Goal: Task Accomplishment & Management: Complete application form

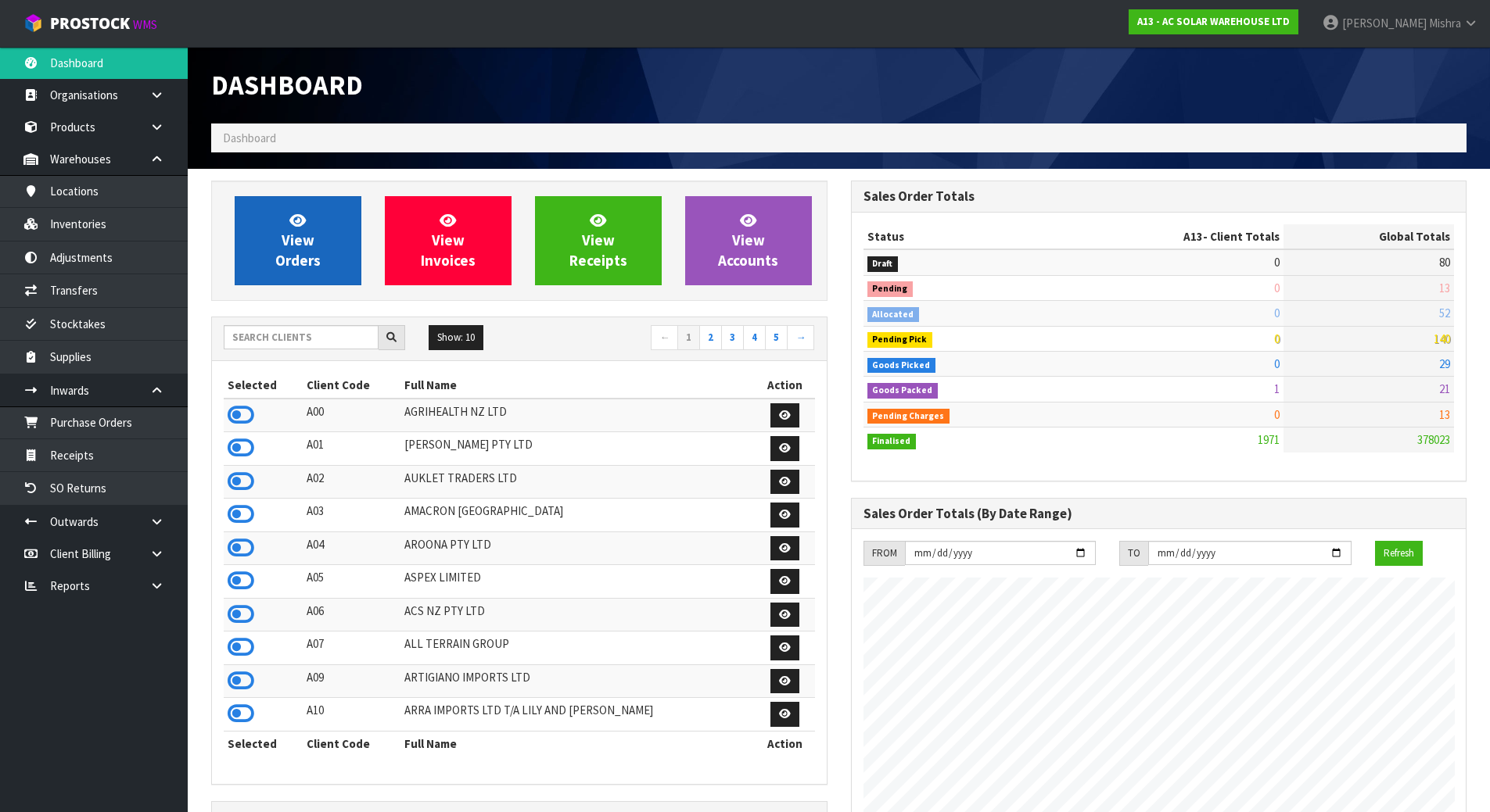
scroll to position [1302, 639]
click at [252, 337] on input "text" at bounding box center [301, 338] width 155 height 24
click at [293, 338] on input "text" at bounding box center [301, 338] width 155 height 24
type input "S"
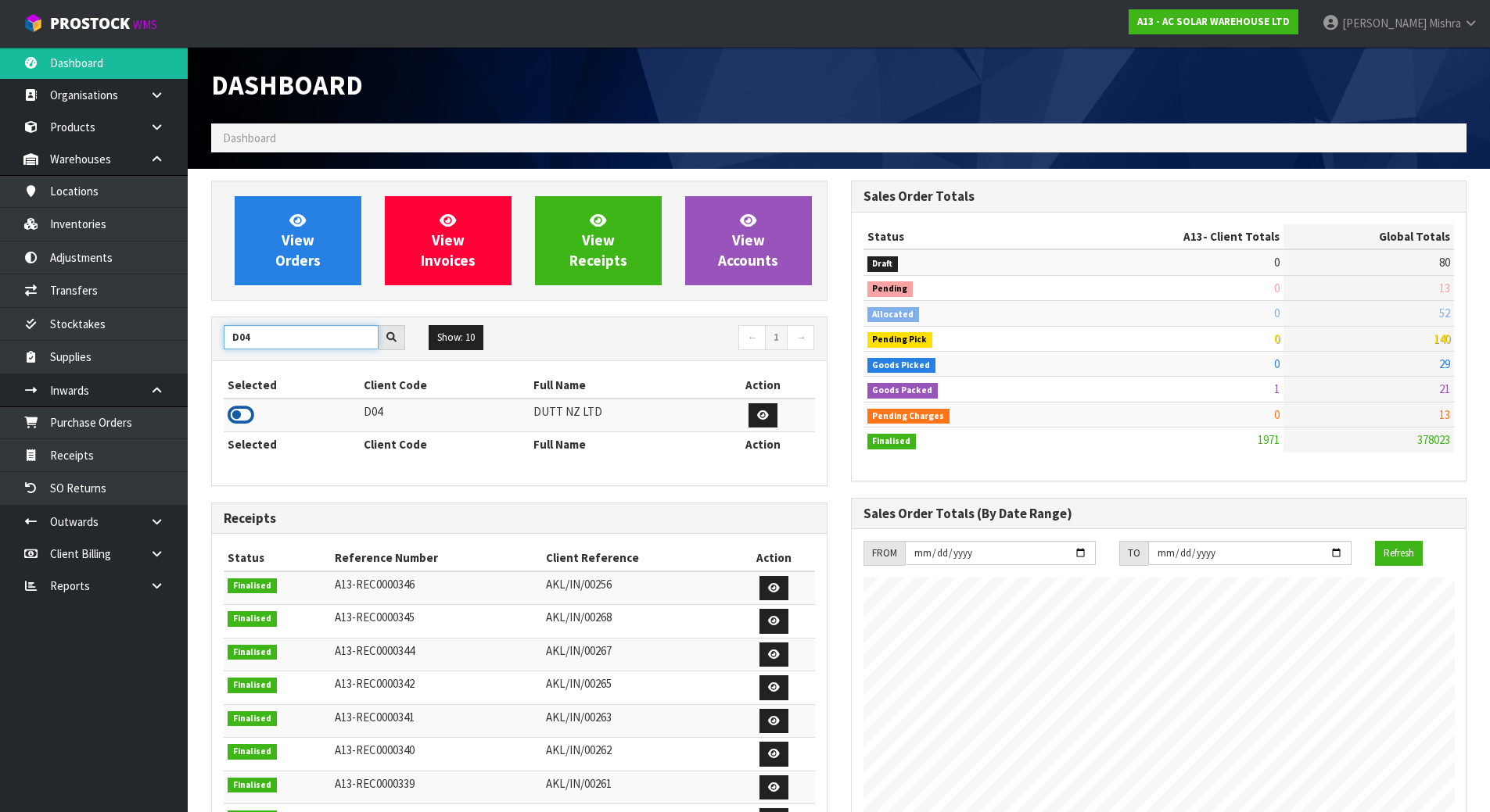
type input "D04"
click at [238, 416] on icon at bounding box center [241, 415] width 27 height 24
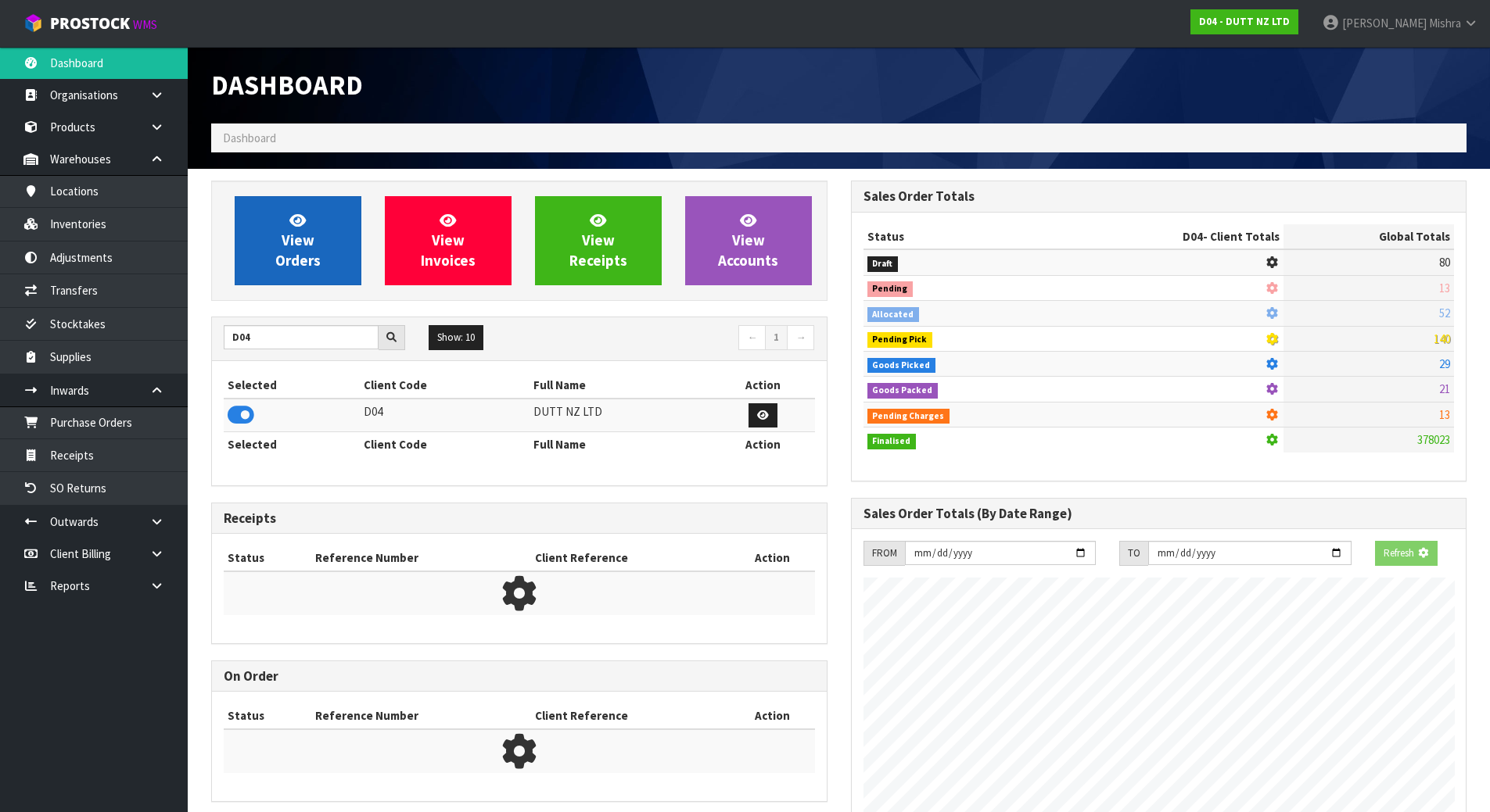
scroll to position [780846, 781452]
click at [312, 222] on link "View Orders" at bounding box center [298, 241] width 126 height 89
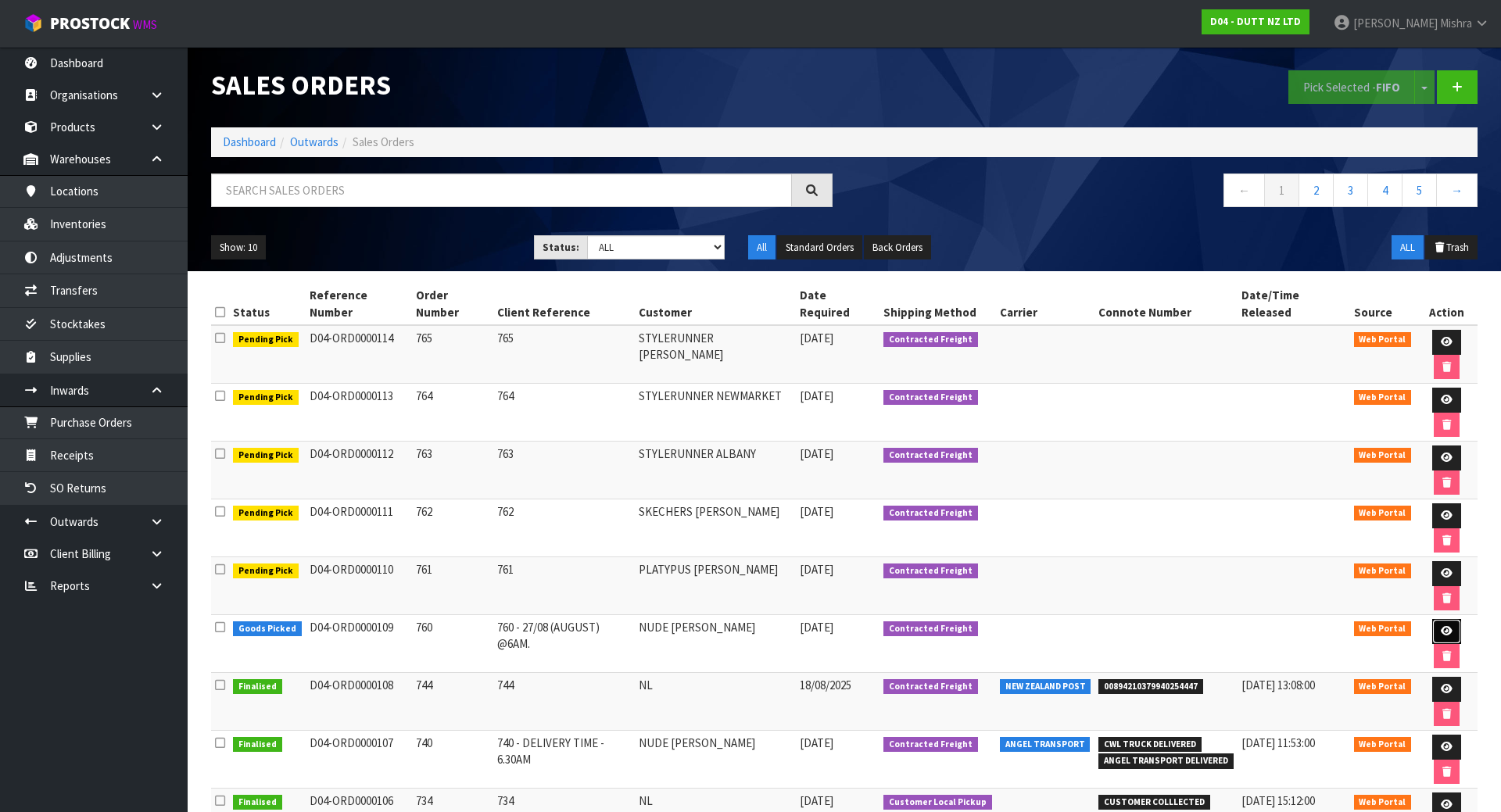
click at [1441, 626] on icon at bounding box center [1446, 631] width 11 height 10
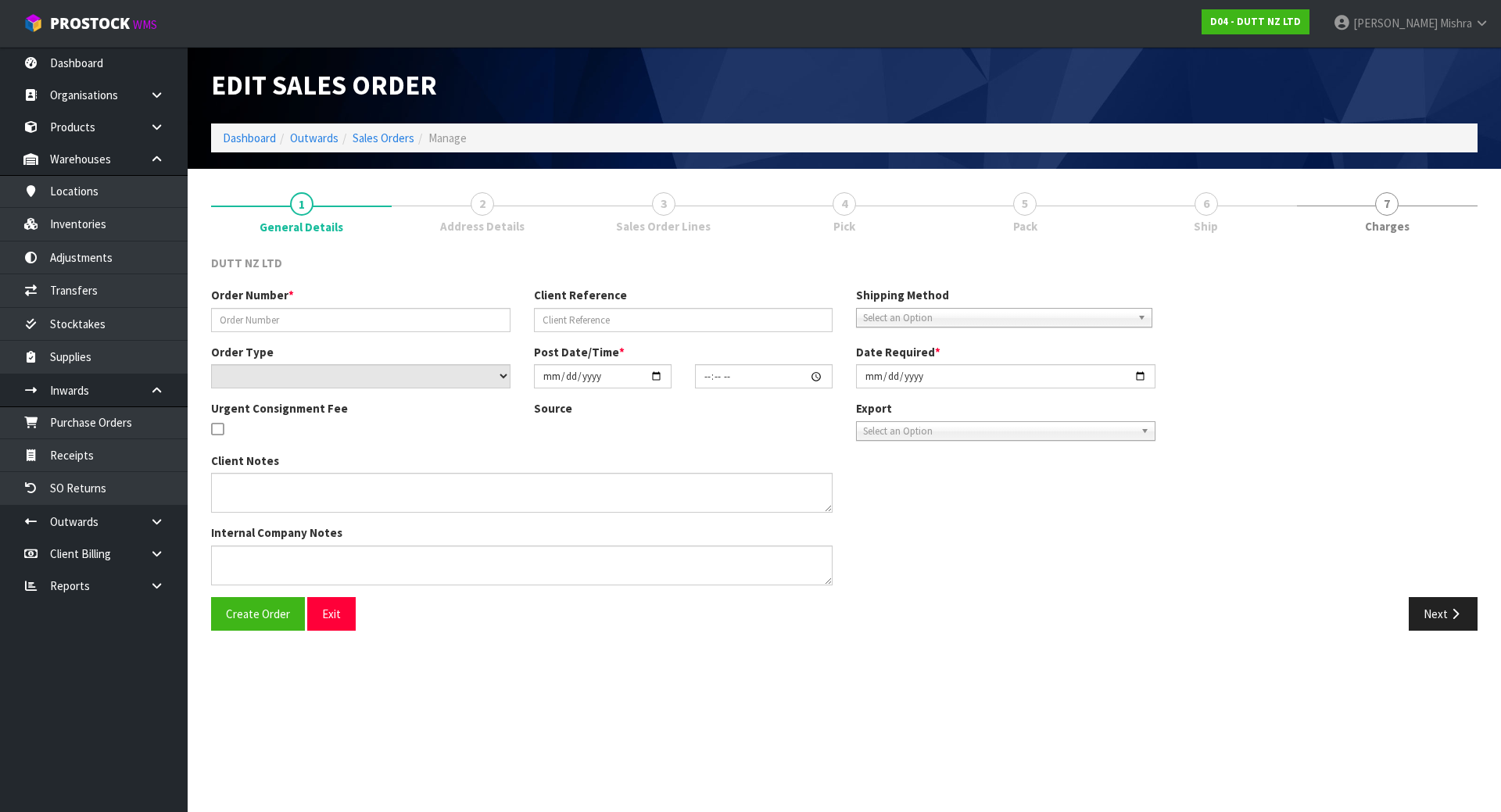
type input "760"
type input "760 - 27/08 (AUGUST) @6AM."
select select "number:0"
type input "[DATE]"
type input "13:10:00.000"
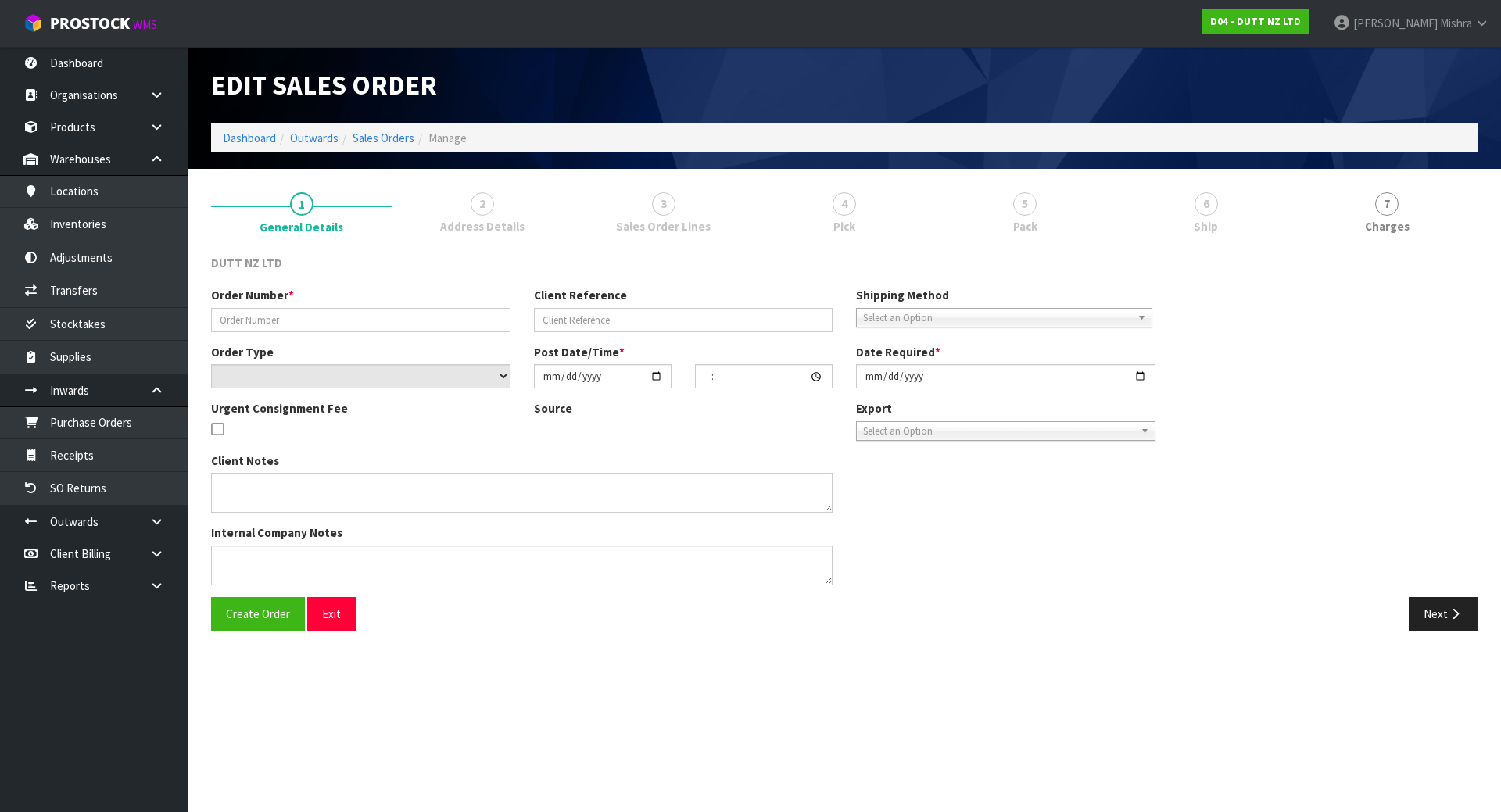
type input "[DATE]"
type textarea "TAILGATE/ PALLET JACK DELIVERY TOS TORE SITE CONTACT - [PERSON_NAME] - [PHONE_N…"
type textarea "CAN WE PLEASE PROCEED WITH DELIVERY ON 27/08 (AUGUST) @6AM."
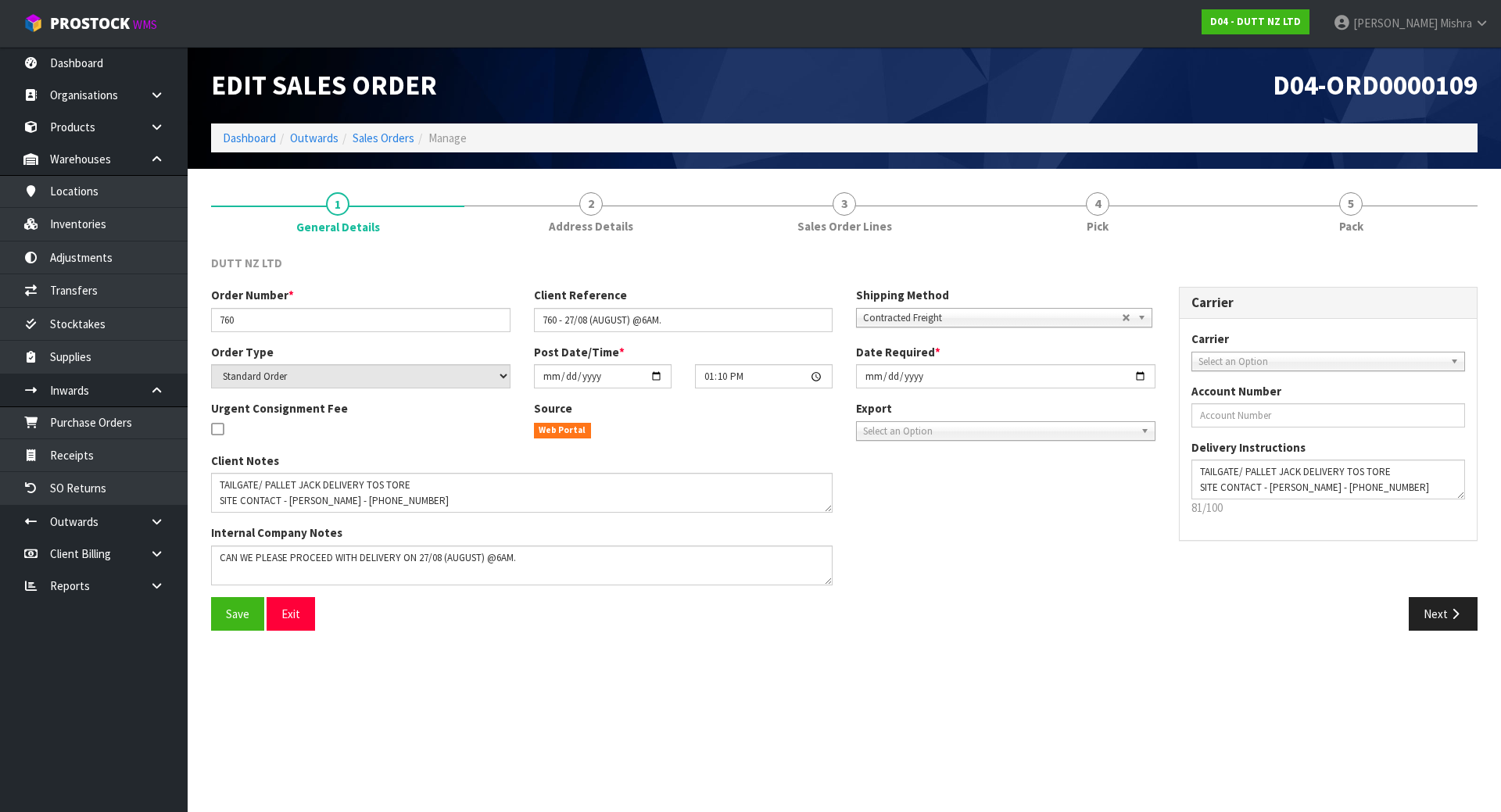
click at [1287, 82] on span "D04-ORD0000109" at bounding box center [1375, 84] width 205 height 33
copy div "D04-ORD0000109"
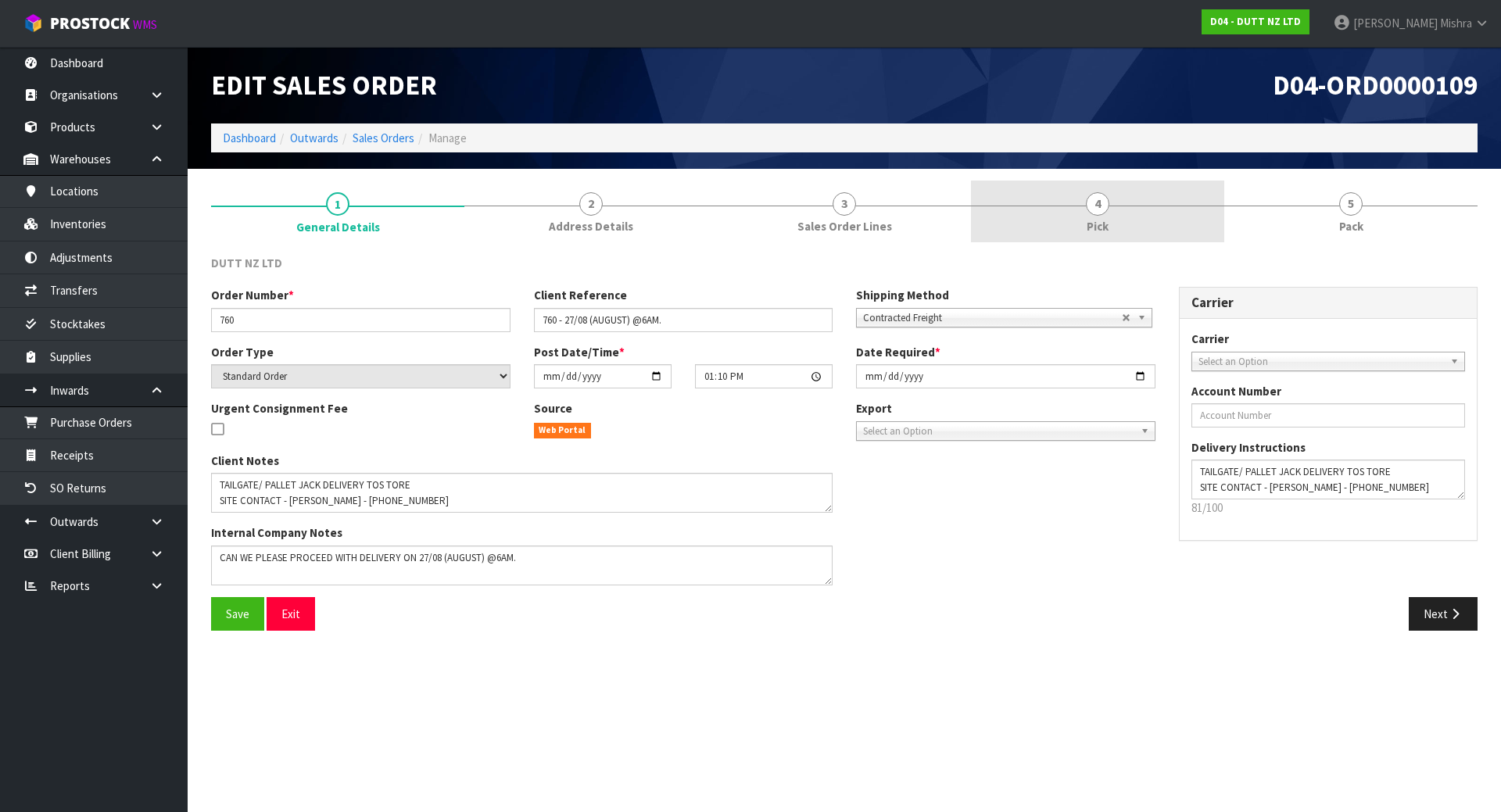
click at [1132, 205] on div at bounding box center [1097, 205] width 254 height 1
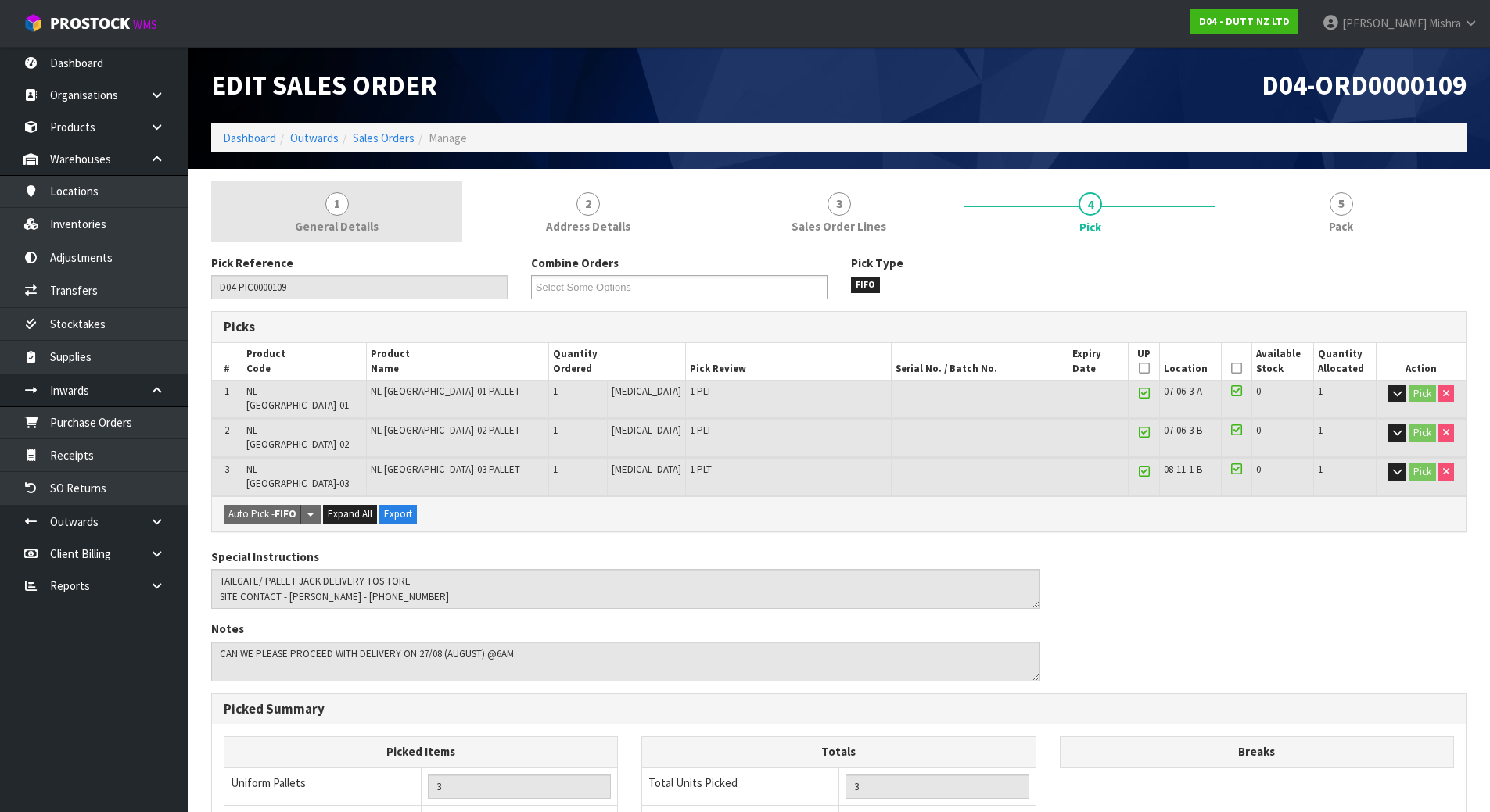
click at [409, 231] on link "1 General Details" at bounding box center [337, 212] width 251 height 62
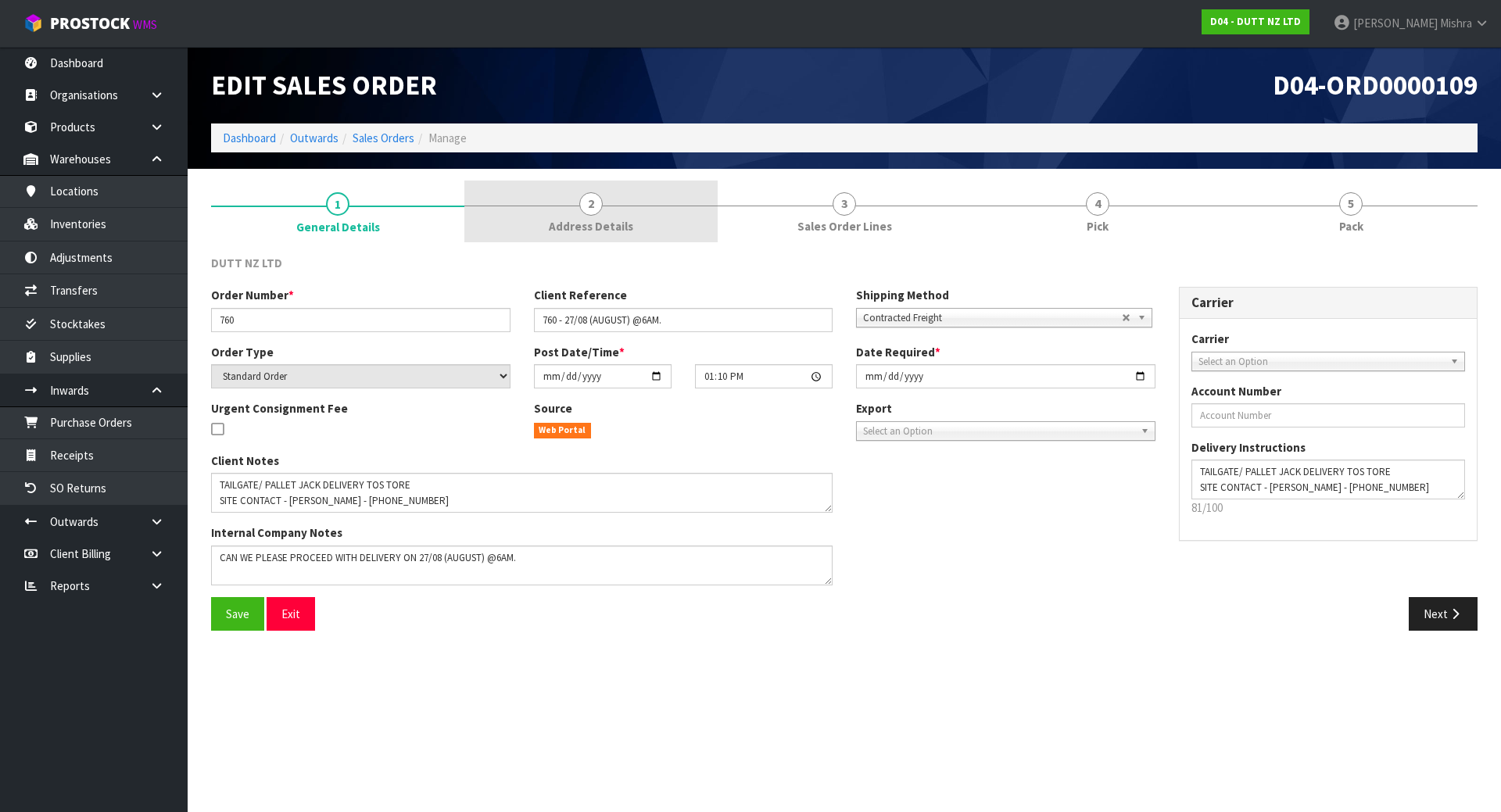
click at [598, 231] on span "Address Details" at bounding box center [591, 227] width 85 height 16
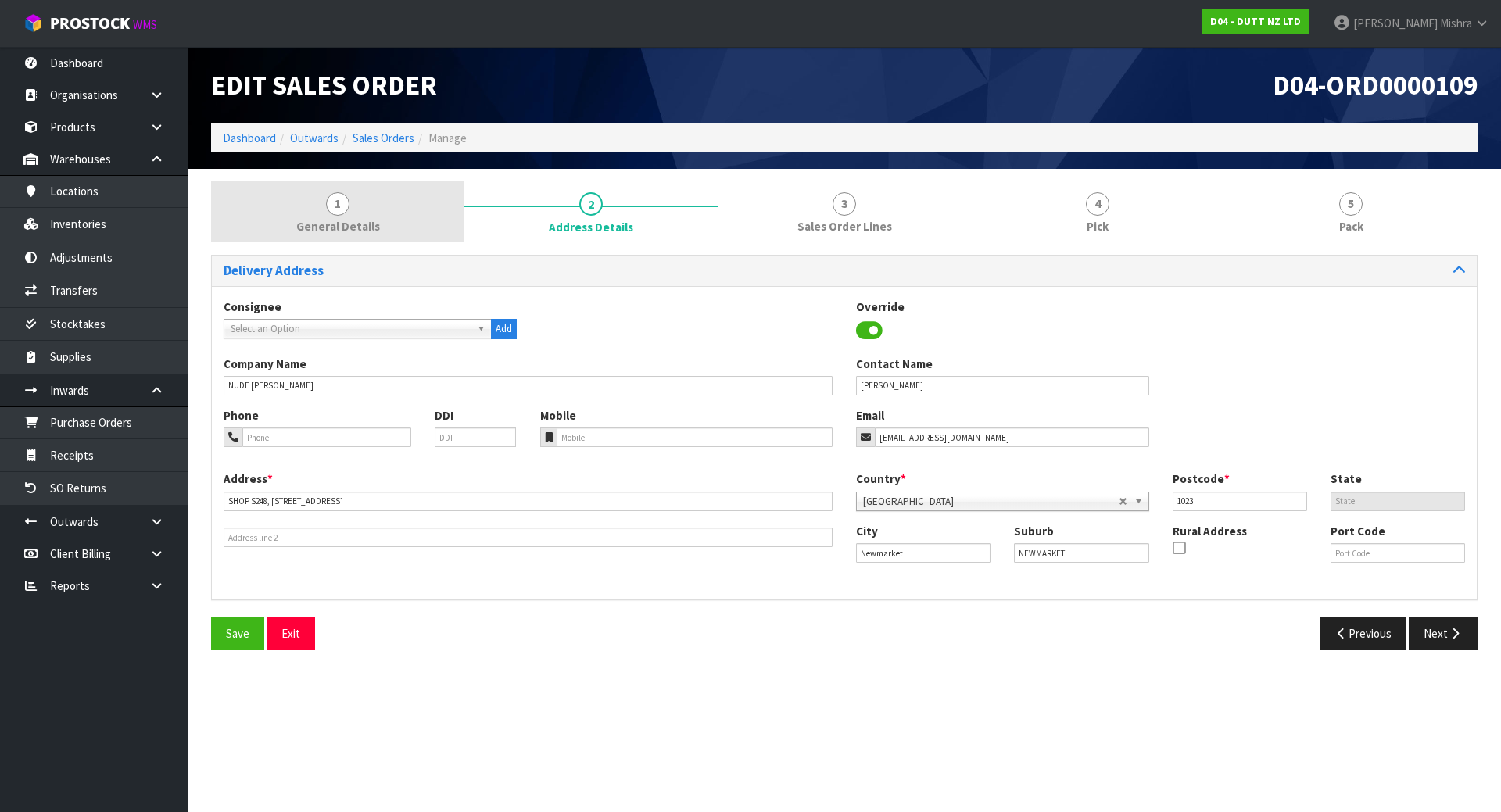
click at [351, 228] on span "General Details" at bounding box center [338, 227] width 84 height 16
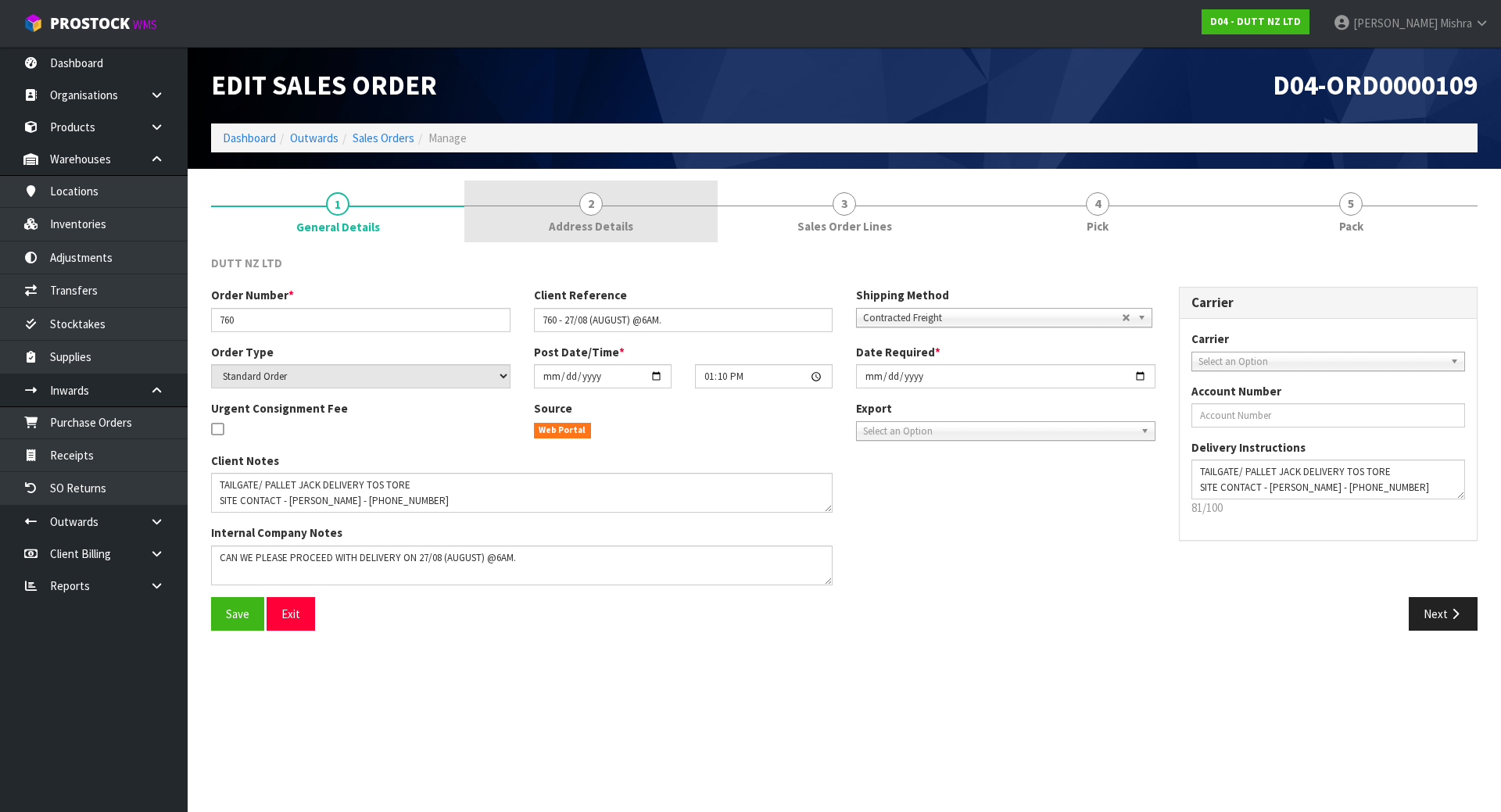
click at [588, 221] on span "Address Details" at bounding box center [591, 227] width 85 height 16
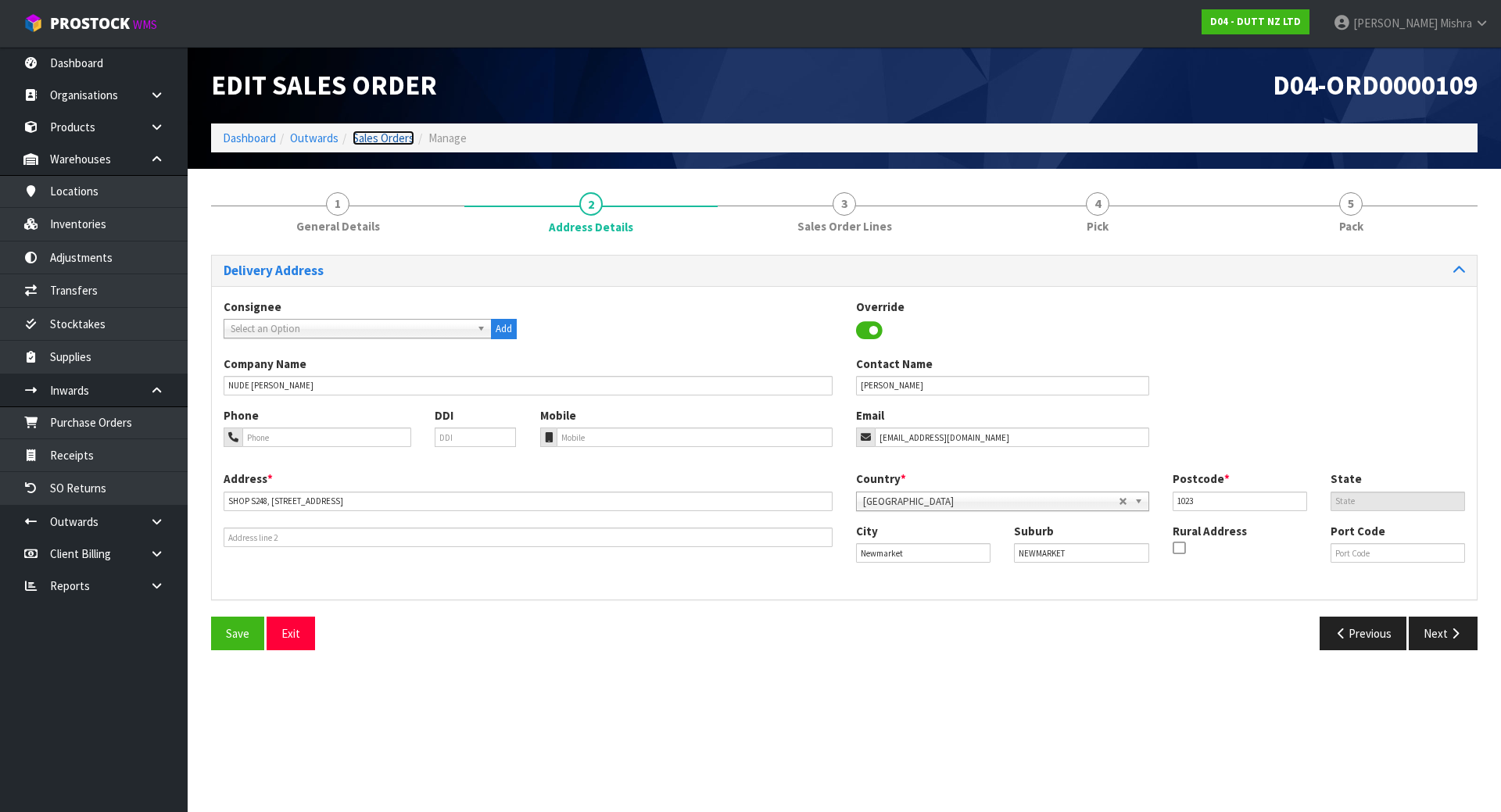
click at [382, 138] on link "Sales Orders" at bounding box center [384, 138] width 62 height 15
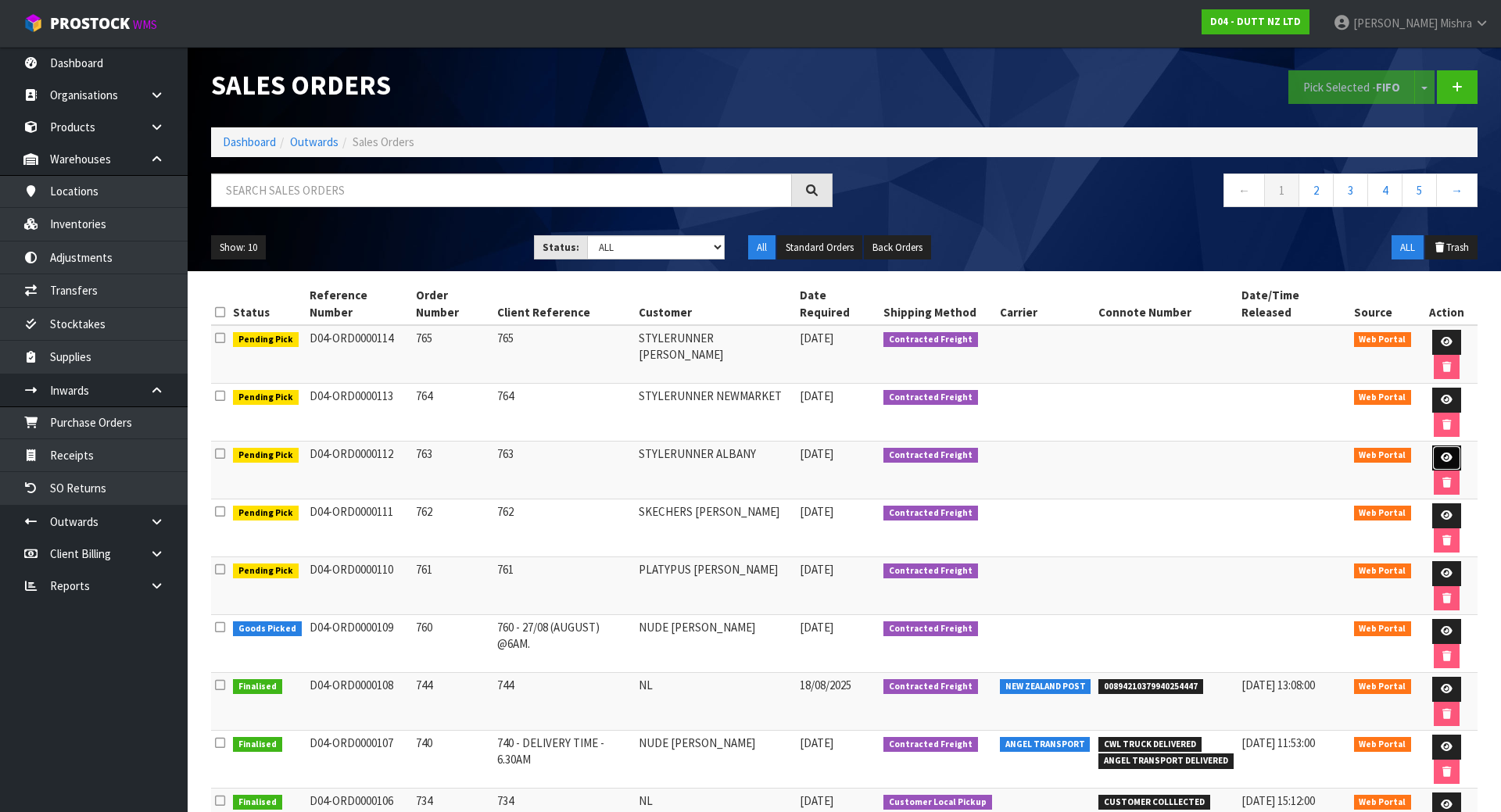
click at [1441, 452] on icon at bounding box center [1446, 457] width 11 height 10
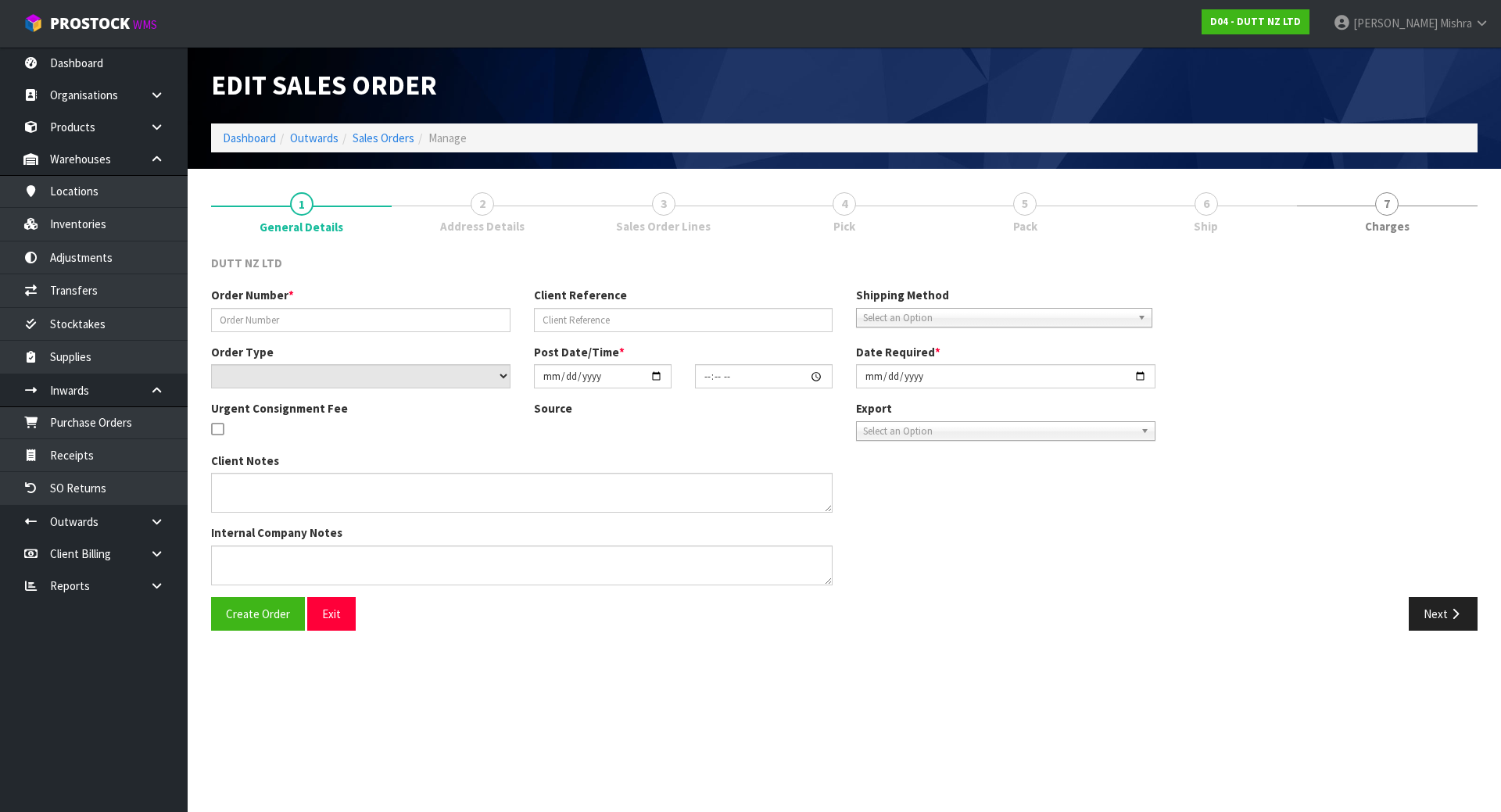
type input "763"
select select "number:0"
type input "[DATE]"
type input "12:22:00.000"
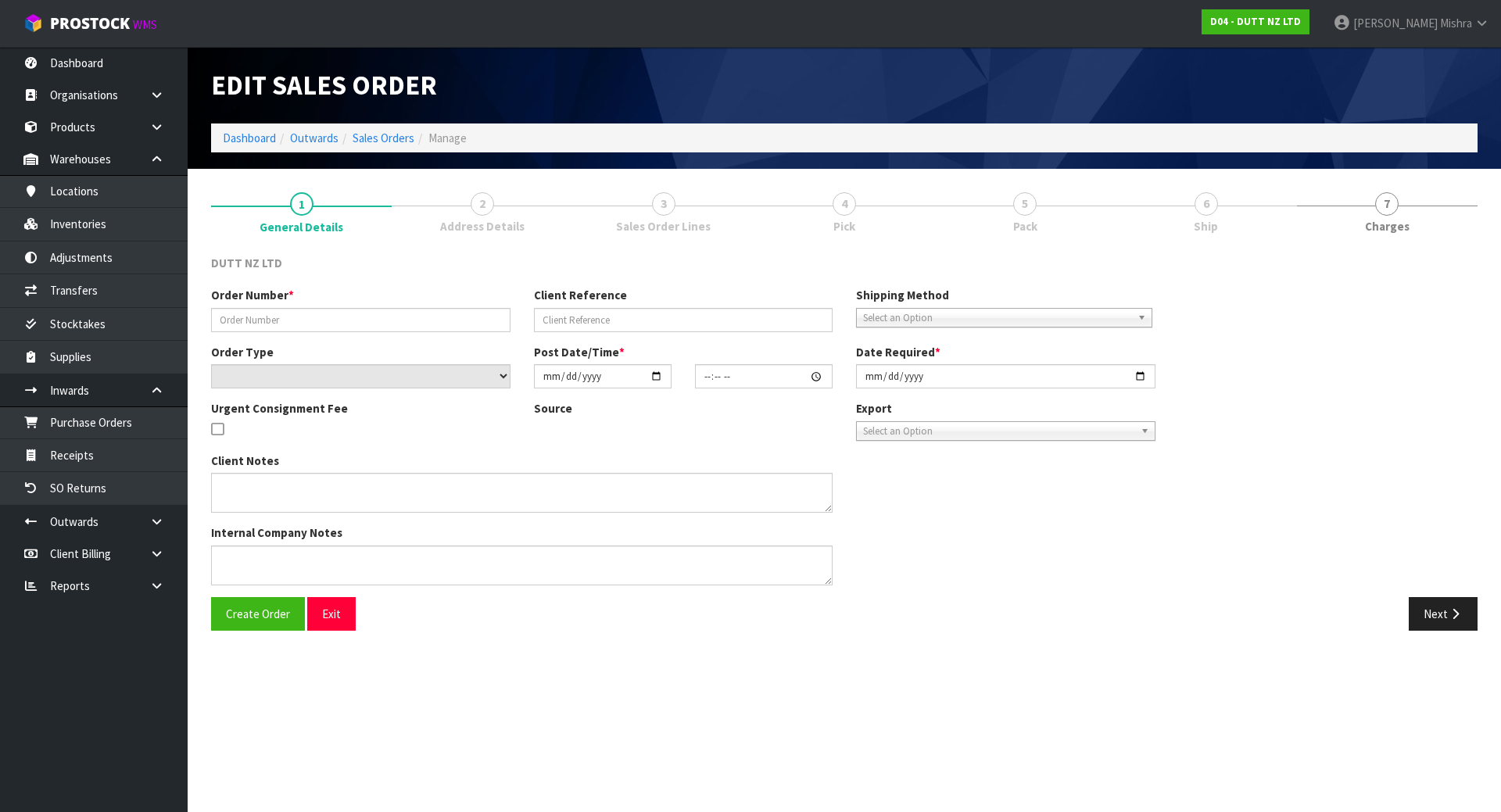
type input "[DATE]"
type textarea "DOLLEY / TROLLEY DELIVERY DURING TRADE SITE CONTACT - [PHONE_NUMBER]"
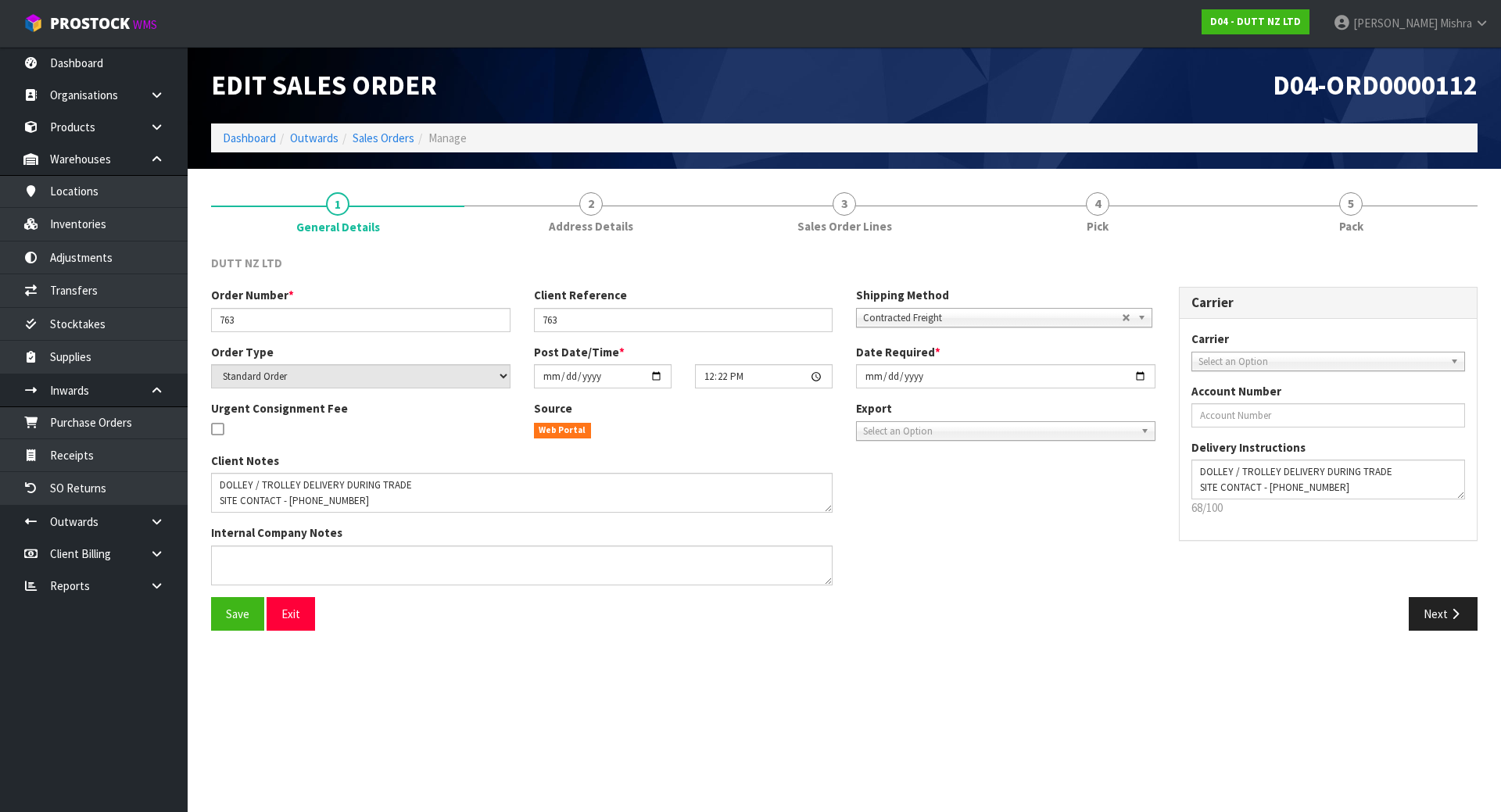
click at [1353, 77] on span "D04-ORD0000112" at bounding box center [1375, 84] width 205 height 33
click at [1403, 70] on span "D04-ORD0000112" at bounding box center [1375, 84] width 205 height 33
click at [1402, 70] on span "D04-ORD0000112" at bounding box center [1375, 84] width 205 height 33
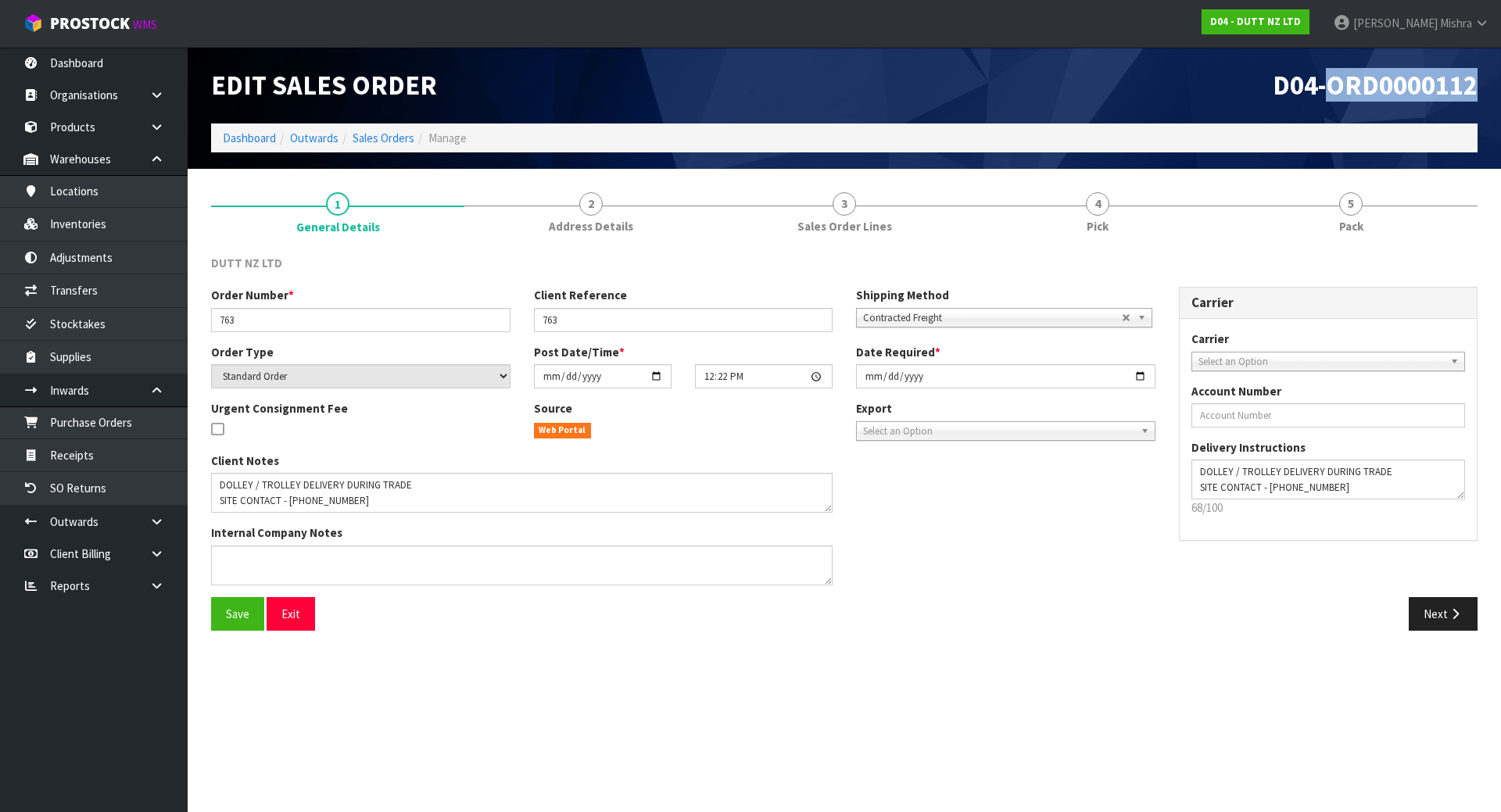
click at [1392, 87] on span "D04-ORD0000112" at bounding box center [1375, 84] width 205 height 33
click at [1384, 91] on span "D04-ORD0000112" at bounding box center [1375, 84] width 205 height 33
drag, startPoint x: 1477, startPoint y: 87, endPoint x: 1274, endPoint y: 90, distance: 203.0
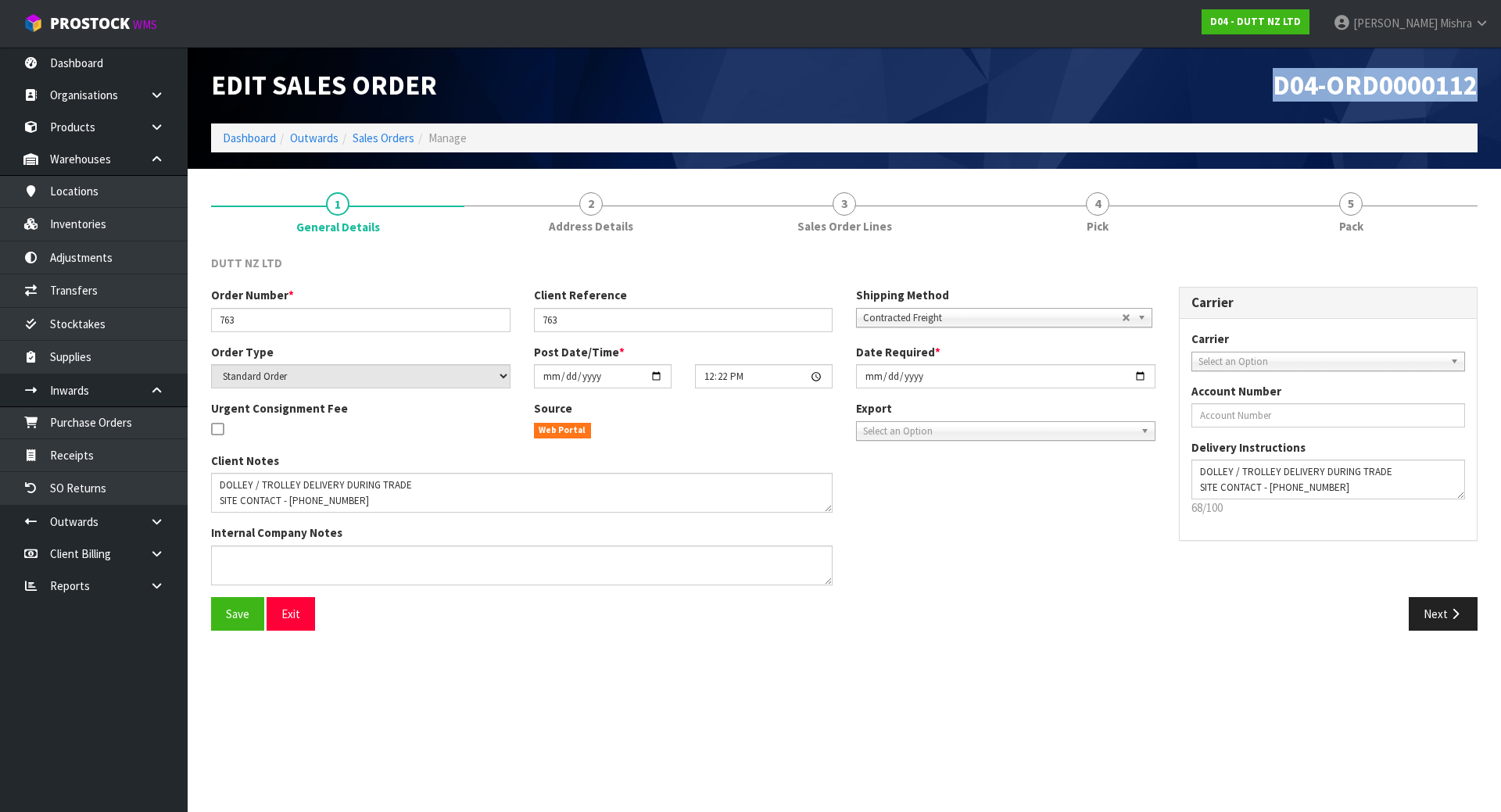
click at [1274, 90] on div "D04-ORD0000112" at bounding box center [1167, 86] width 645 height 77
copy span "D04-ORD0000112"
drag, startPoint x: 554, startPoint y: 216, endPoint x: 622, endPoint y: 447, distance: 240.8
click at [554, 216] on link "2 Address Details" at bounding box center [591, 212] width 254 height 62
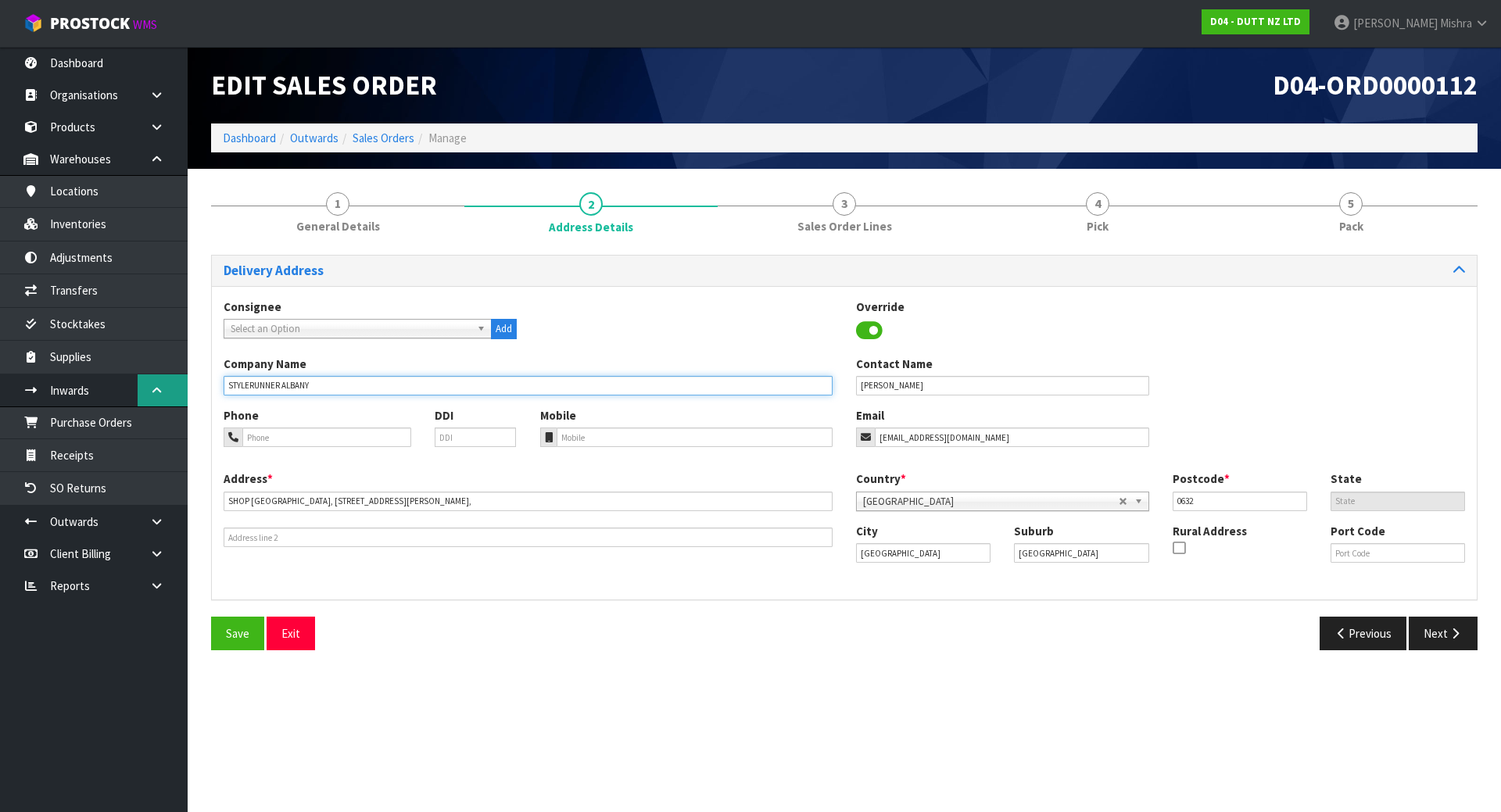
drag, startPoint x: 315, startPoint y: 378, endPoint x: 162, endPoint y: 383, distance: 153.1
click at [162, 383] on body "Toggle navigation ProStock WMS D04 - DUTT NZ LTD [PERSON_NAME] Logout Dashboard…" at bounding box center [750, 406] width 1501 height 812
paste input "STYLERUNNER ALBANY"
type input "STYLERUNNER ALBANY"
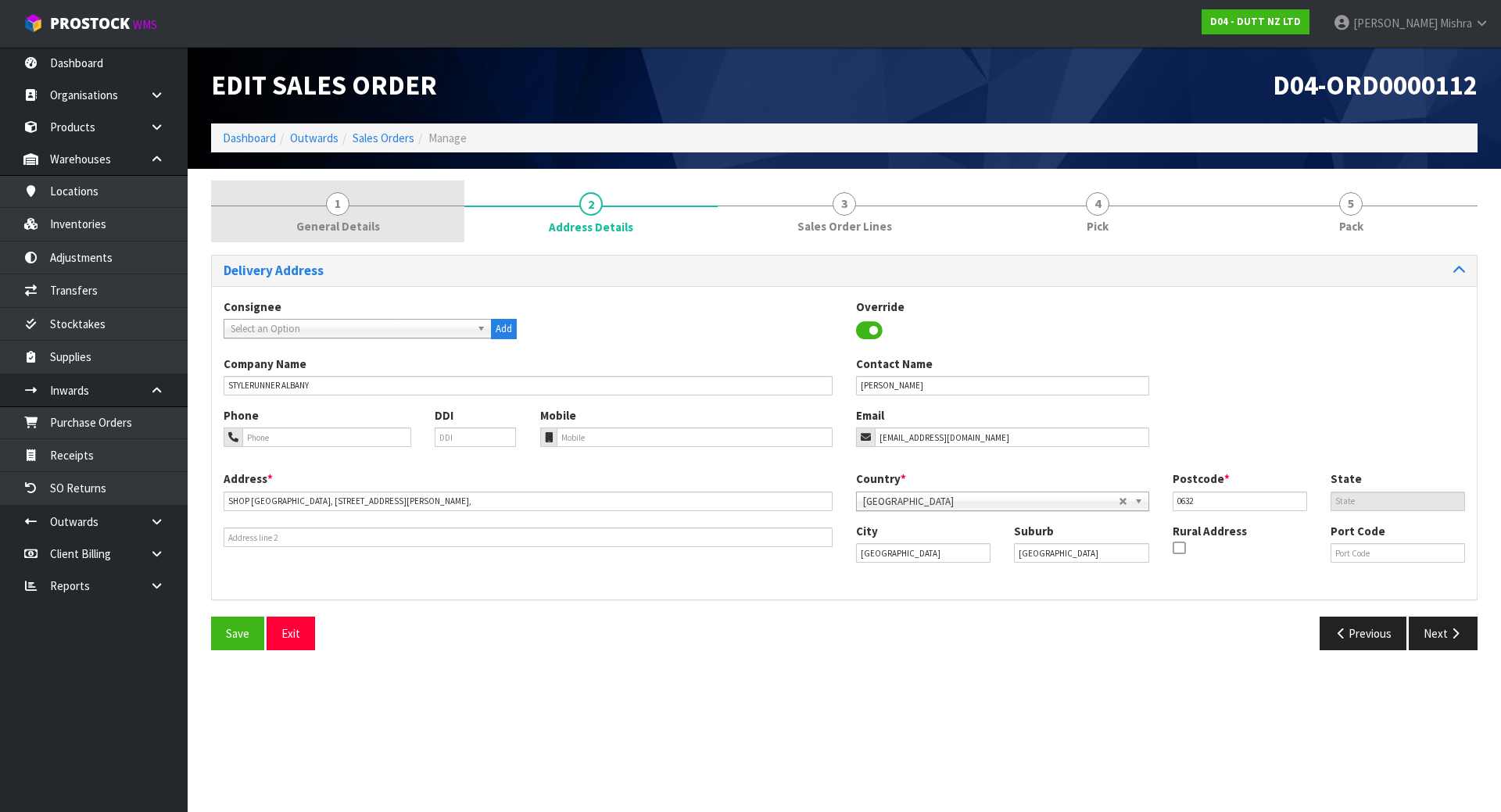
click at [313, 223] on span "General Details" at bounding box center [338, 227] width 84 height 16
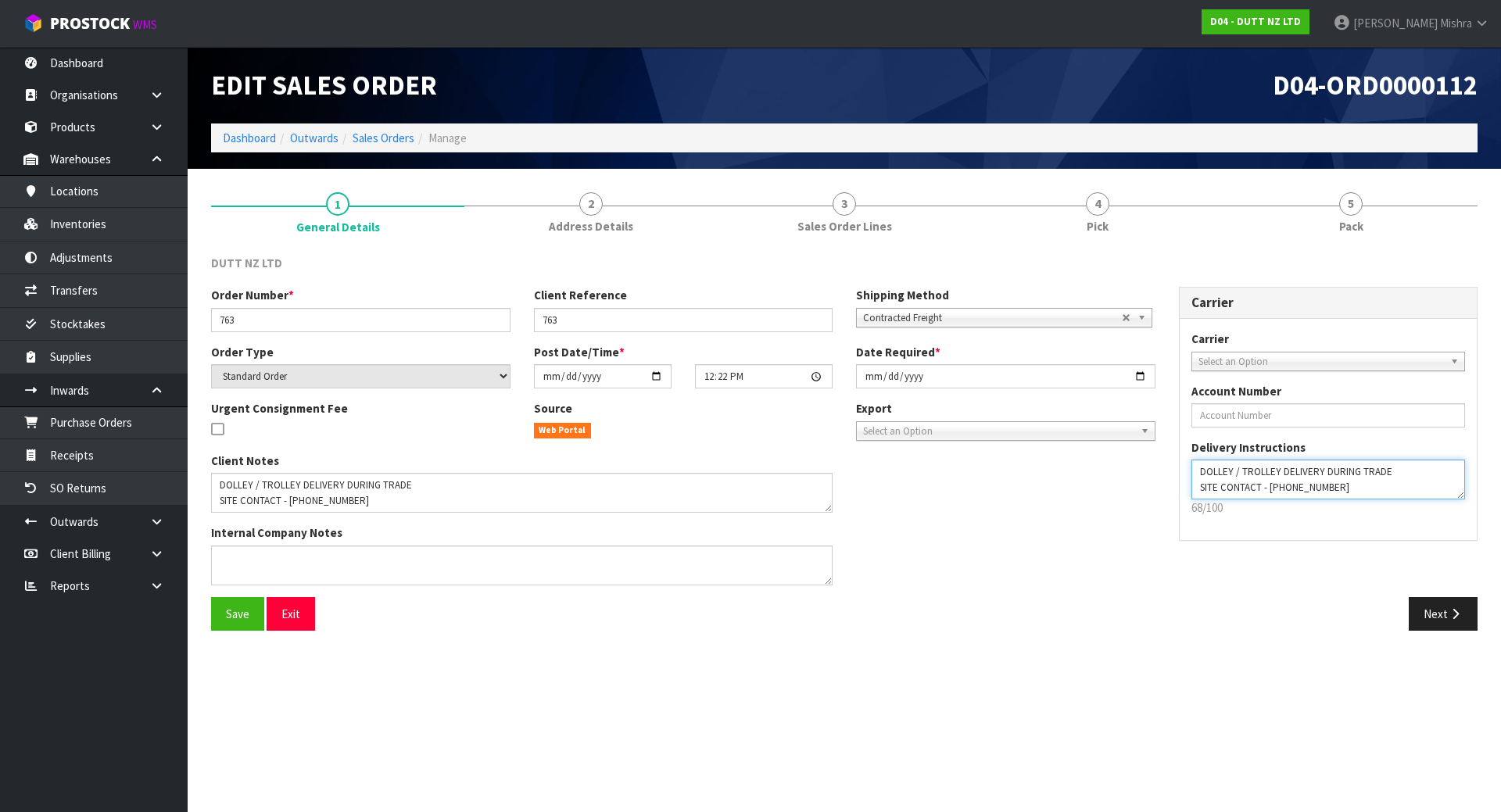
drag, startPoint x: 1407, startPoint y: 468, endPoint x: 1319, endPoint y: 468, distance: 88.0
click at [1319, 468] on textarea at bounding box center [1328, 479] width 275 height 40
click at [1399, 77] on span "D04-ORD0000112" at bounding box center [1375, 84] width 205 height 33
click at [1399, 76] on span "D04-ORD0000112" at bounding box center [1375, 84] width 205 height 33
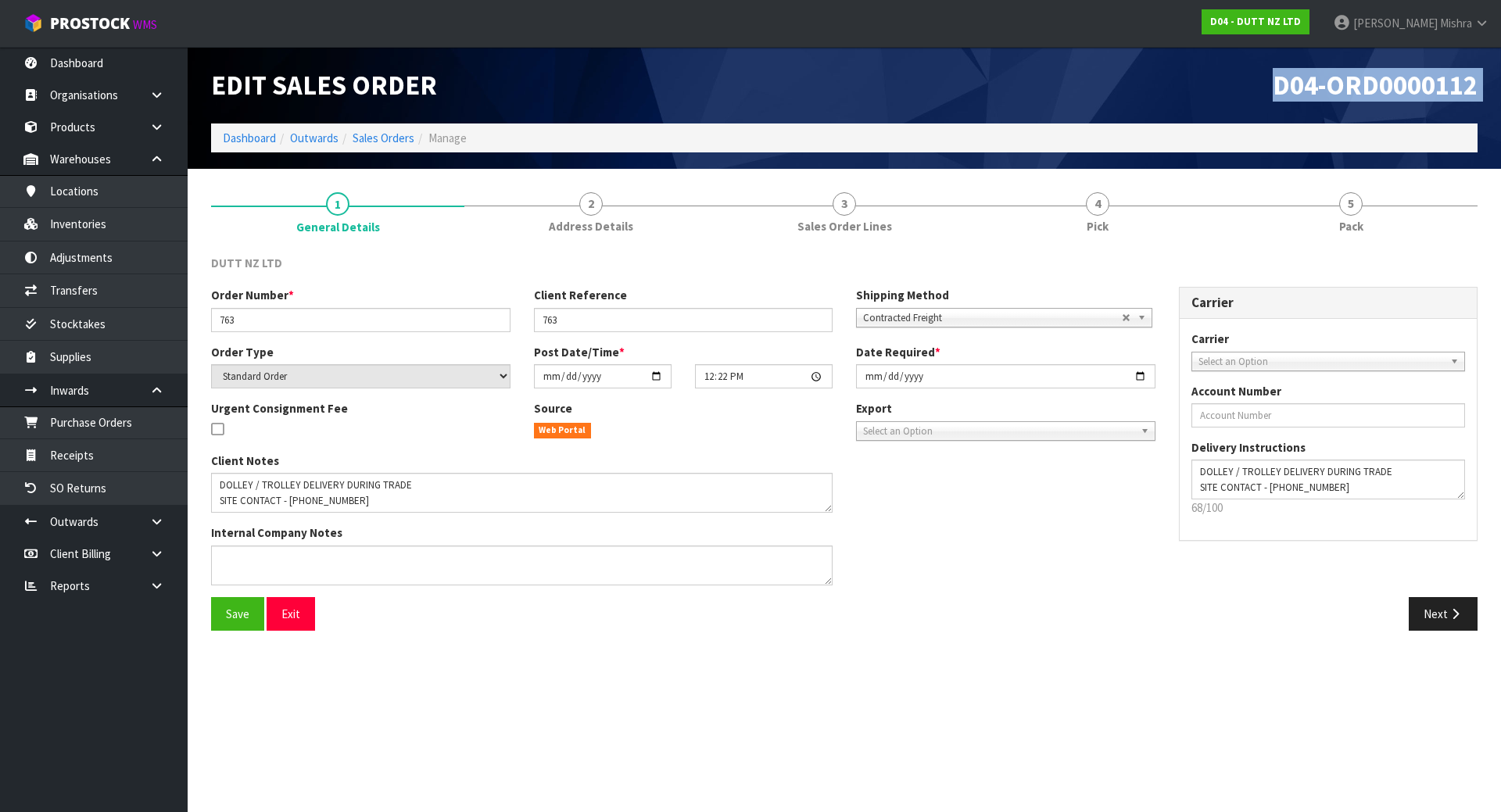
copy div "D04-ORD0000112"
click at [397, 143] on link "Sales Orders" at bounding box center [384, 138] width 62 height 15
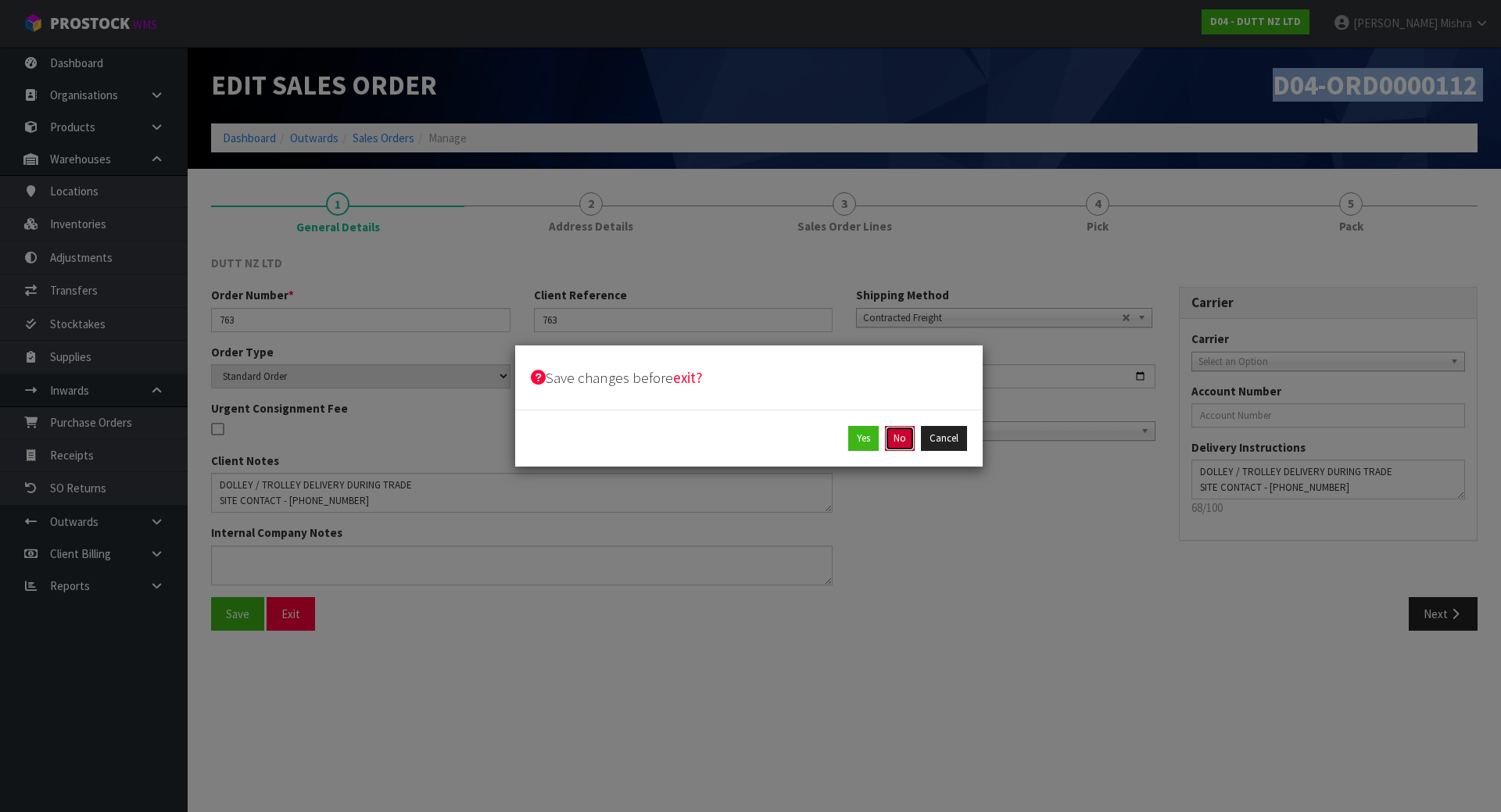
click at [899, 444] on button "No" at bounding box center [900, 439] width 29 height 25
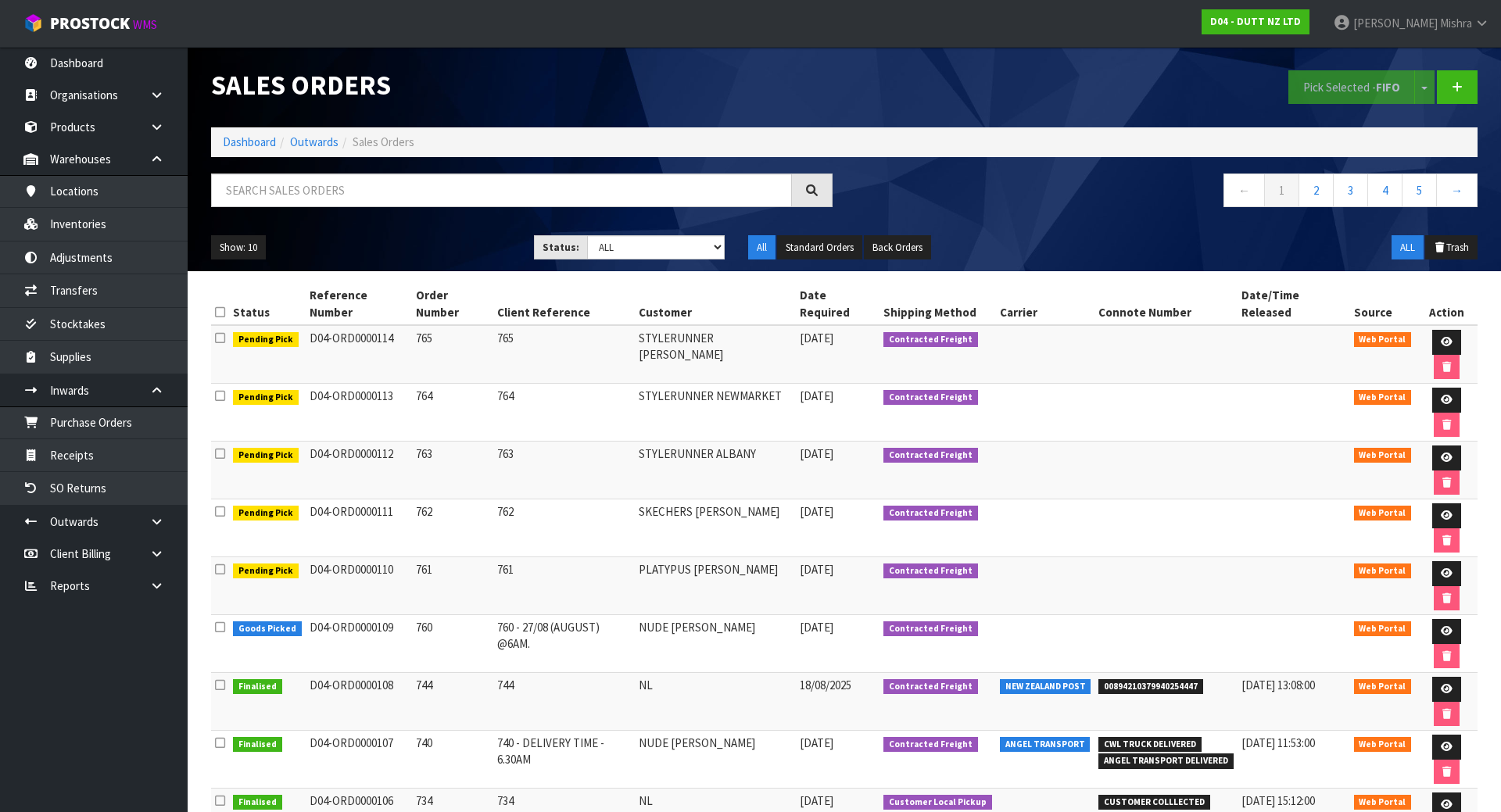
click at [360, 327] on td "D04-ORD0000114" at bounding box center [359, 355] width 106 height 59
click at [389, 325] on td "D04-ORD0000114" at bounding box center [359, 355] width 106 height 59
drag, startPoint x: 391, startPoint y: 320, endPoint x: 305, endPoint y: 315, distance: 86.1
click at [306, 325] on td "D04-ORD0000114" at bounding box center [359, 355] width 106 height 59
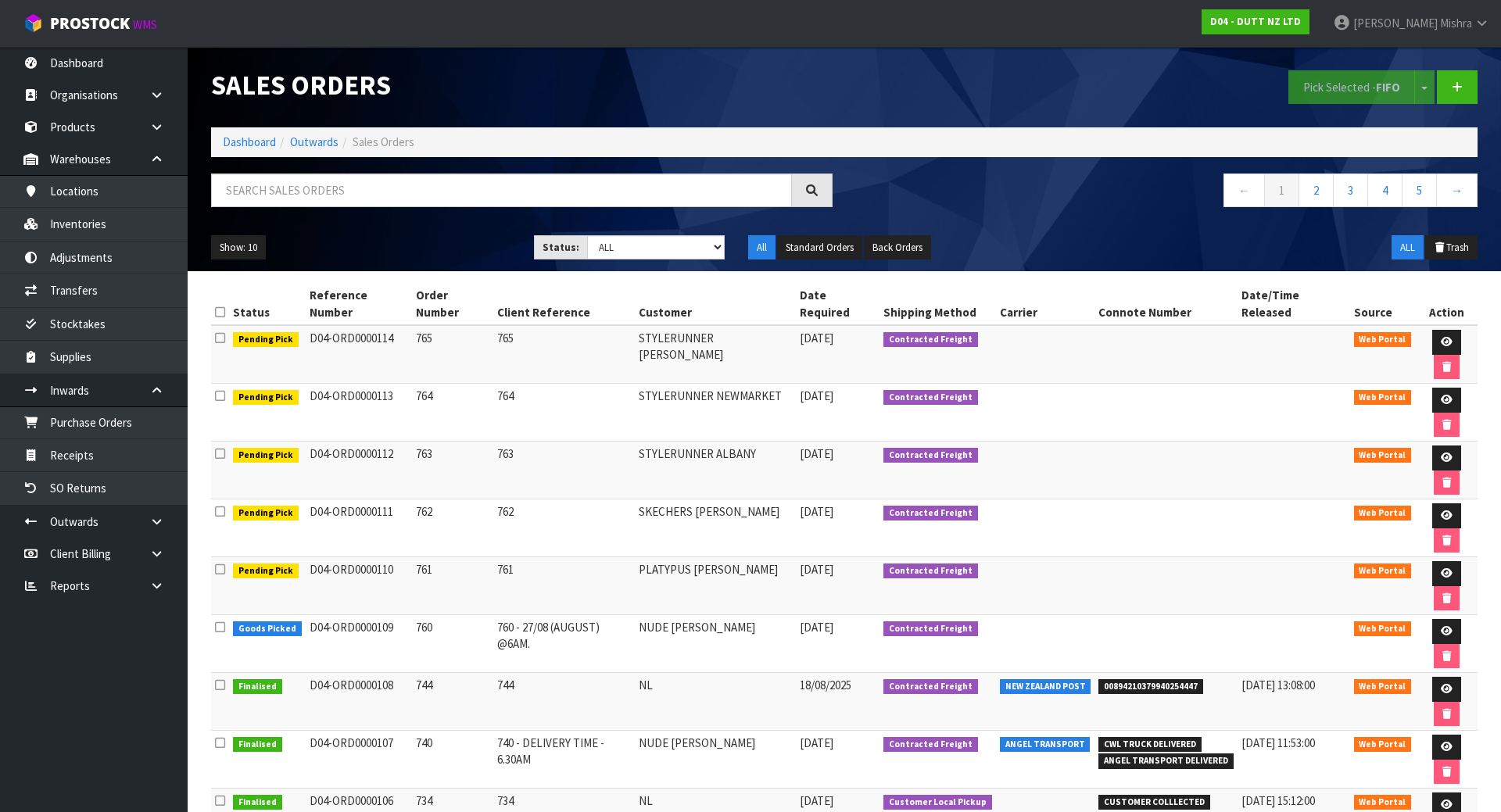
copy td "D04-ORD0000114"
click at [750, 325] on td "STYLERUNNER [PERSON_NAME]" at bounding box center [716, 355] width 161 height 59
click at [751, 325] on td "STYLERUNNER [PERSON_NAME]" at bounding box center [716, 355] width 161 height 59
copy tr "STYLERUNNER [PERSON_NAME]"
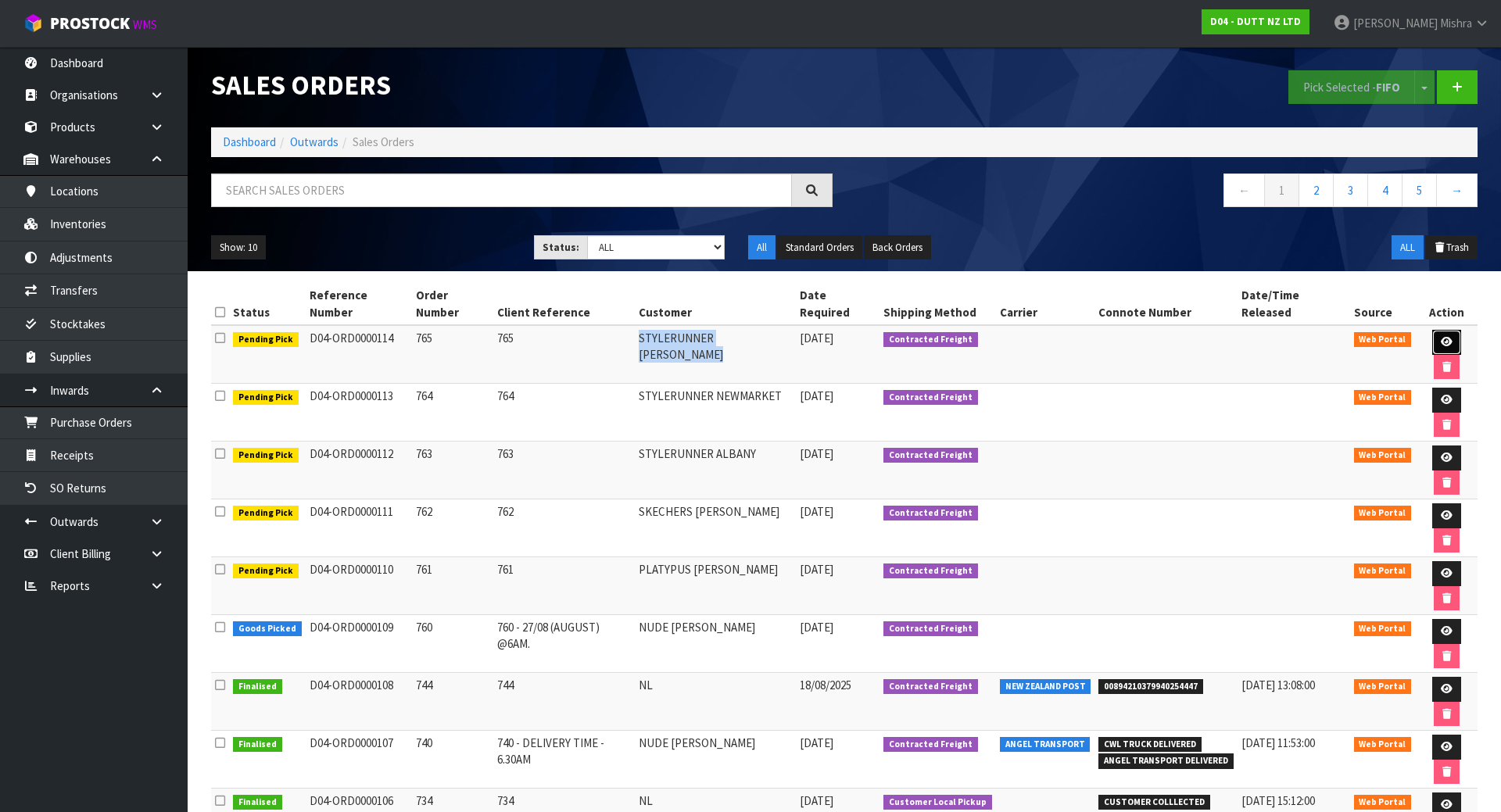
click at [1439, 330] on link at bounding box center [1446, 342] width 29 height 25
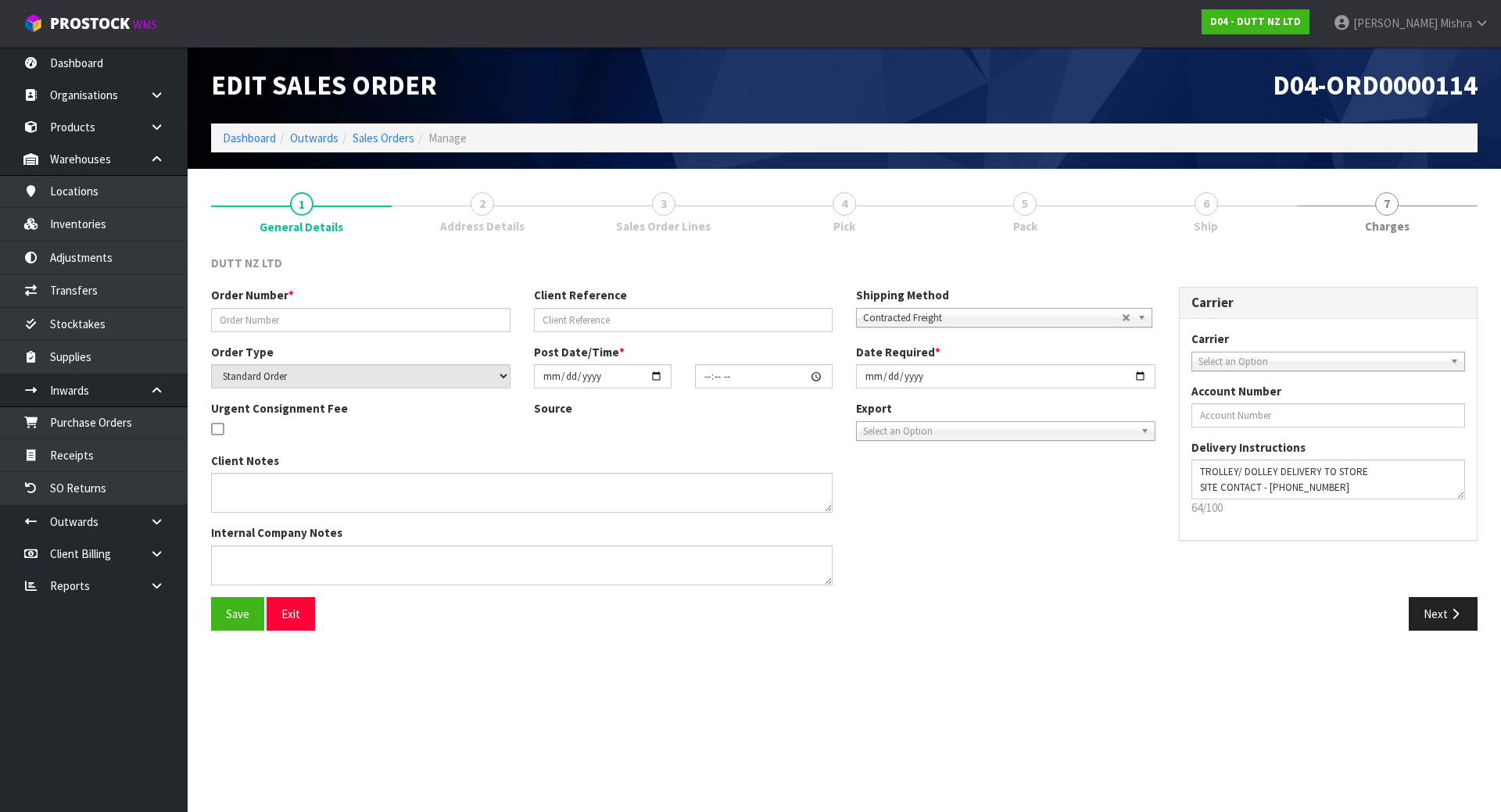
type input "765"
select select "number:0"
type input "[DATE]"
type input "12:26:00.000"
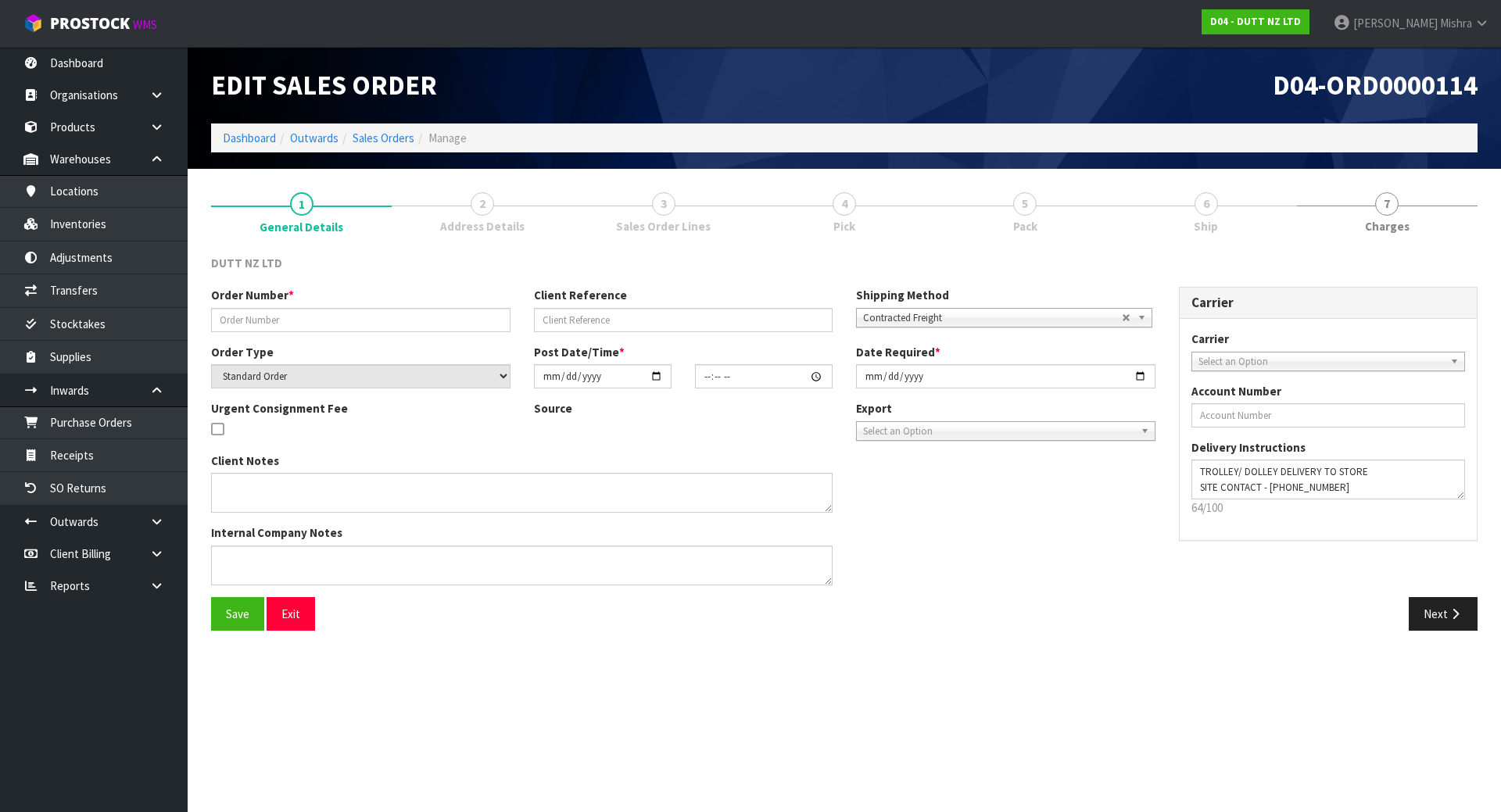
type input "[DATE]"
type textarea "TROLLEY/ DOLLEY DELIVERY TO STORE SITE CONTACT - [PHONE_NUMBER]"
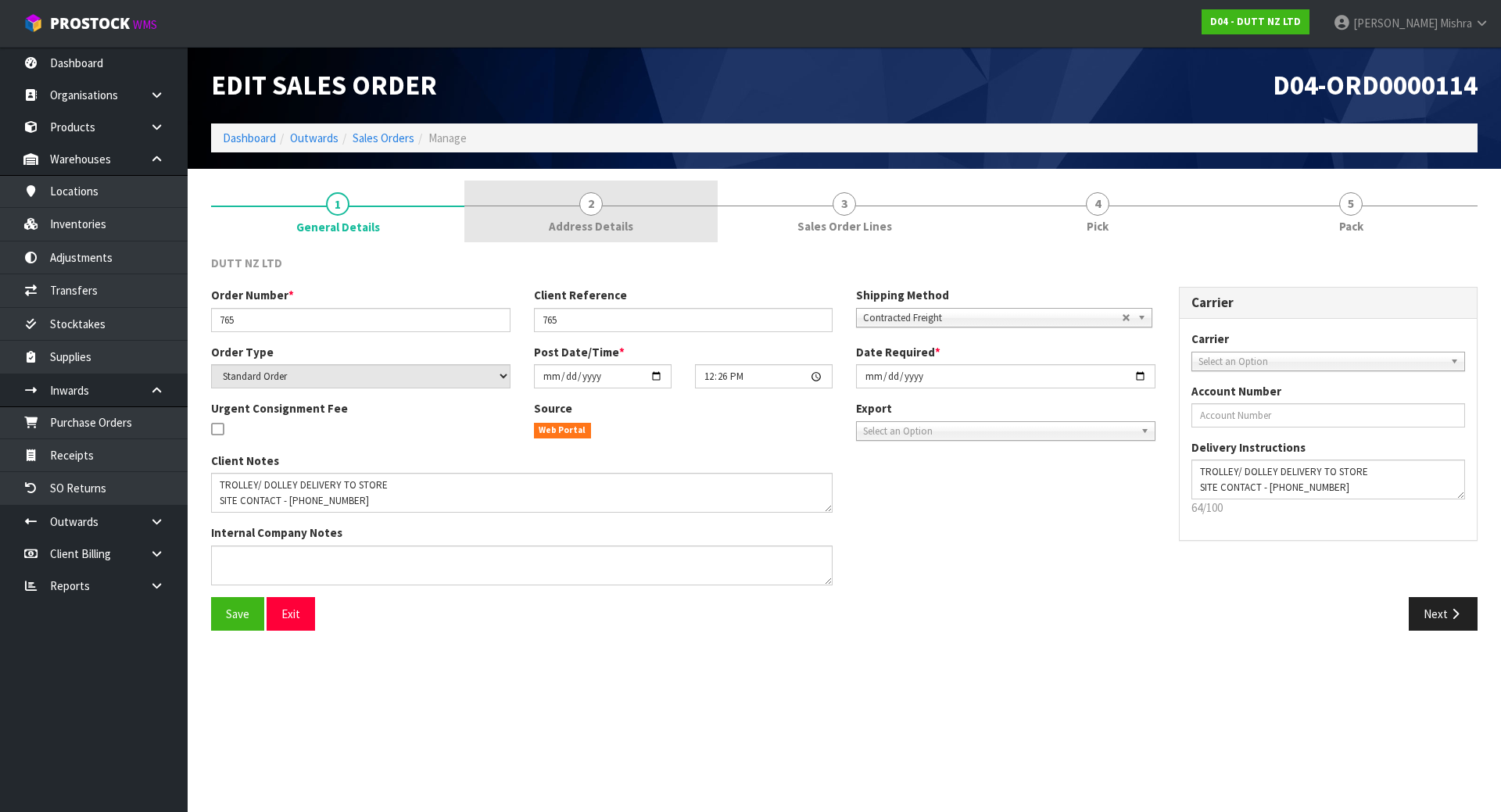
click at [582, 218] on span "Address Details" at bounding box center [591, 227] width 85 height 16
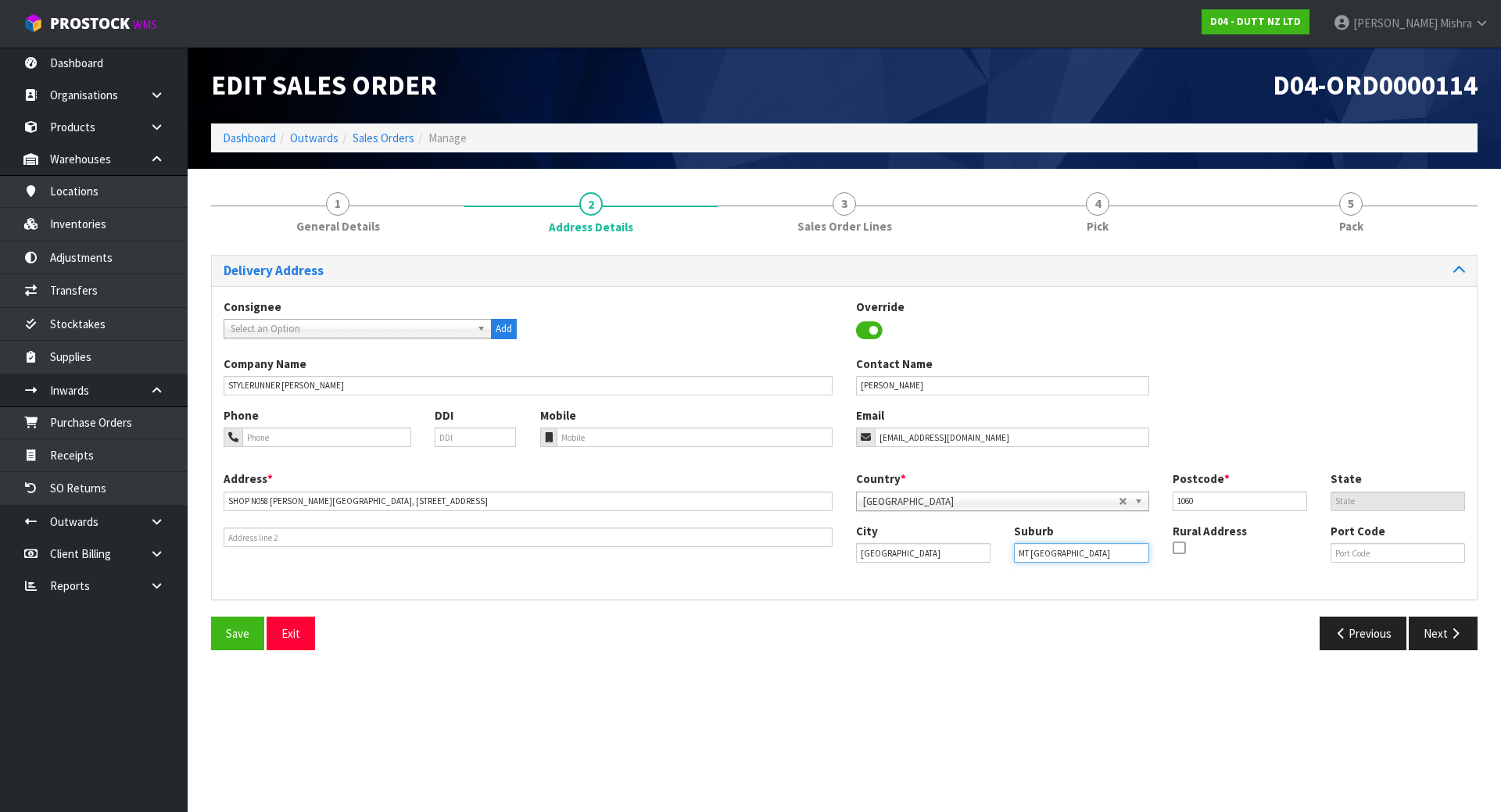
drag, startPoint x: 1085, startPoint y: 553, endPoint x: -1437, endPoint y: 532, distance: 2522.1
click at [0, 532] on html "Toggle navigation ProStock WMS D04 - DUTT NZ LTD [PERSON_NAME] Logout Dashboard…" at bounding box center [750, 406] width 1501 height 812
click at [398, 140] on link "Sales Orders" at bounding box center [384, 138] width 62 height 15
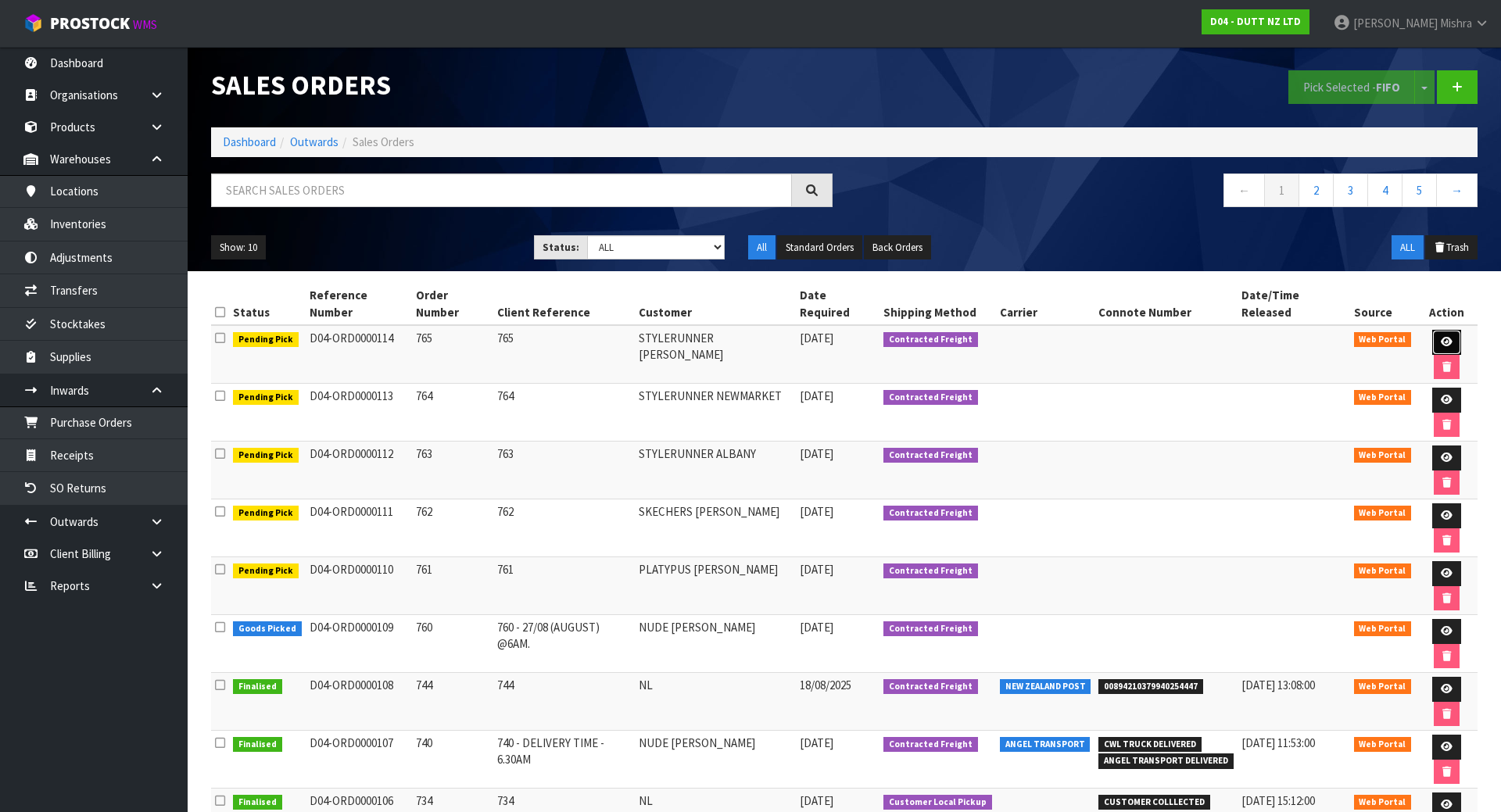
click at [1441, 337] on icon at bounding box center [1446, 342] width 11 height 10
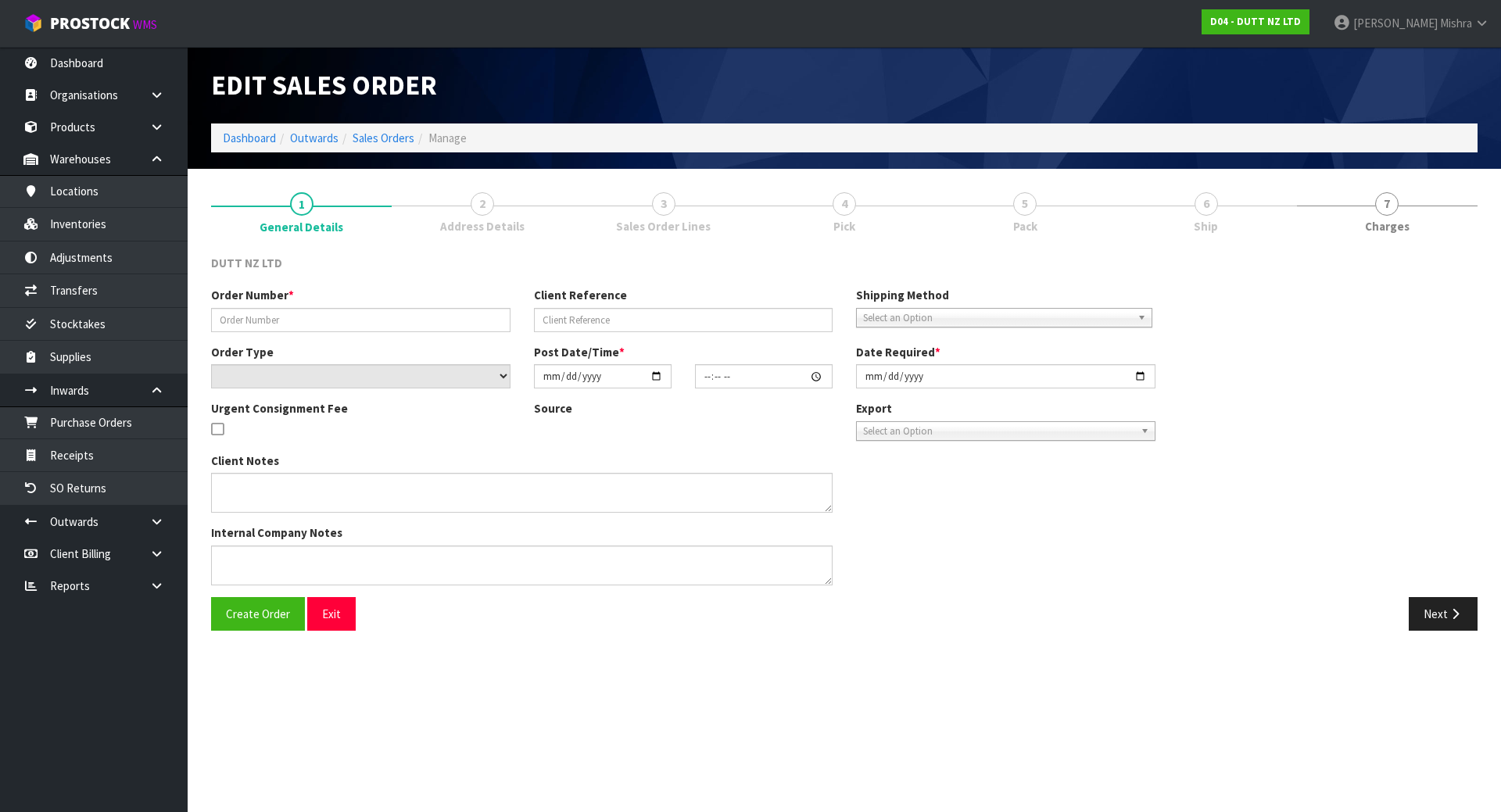
type input "765"
select select "number:0"
type input "[DATE]"
type input "12:26:00.000"
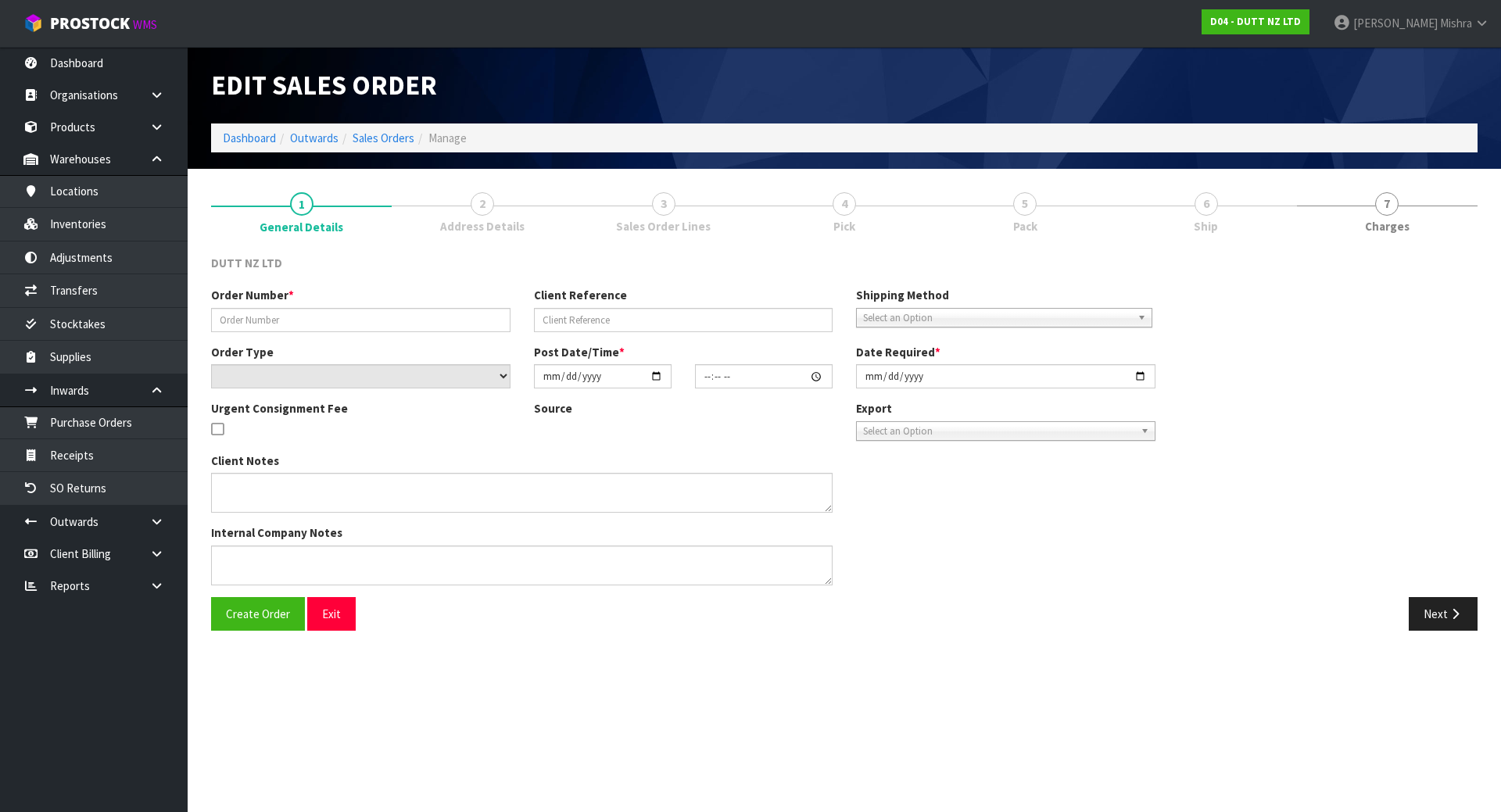
type input "[DATE]"
type textarea "TROLLEY/ DOLLEY DELIVERY TO STORE SITE CONTACT - [PHONE_NUMBER]"
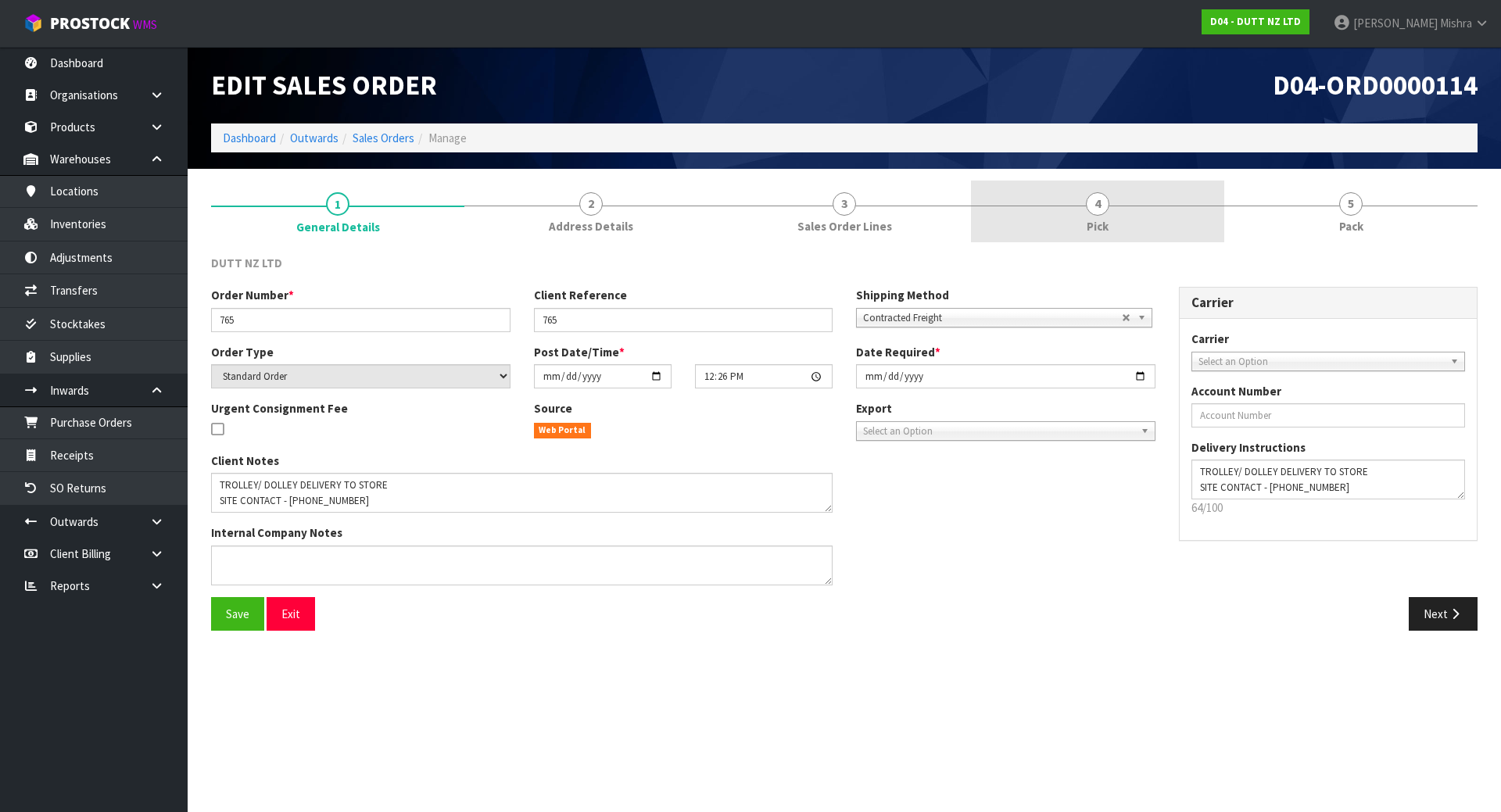
click at [1175, 210] on link "4 Pick" at bounding box center [1097, 212] width 254 height 62
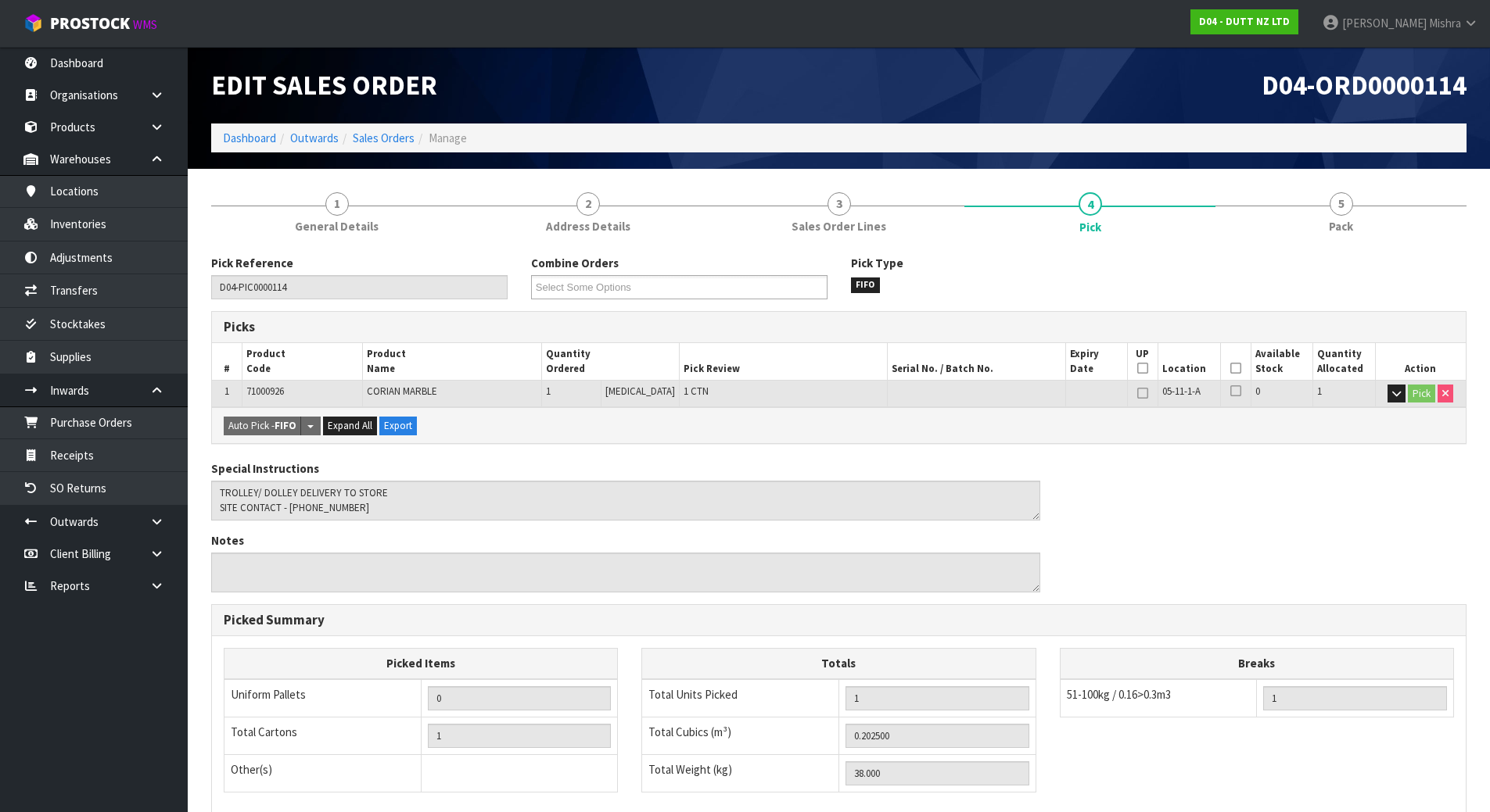
click at [1223, 366] on th "Picked" at bounding box center [1235, 361] width 30 height 37
click at [1222, 371] on th "Picked" at bounding box center [1235, 361] width 30 height 37
click at [1230, 368] on icon at bounding box center [1235, 368] width 11 height 1
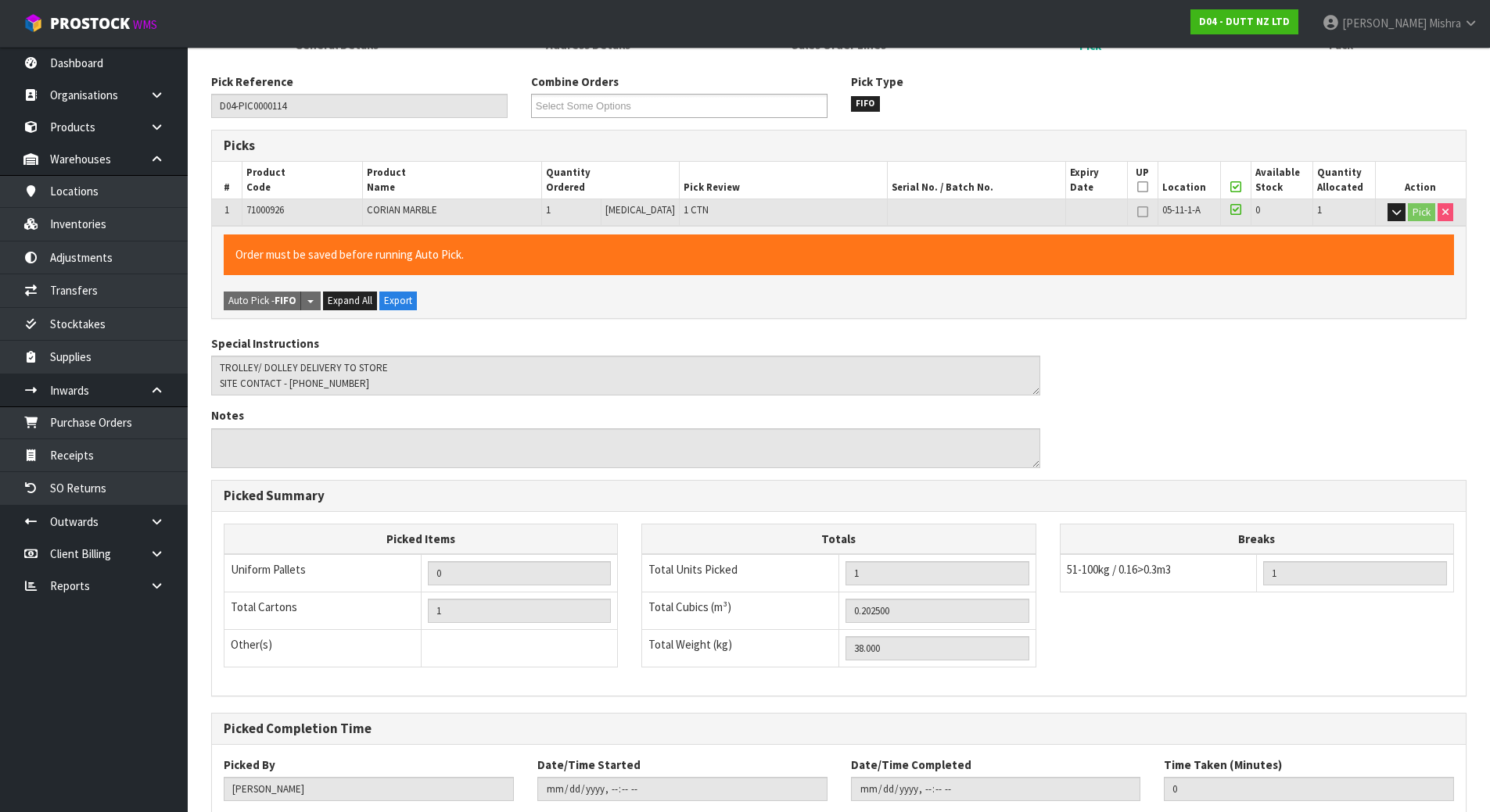
scroll to position [280, 0]
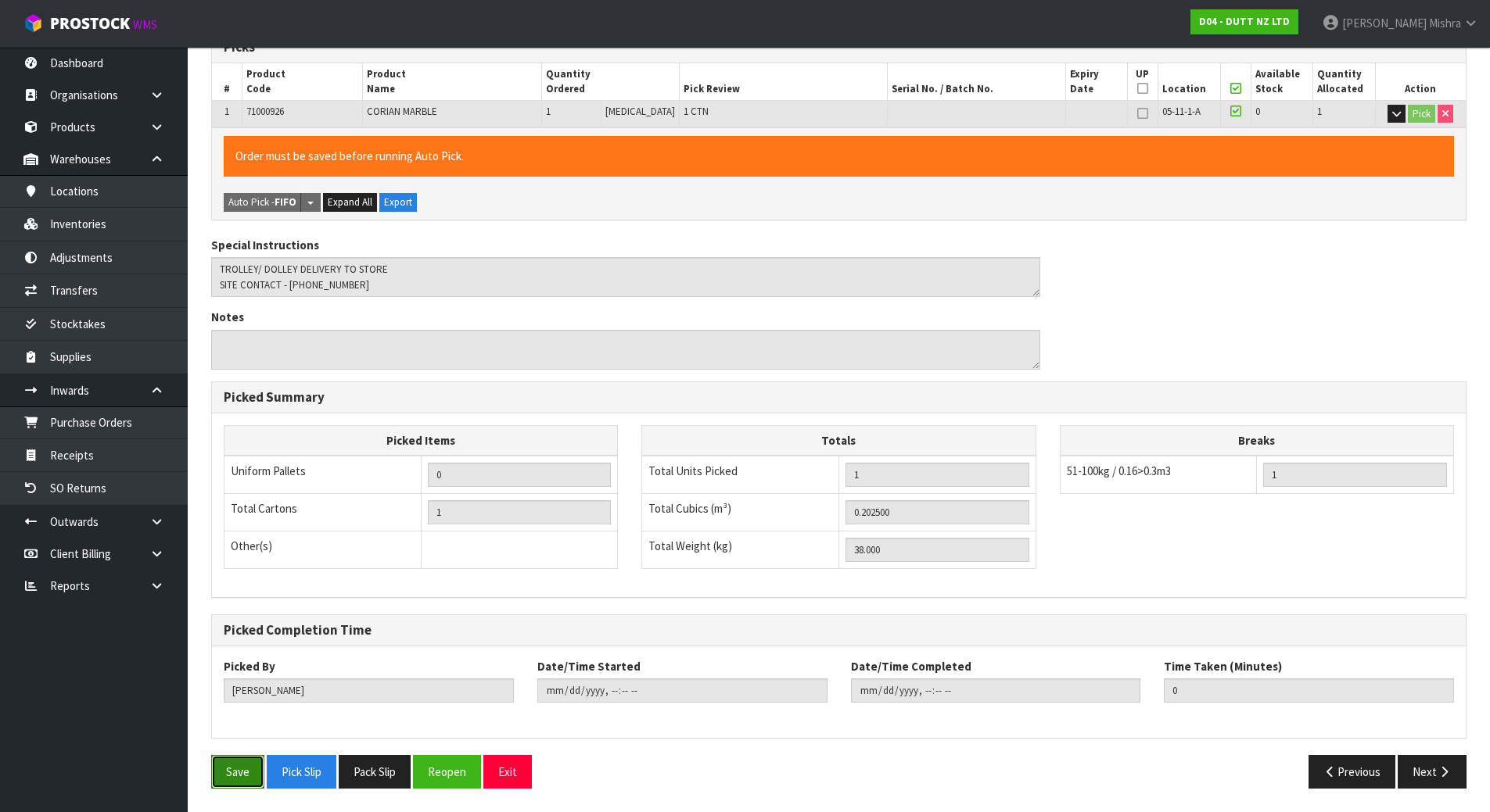
click at [236, 770] on button "Save" at bounding box center [237, 771] width 53 height 33
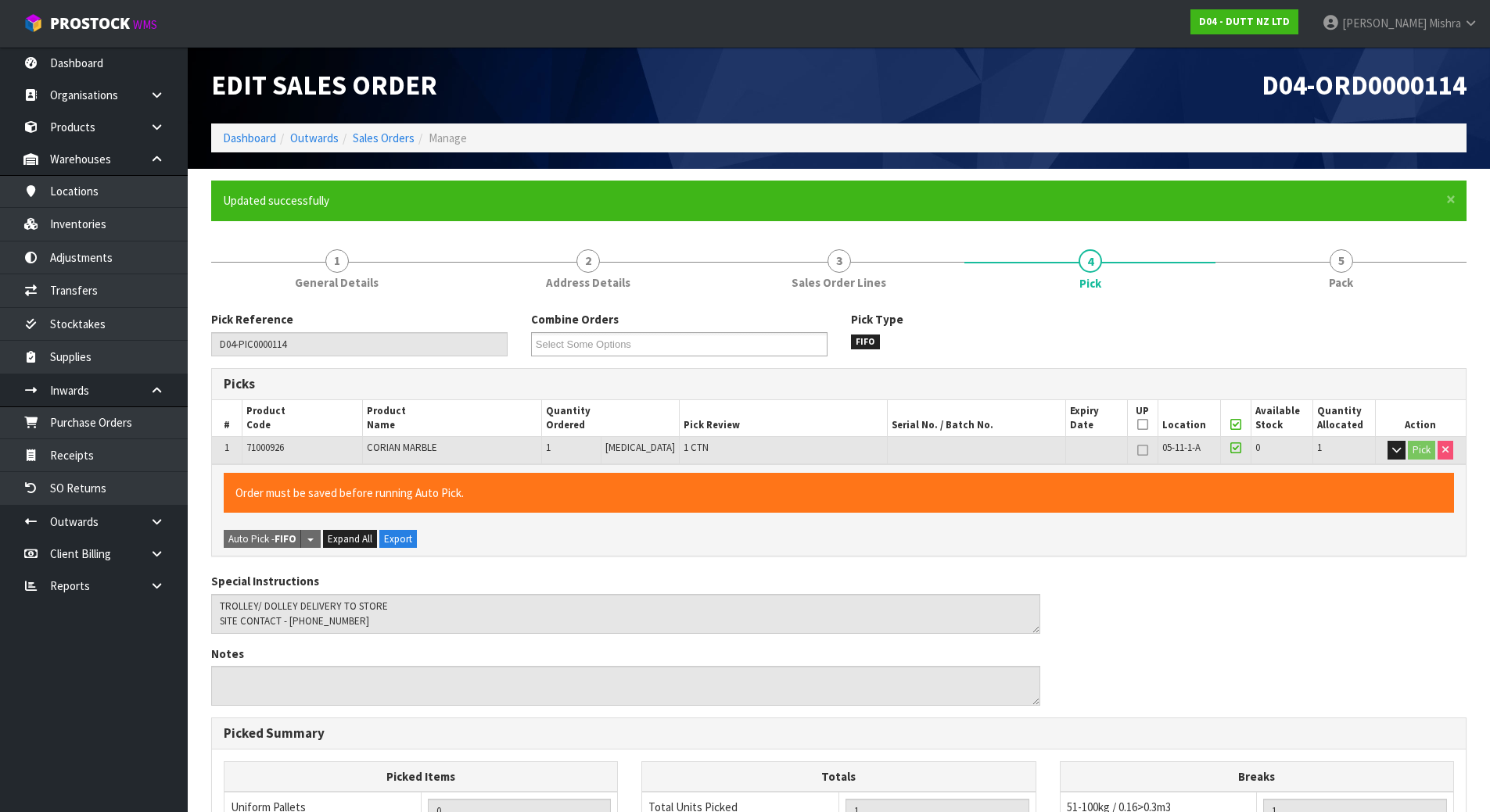
type input "[PERSON_NAME]"
type input "[DATE]T14:05:38"
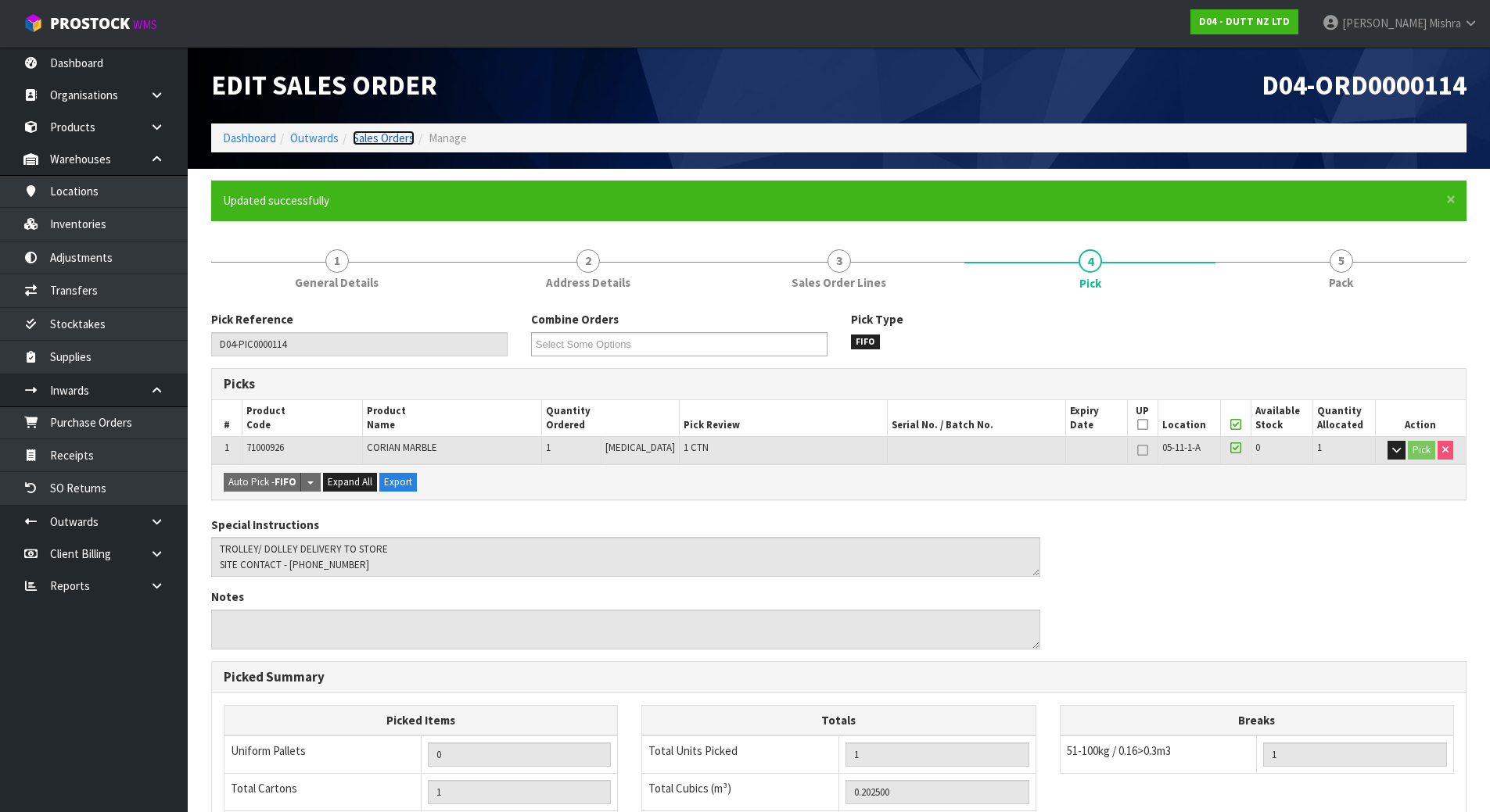
click at [391, 139] on link "Sales Orders" at bounding box center [384, 138] width 62 height 15
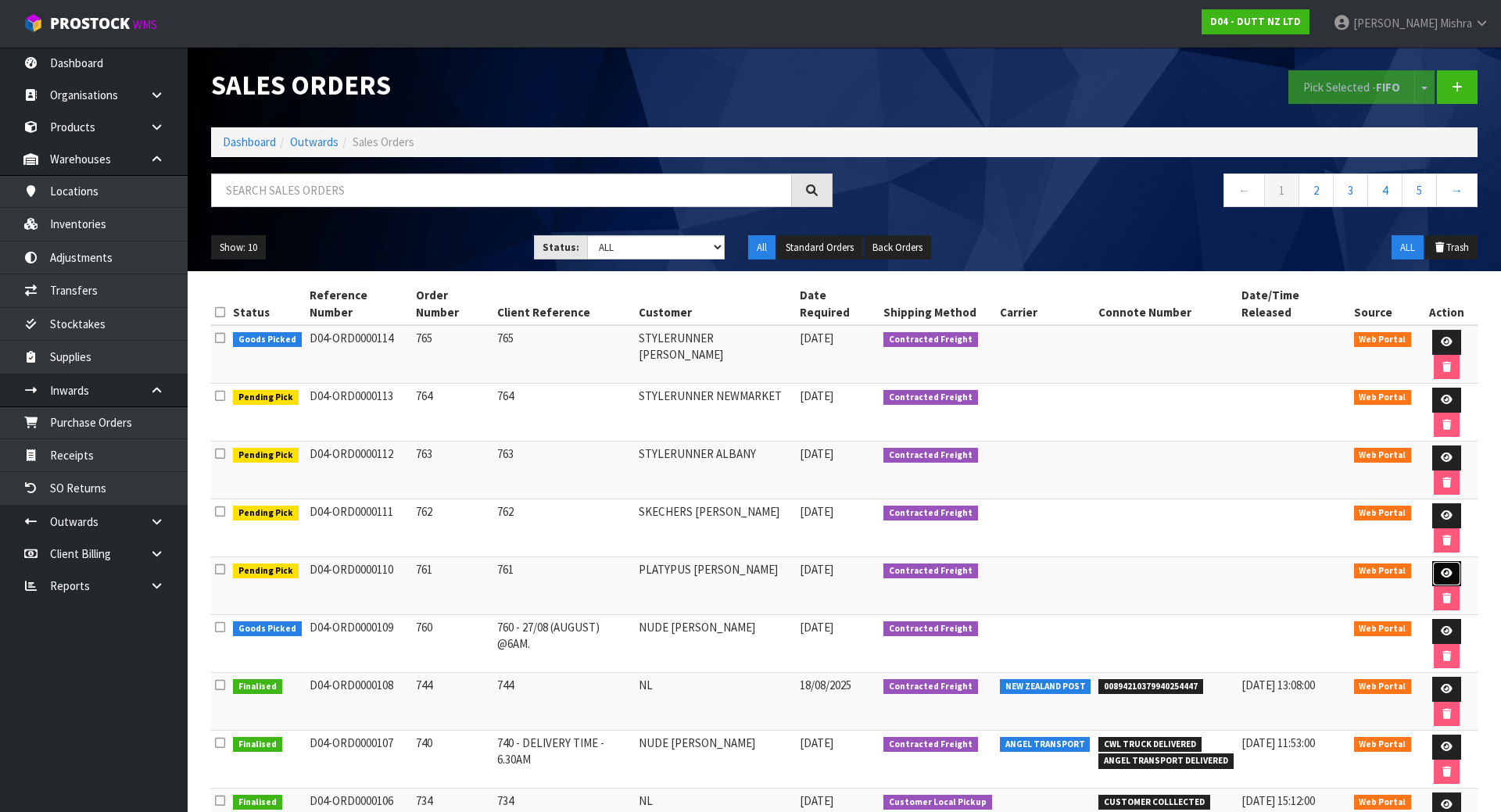
click at [1441, 568] on icon at bounding box center [1446, 573] width 11 height 10
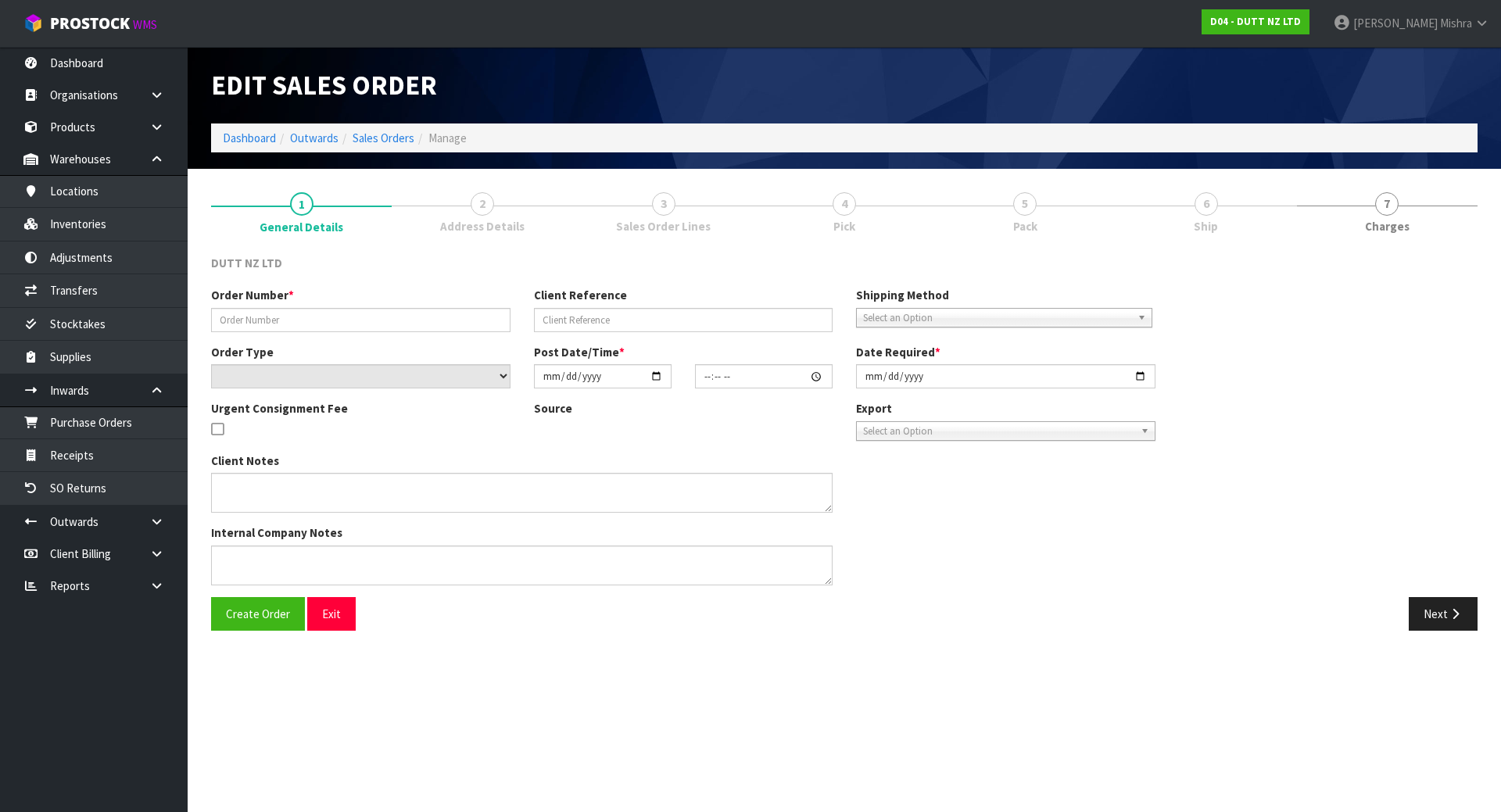
type input "761"
select select "number:0"
type input "[DATE]"
type input "12:18:00.000"
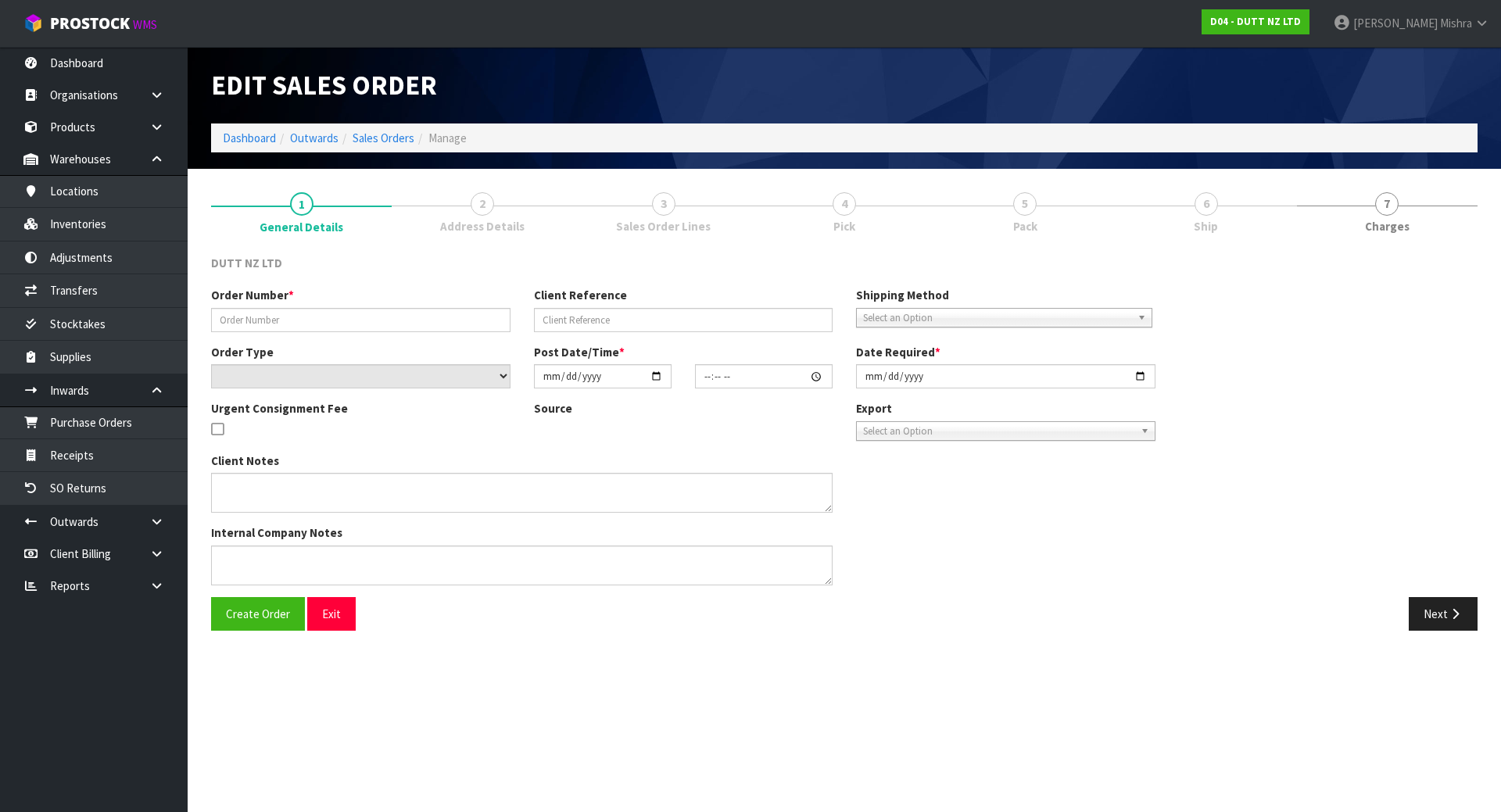
type input "[DATE]"
type textarea "TROLLEY/ DOLLEY DELIVERY DURING TRADE SITE CONTACT - [PHONE_NUMBER]"
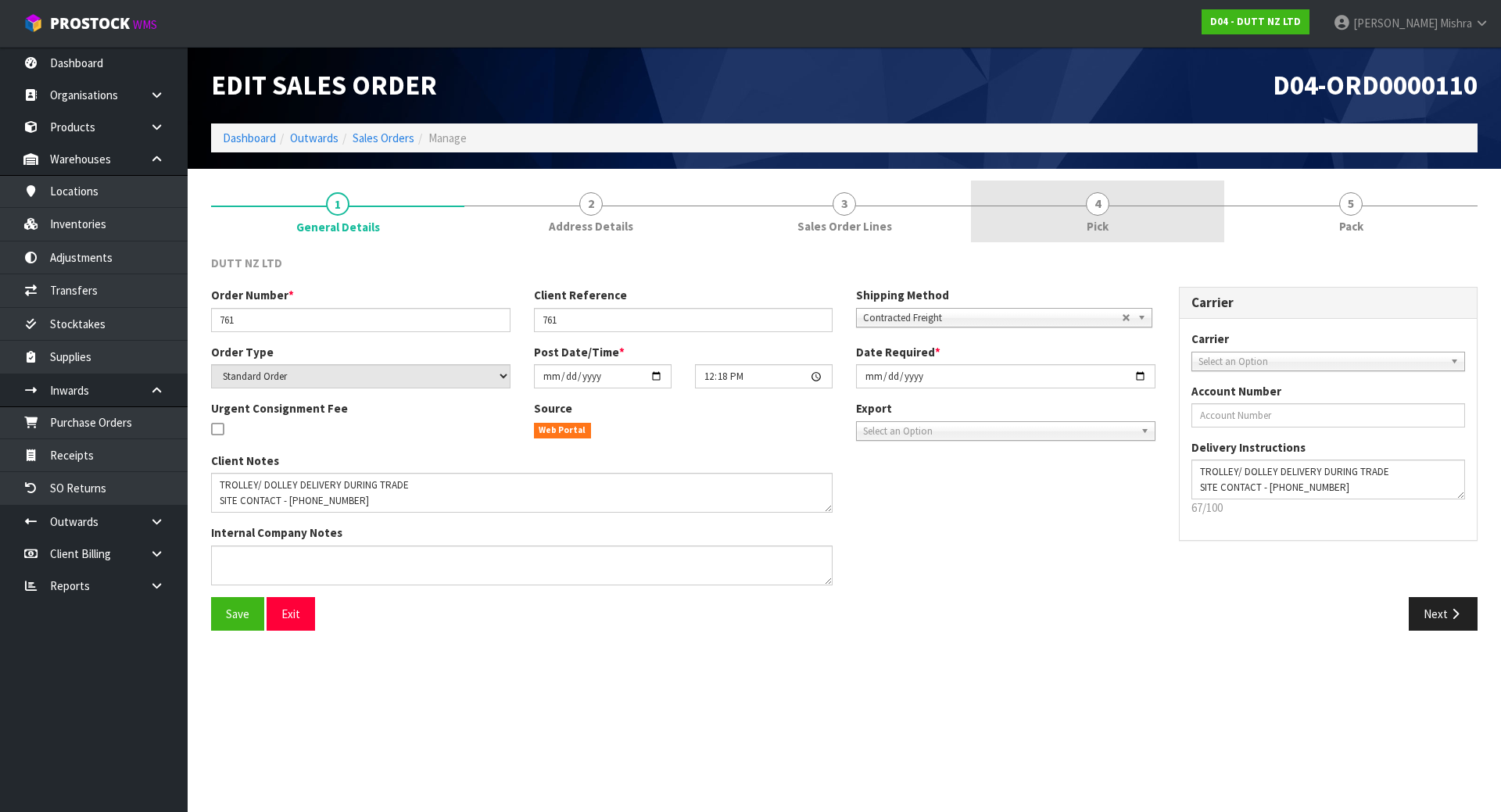
click at [1109, 207] on span "4" at bounding box center [1097, 204] width 24 height 24
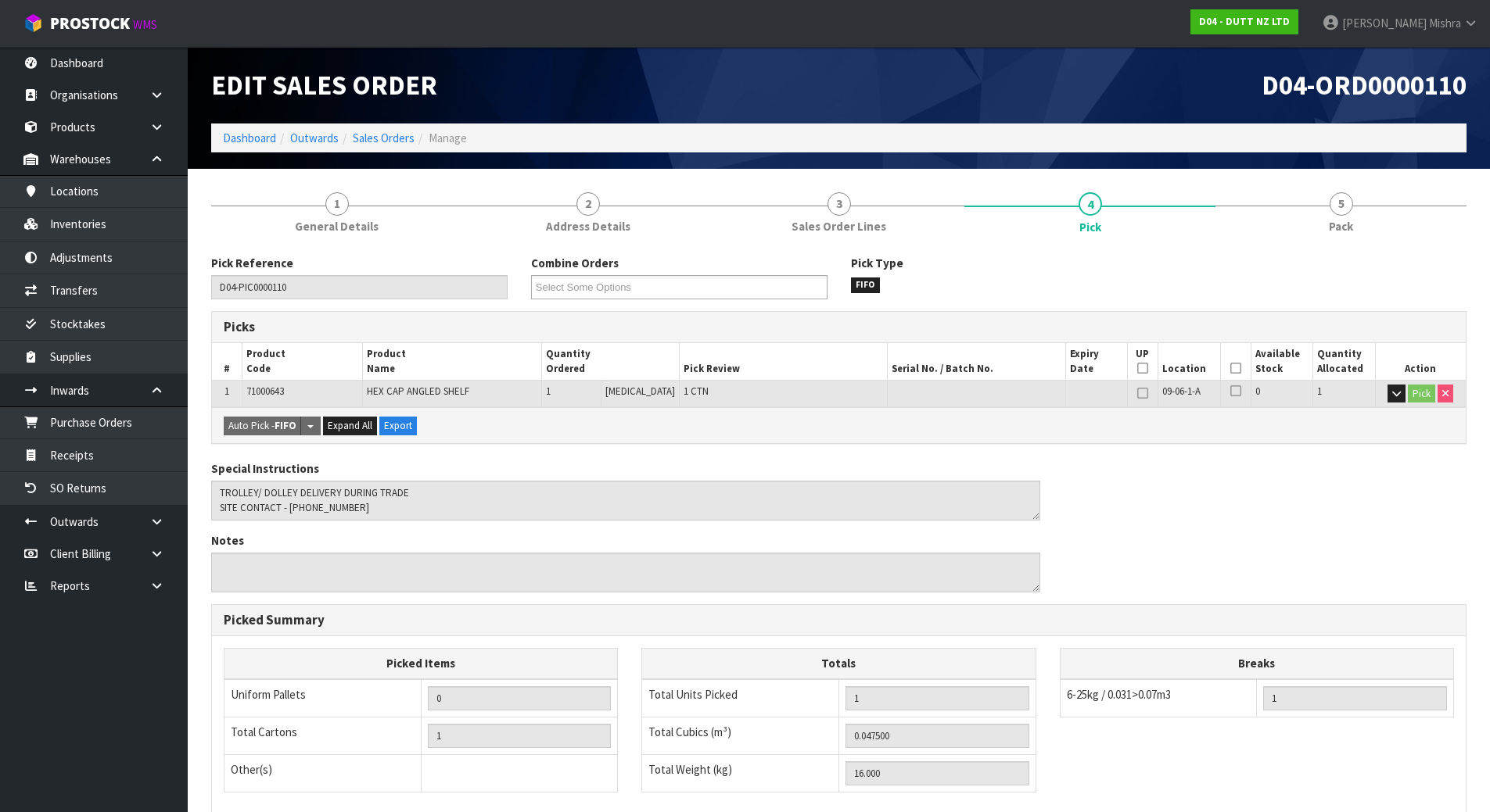
click at [1230, 368] on icon at bounding box center [1235, 368] width 11 height 1
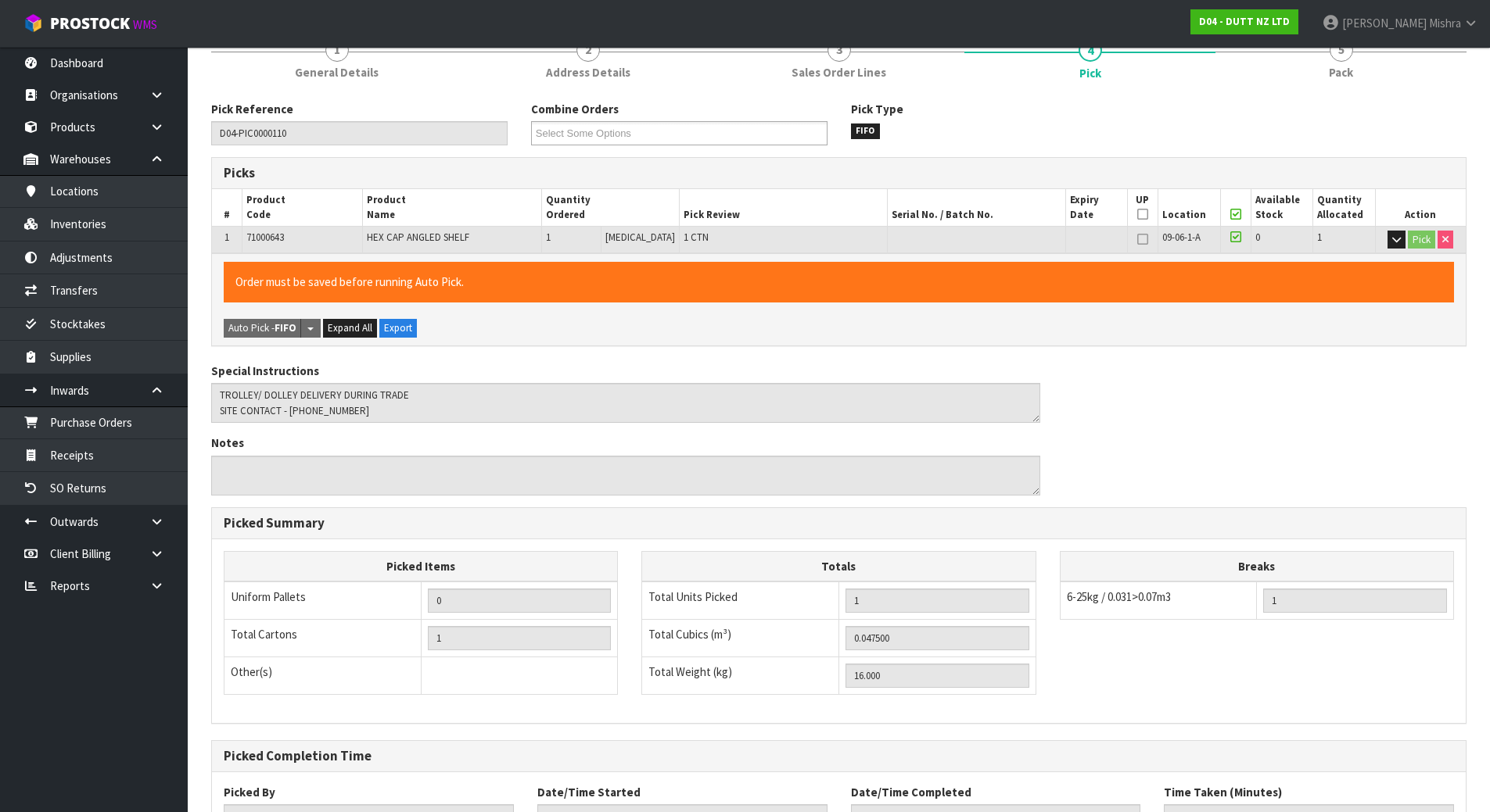
scroll to position [280, 0]
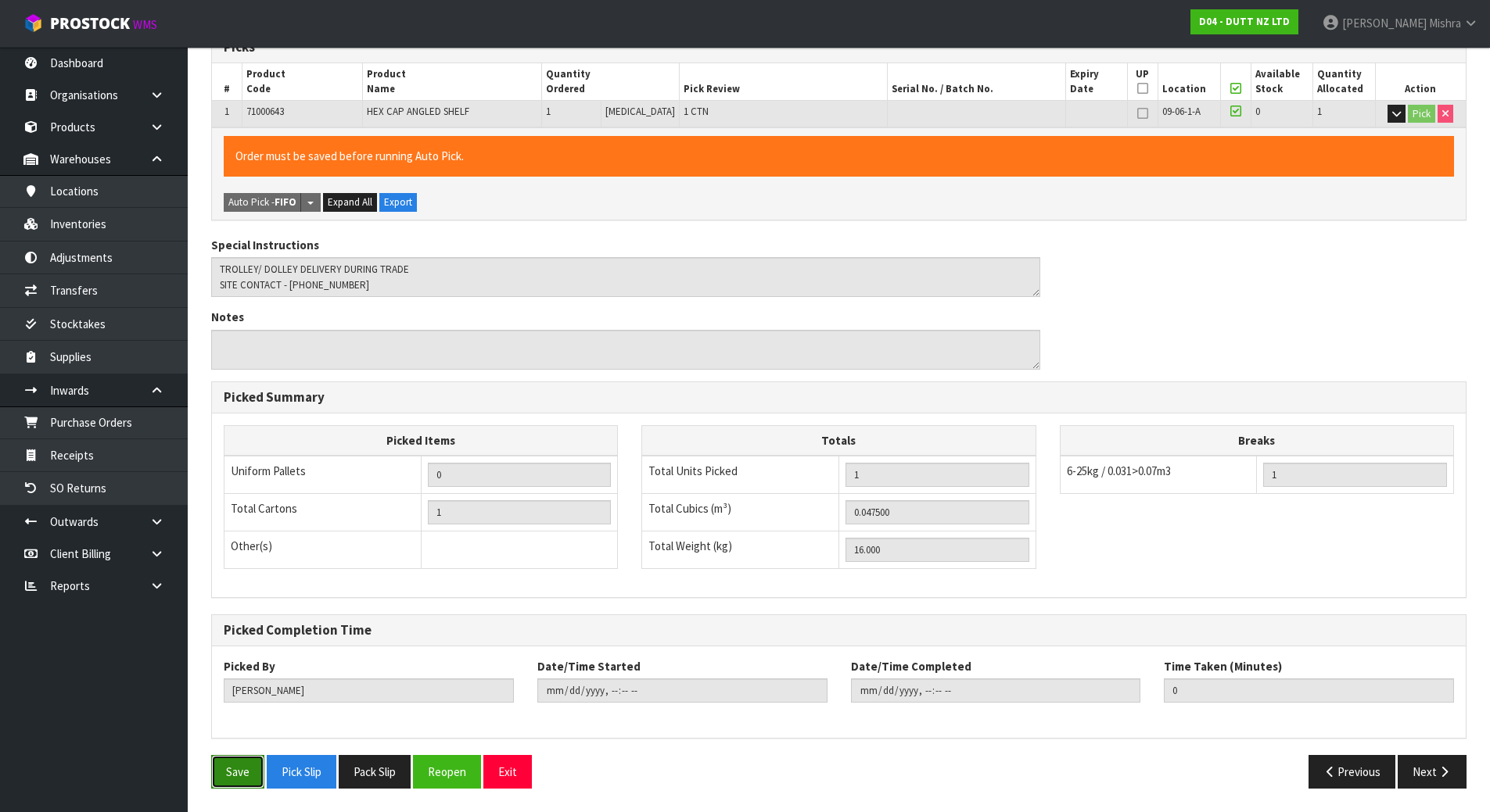
click at [247, 769] on button "Save" at bounding box center [237, 771] width 53 height 33
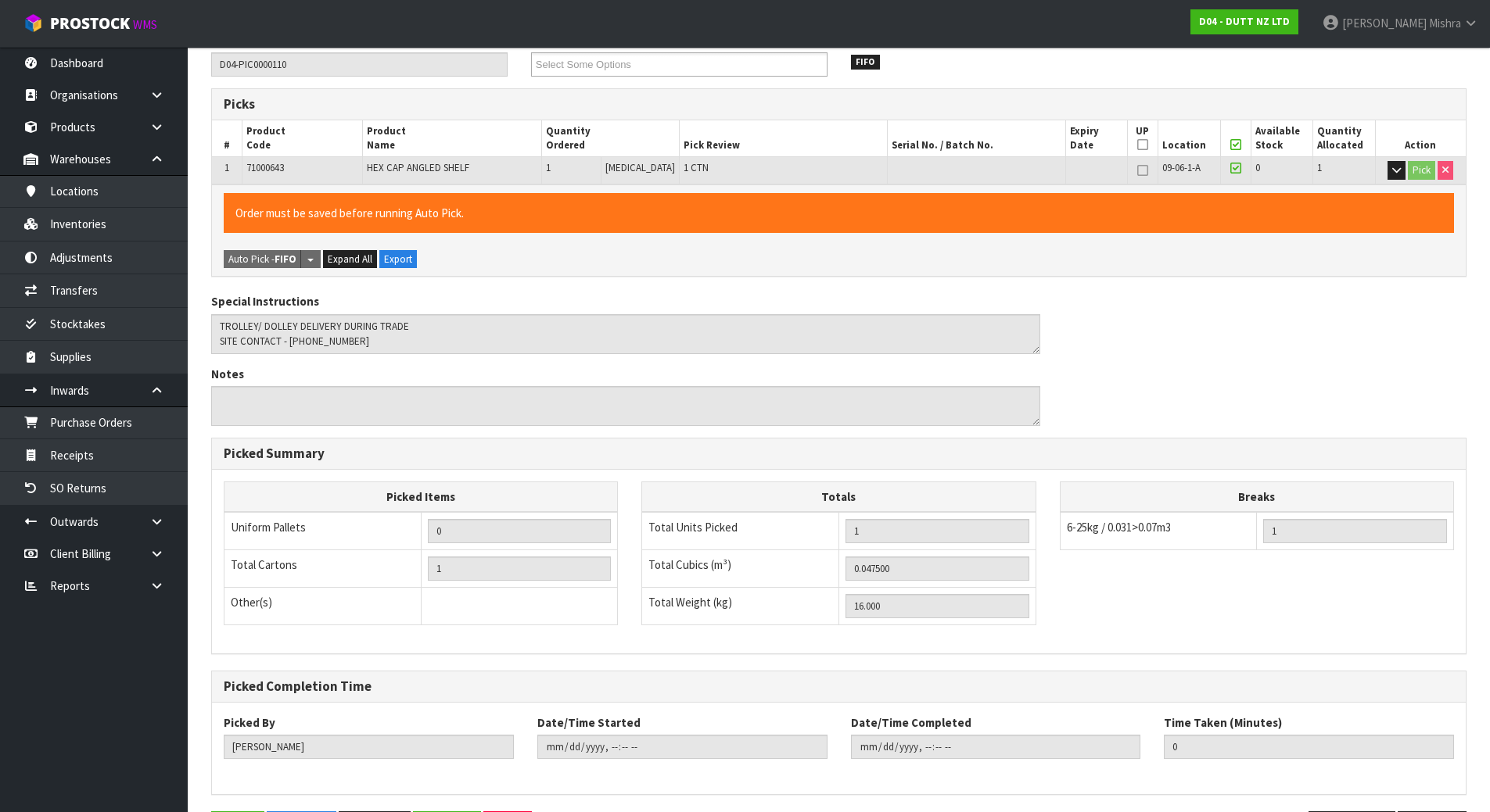
scroll to position [0, 0]
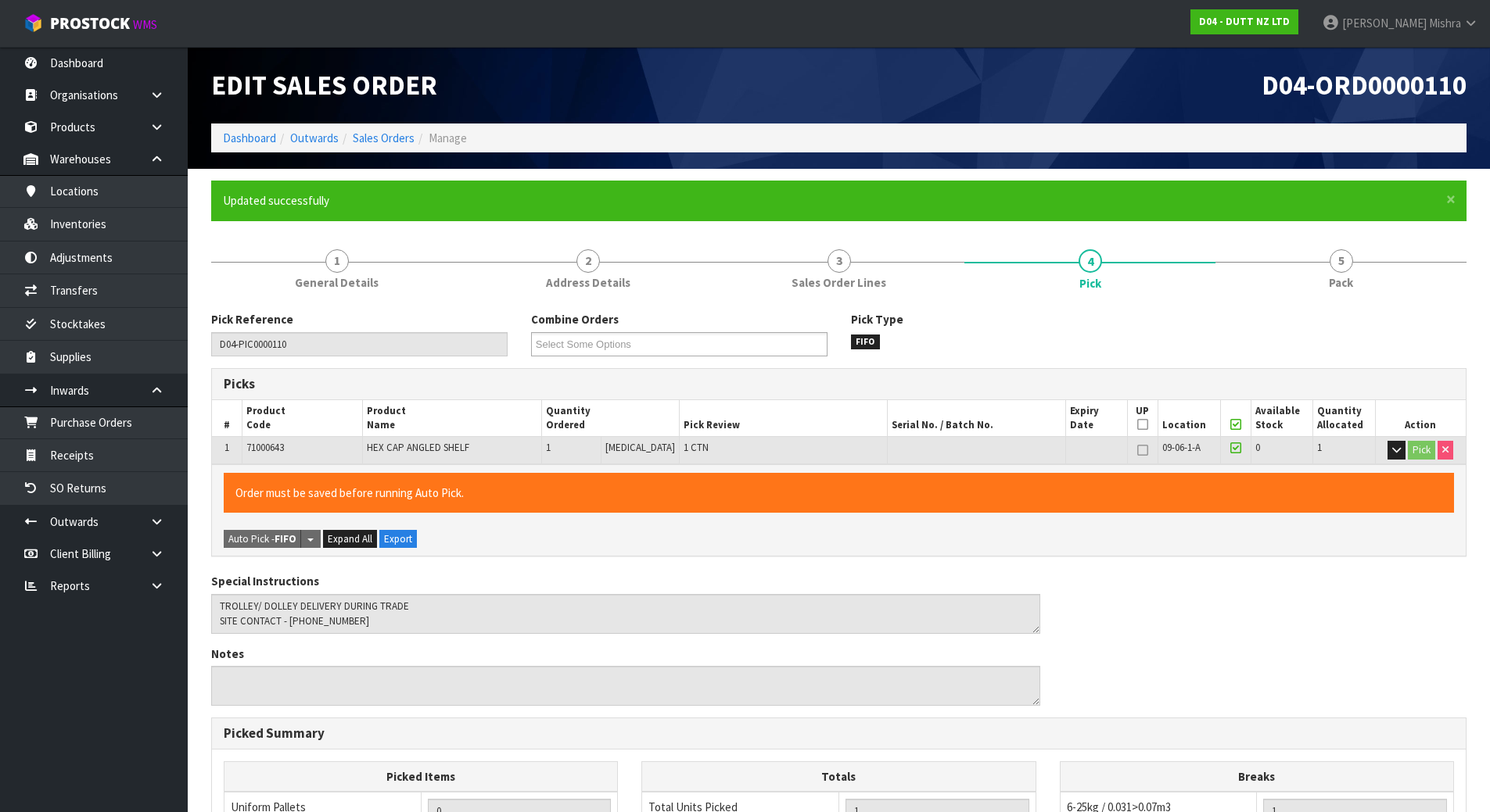
type input "[PERSON_NAME]"
type input "[DATE]T14:06:05"
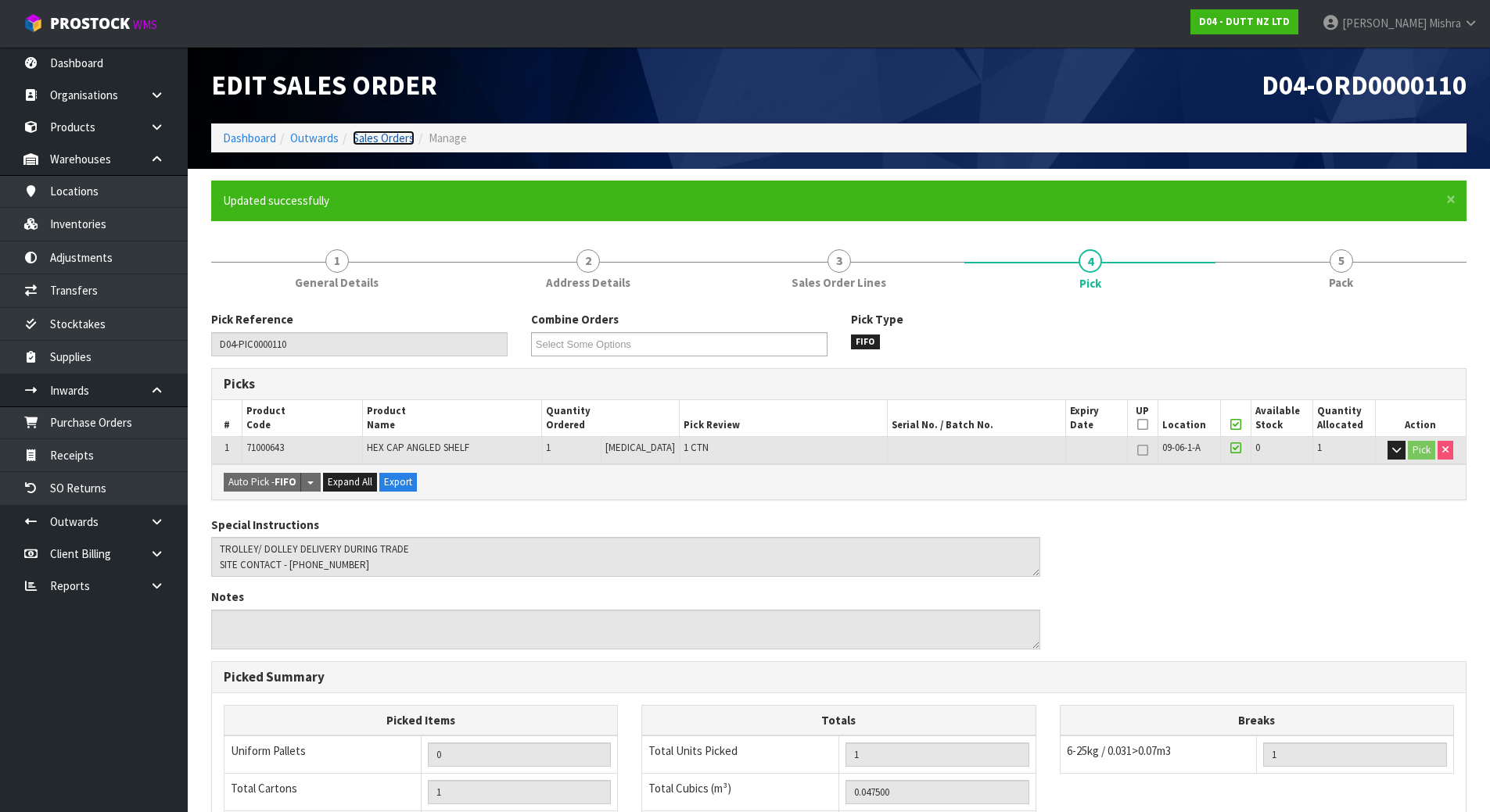
click at [391, 139] on link "Sales Orders" at bounding box center [384, 138] width 62 height 15
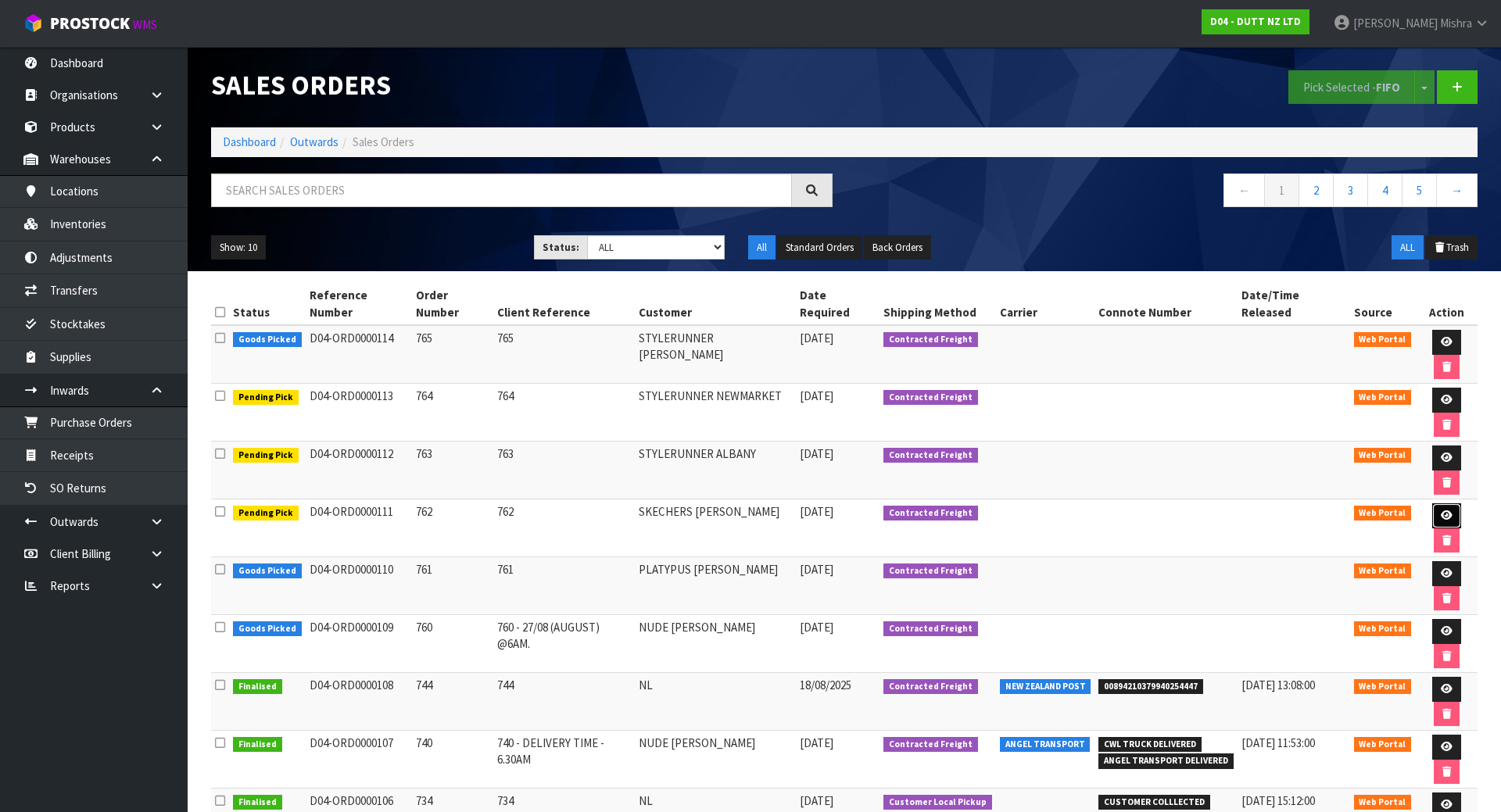
click at [1441, 510] on icon at bounding box center [1446, 515] width 11 height 10
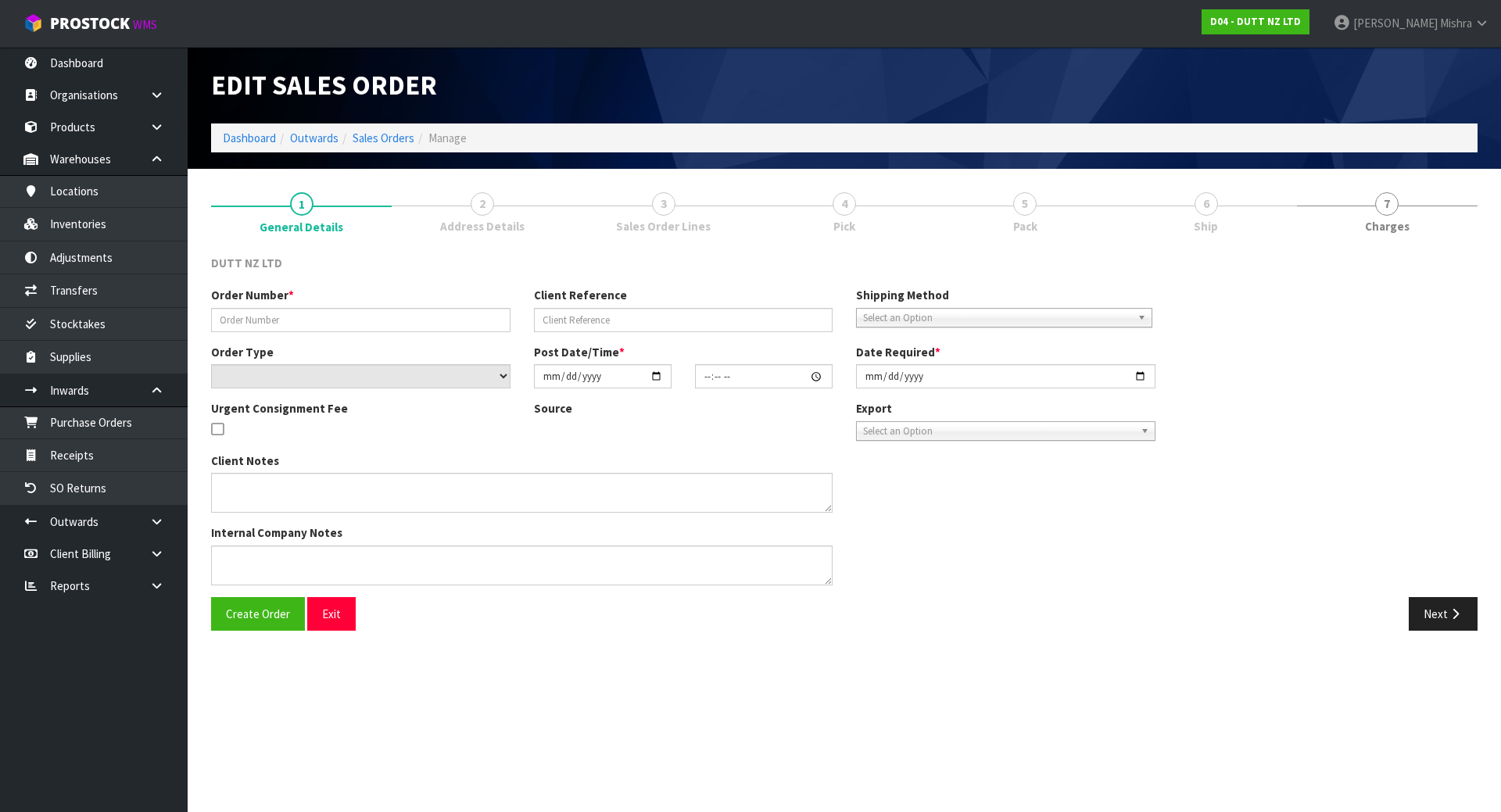
type input "762"
select select "number:0"
type input "[DATE]"
type input "12:21:00.000"
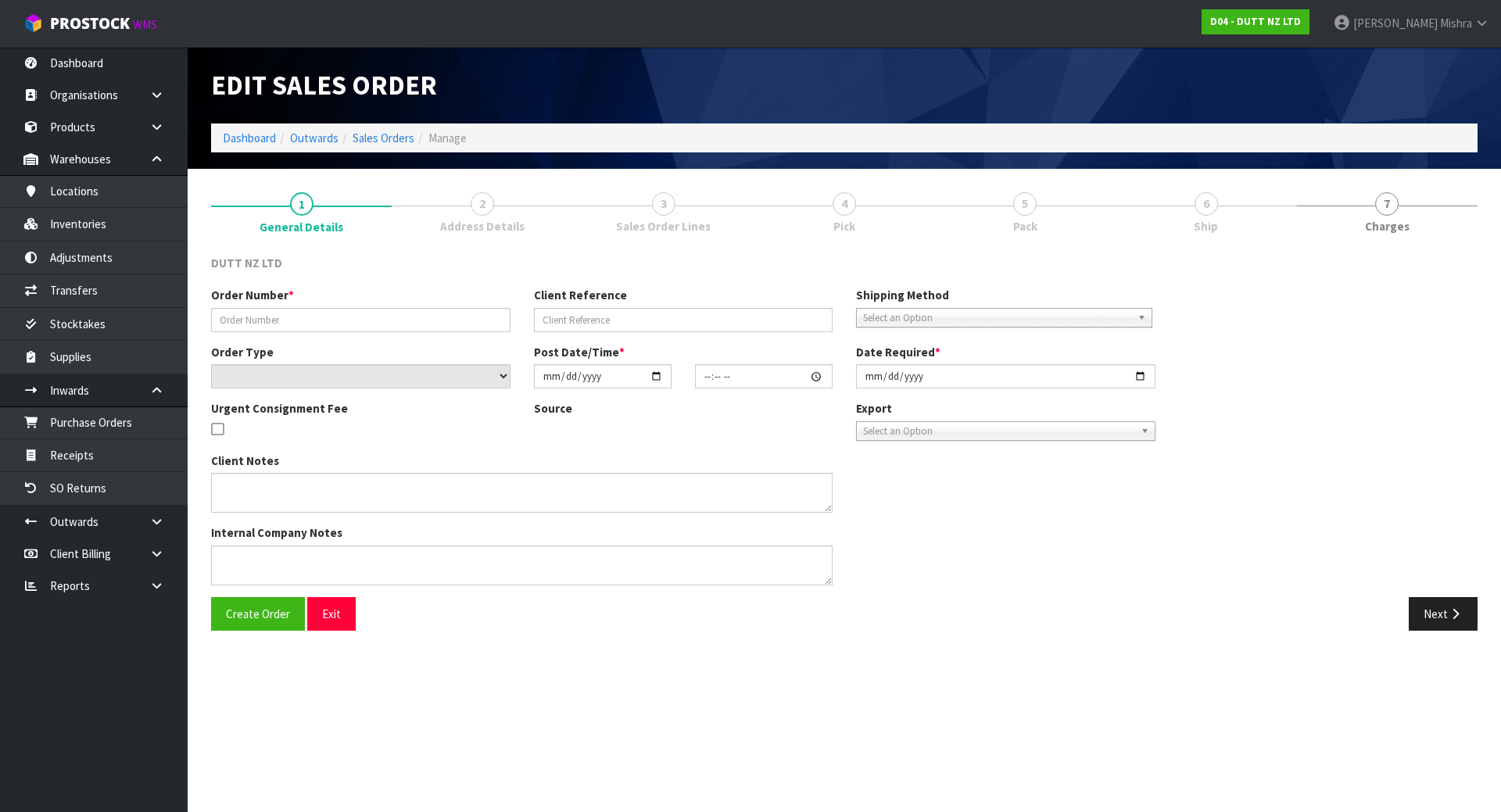
type input "[DATE]"
type textarea "DOLLET/ TROLLET DELIVERY DURING TRADE SITE CONTACT - [PHONE_NUMBER]"
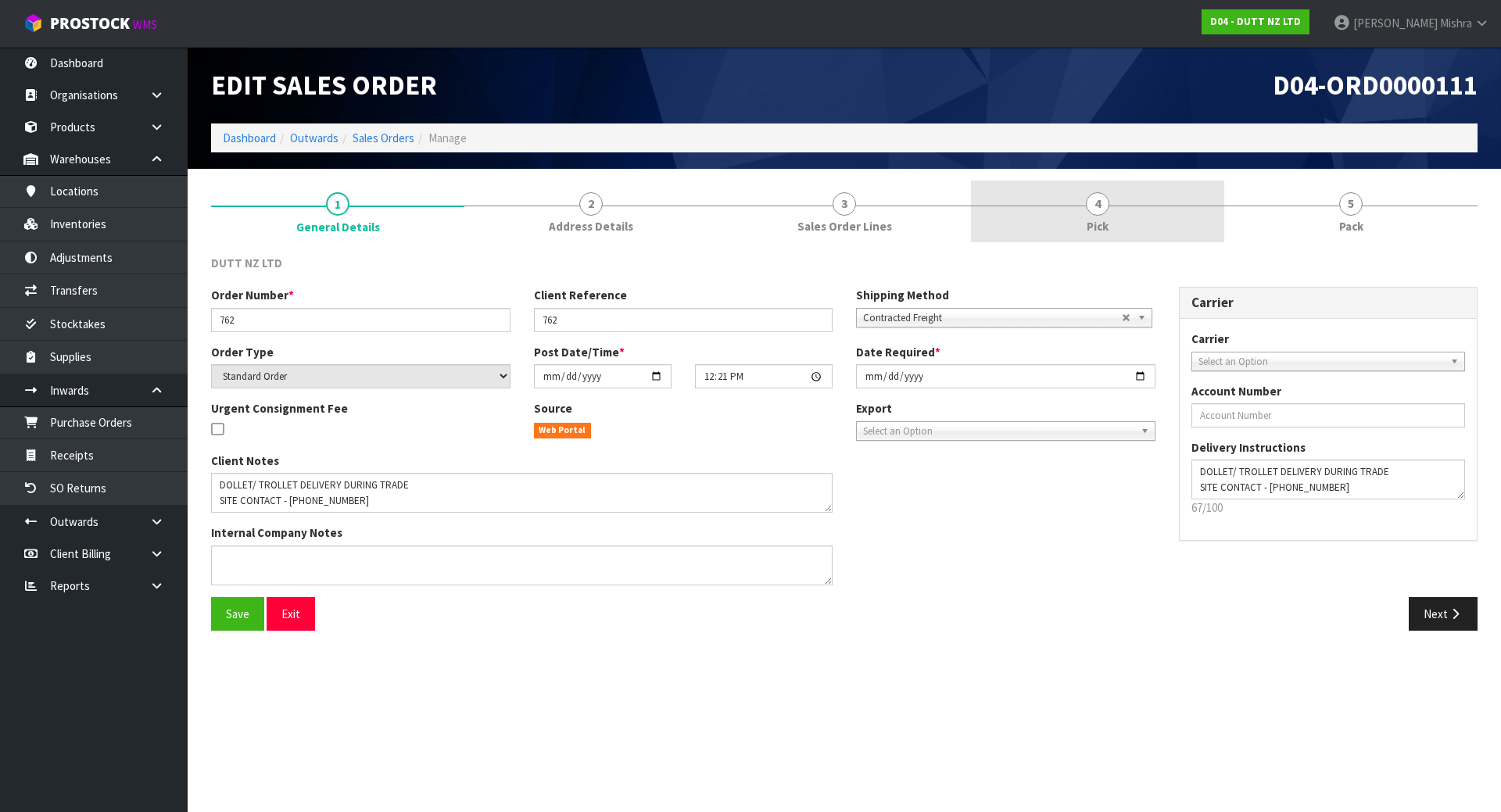
click at [1175, 215] on link "4 Pick" at bounding box center [1097, 212] width 254 height 62
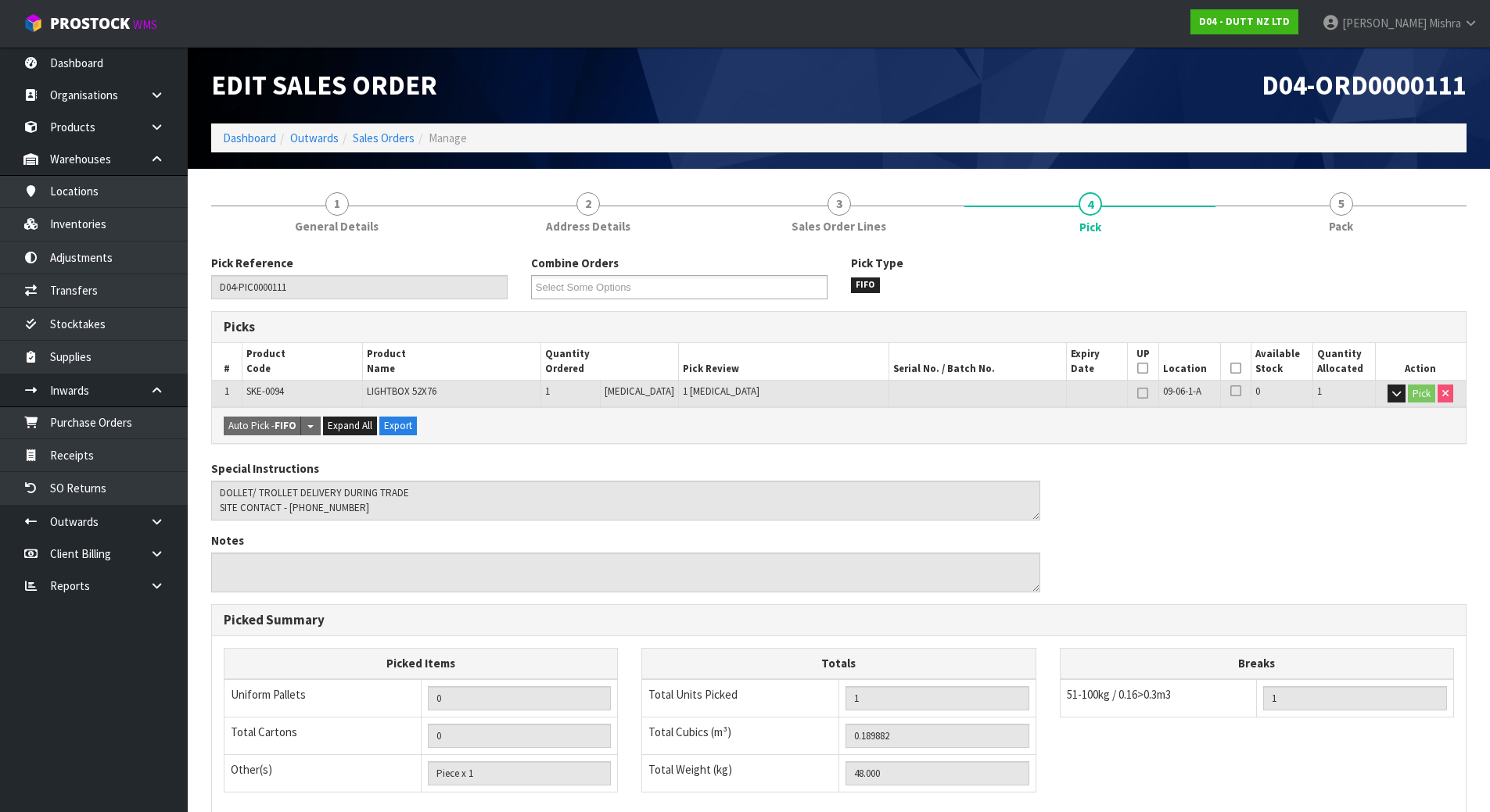
click at [1230, 369] on icon at bounding box center [1235, 368] width 11 height 1
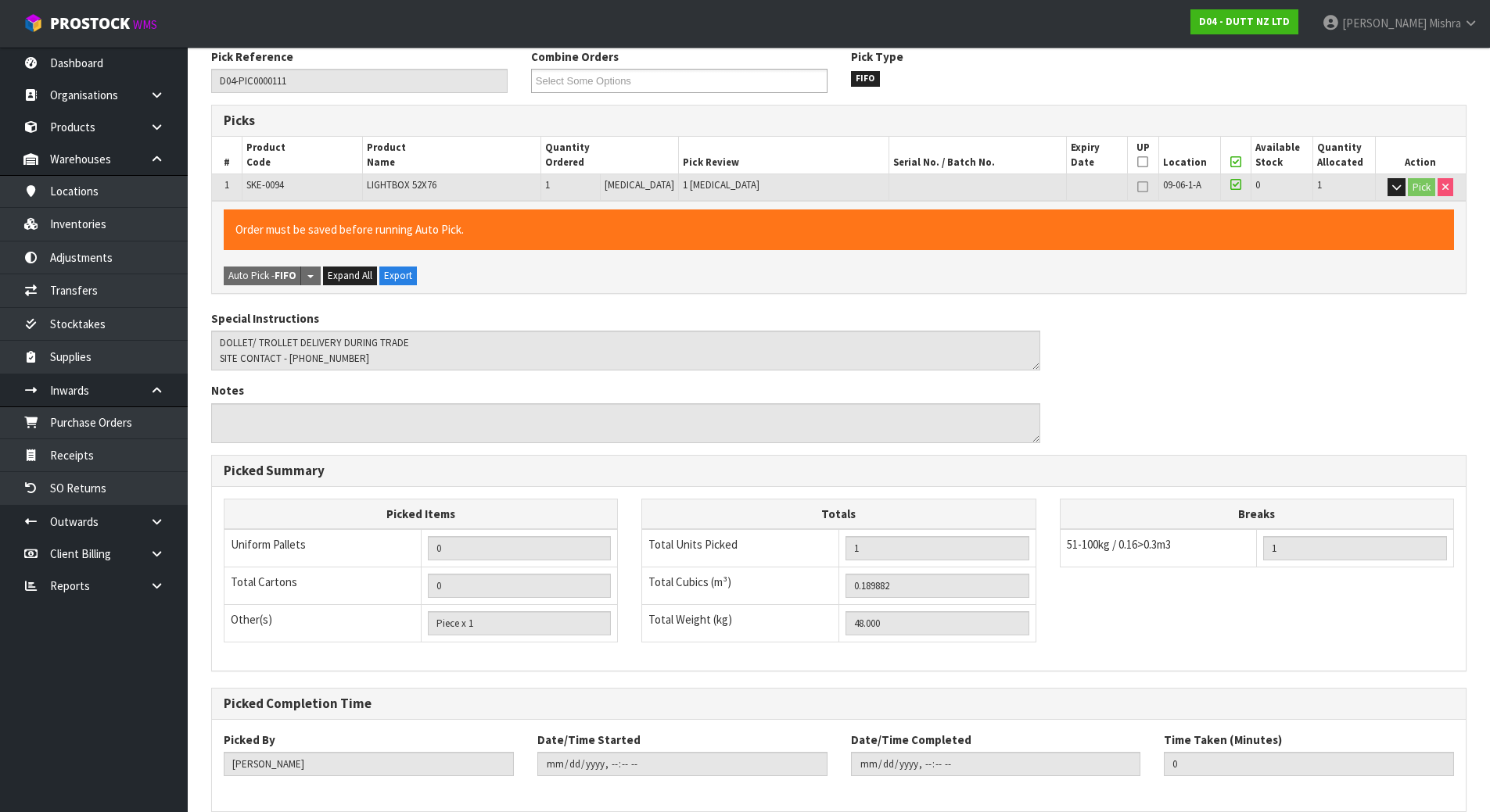
scroll to position [280, 0]
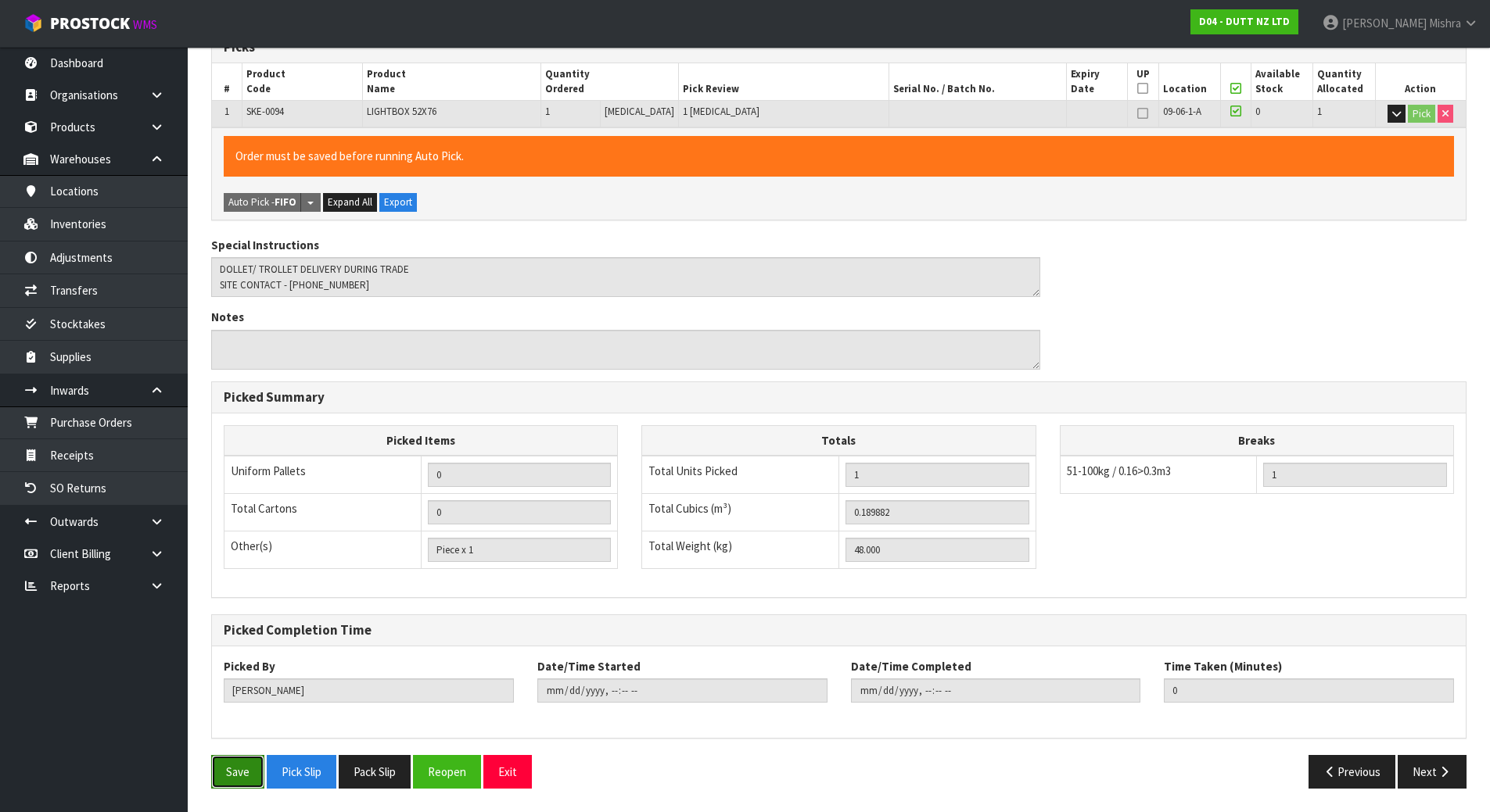
click at [239, 777] on button "Save" at bounding box center [237, 771] width 53 height 33
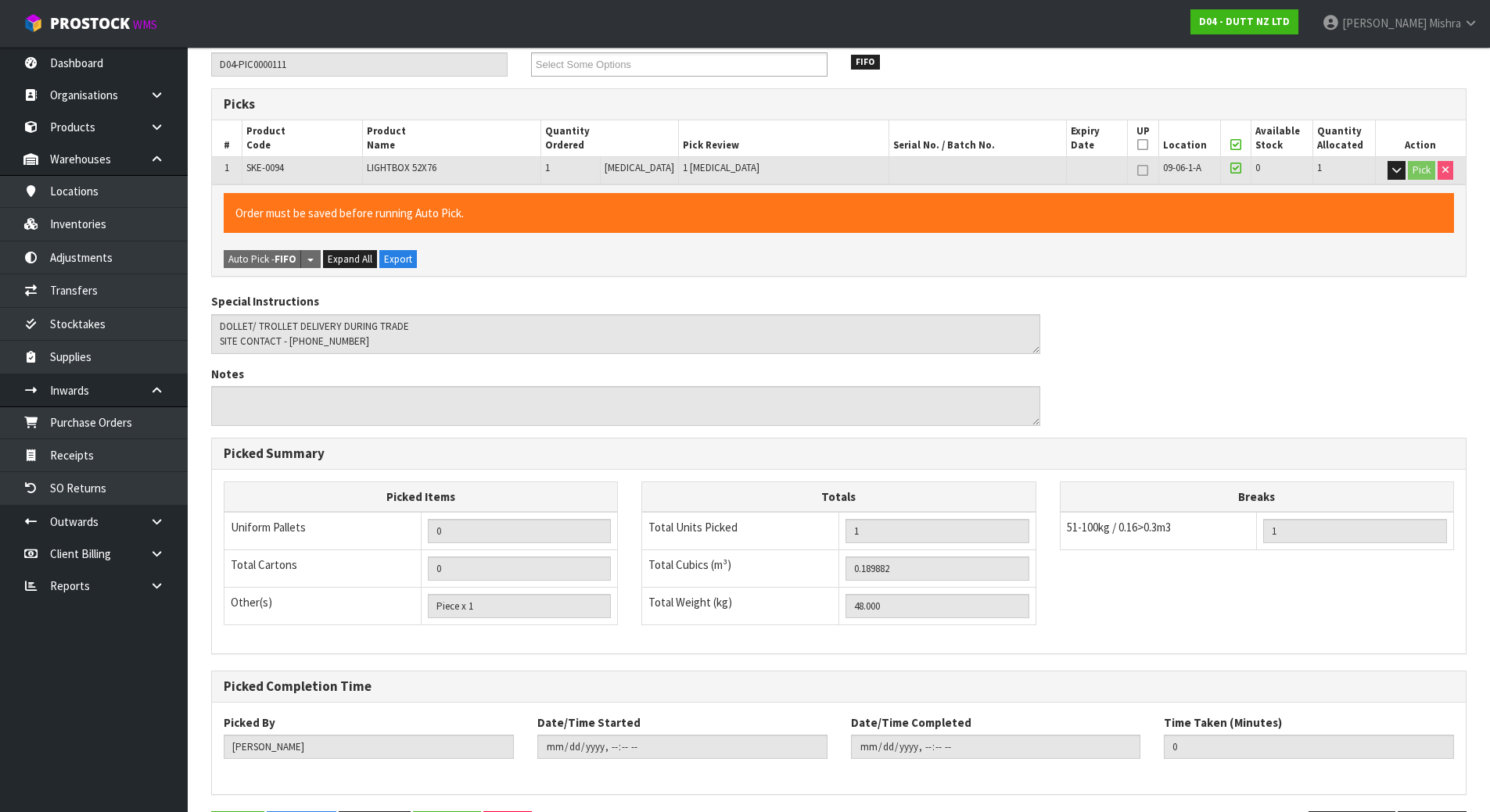
scroll to position [0, 0]
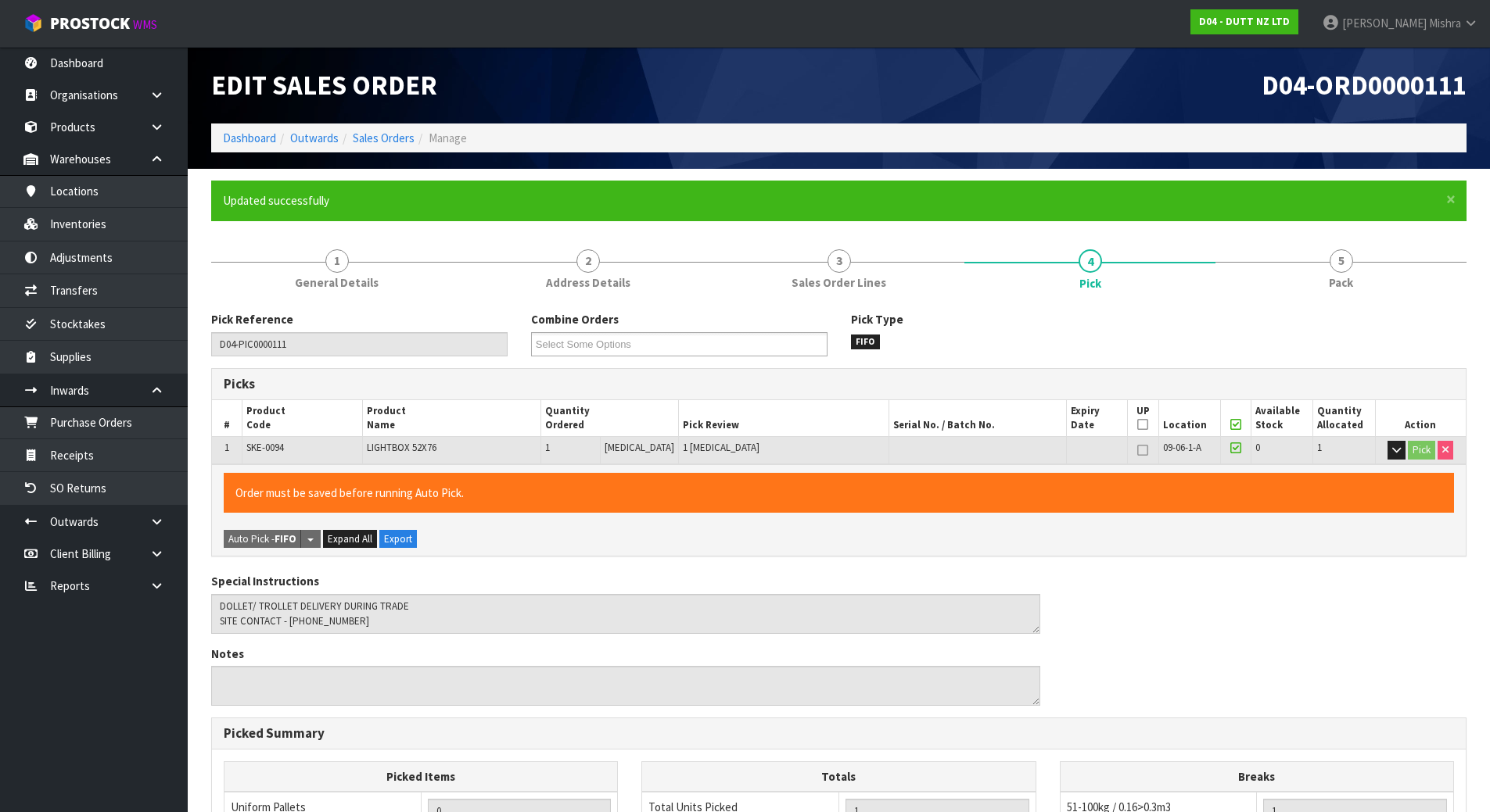
type input "[PERSON_NAME]"
type input "[DATE]T14:06:18"
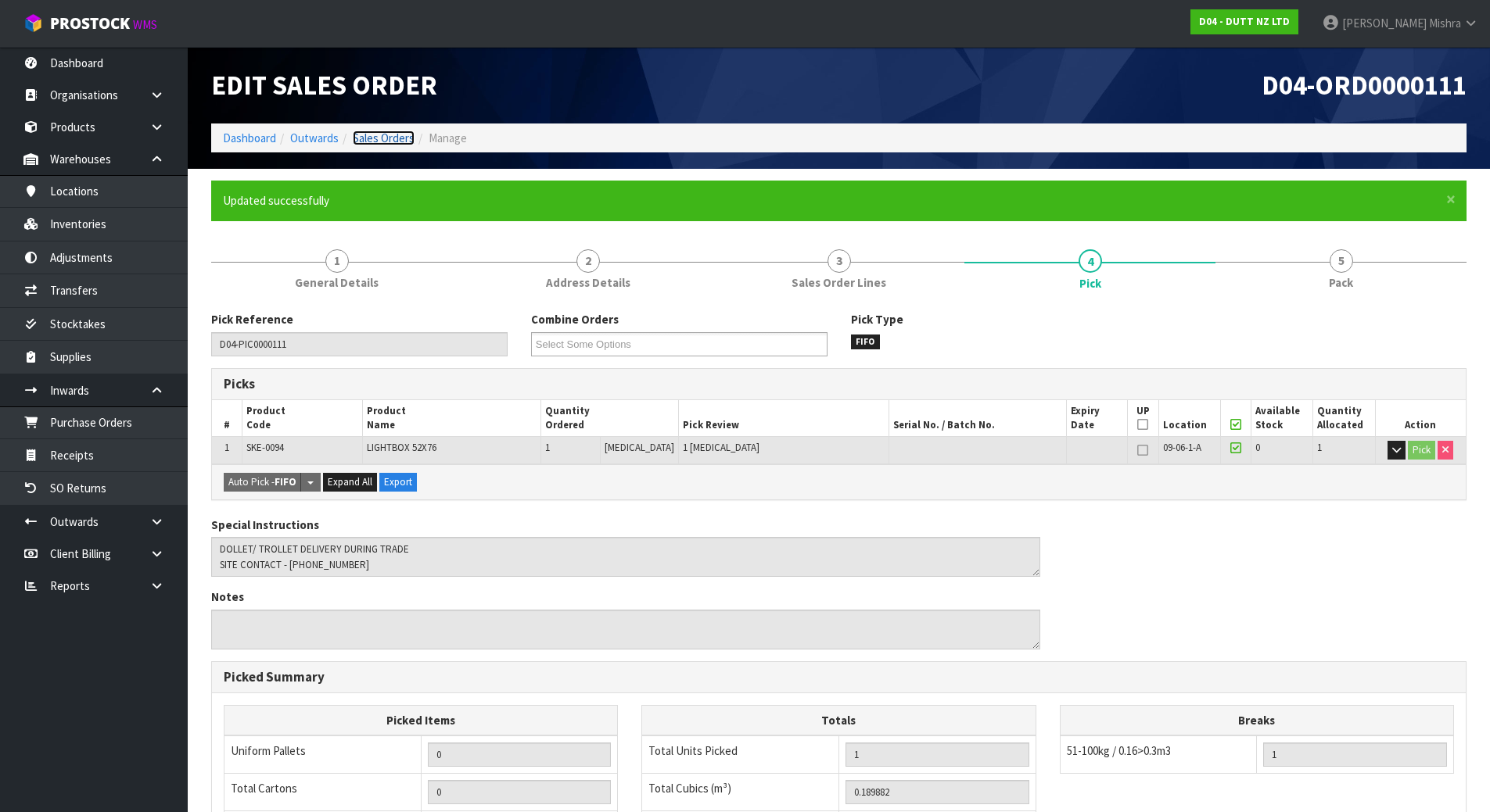
click at [396, 141] on link "Sales Orders" at bounding box center [384, 138] width 62 height 15
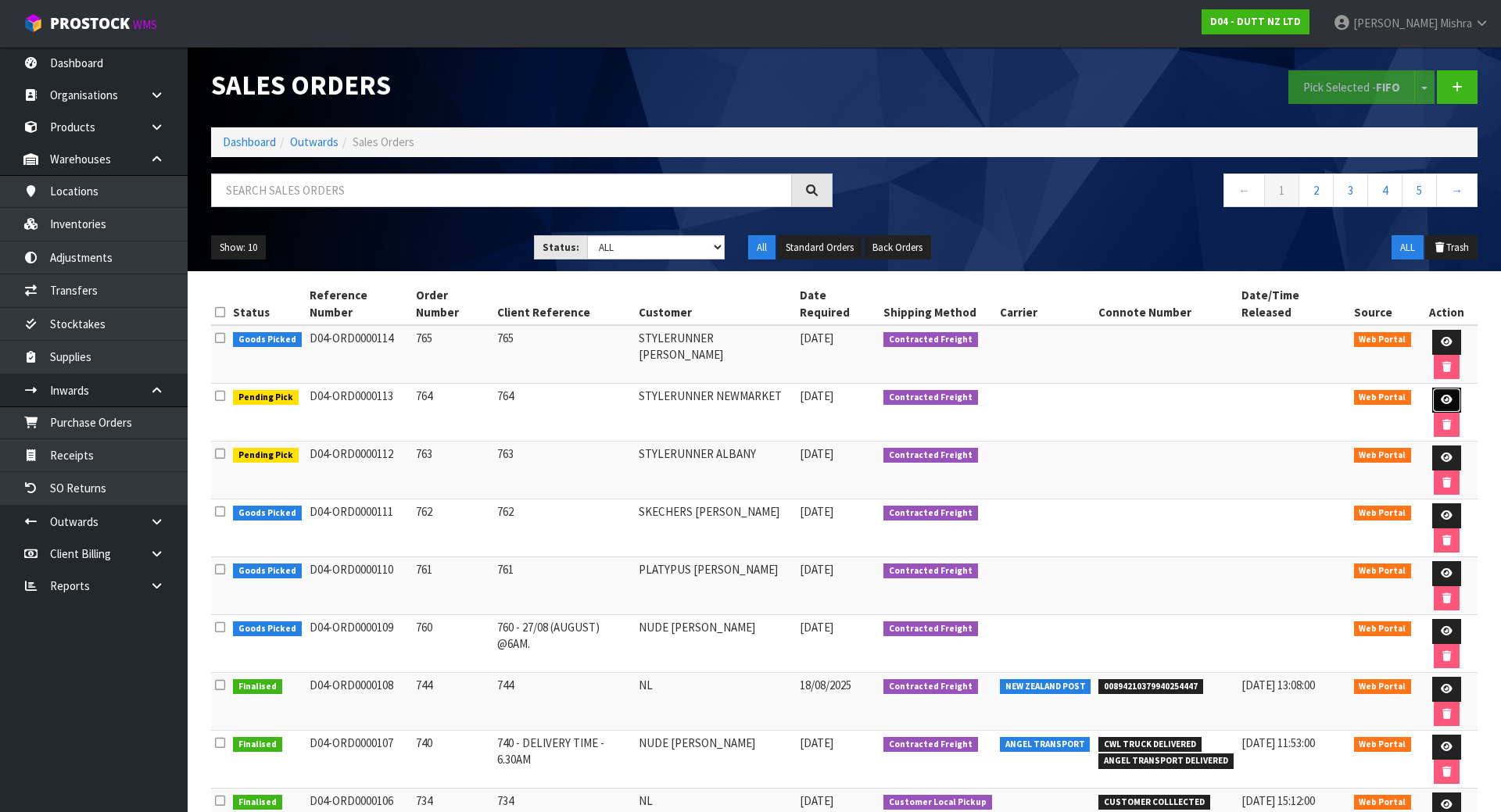
click at [1433, 388] on link at bounding box center [1446, 400] width 29 height 25
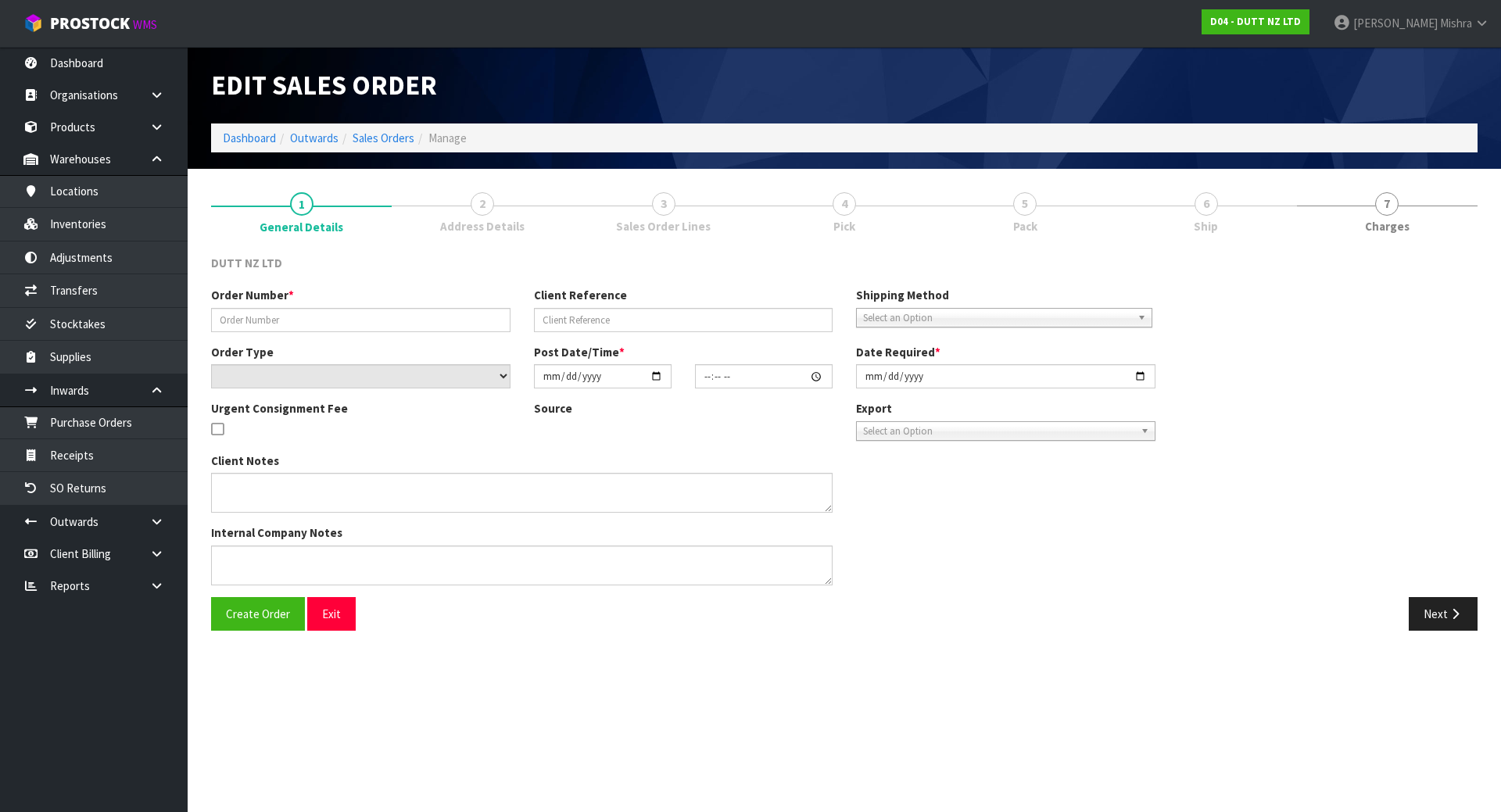
type input "764"
select select "number:0"
type input "[DATE]"
type input "12:24:00.000"
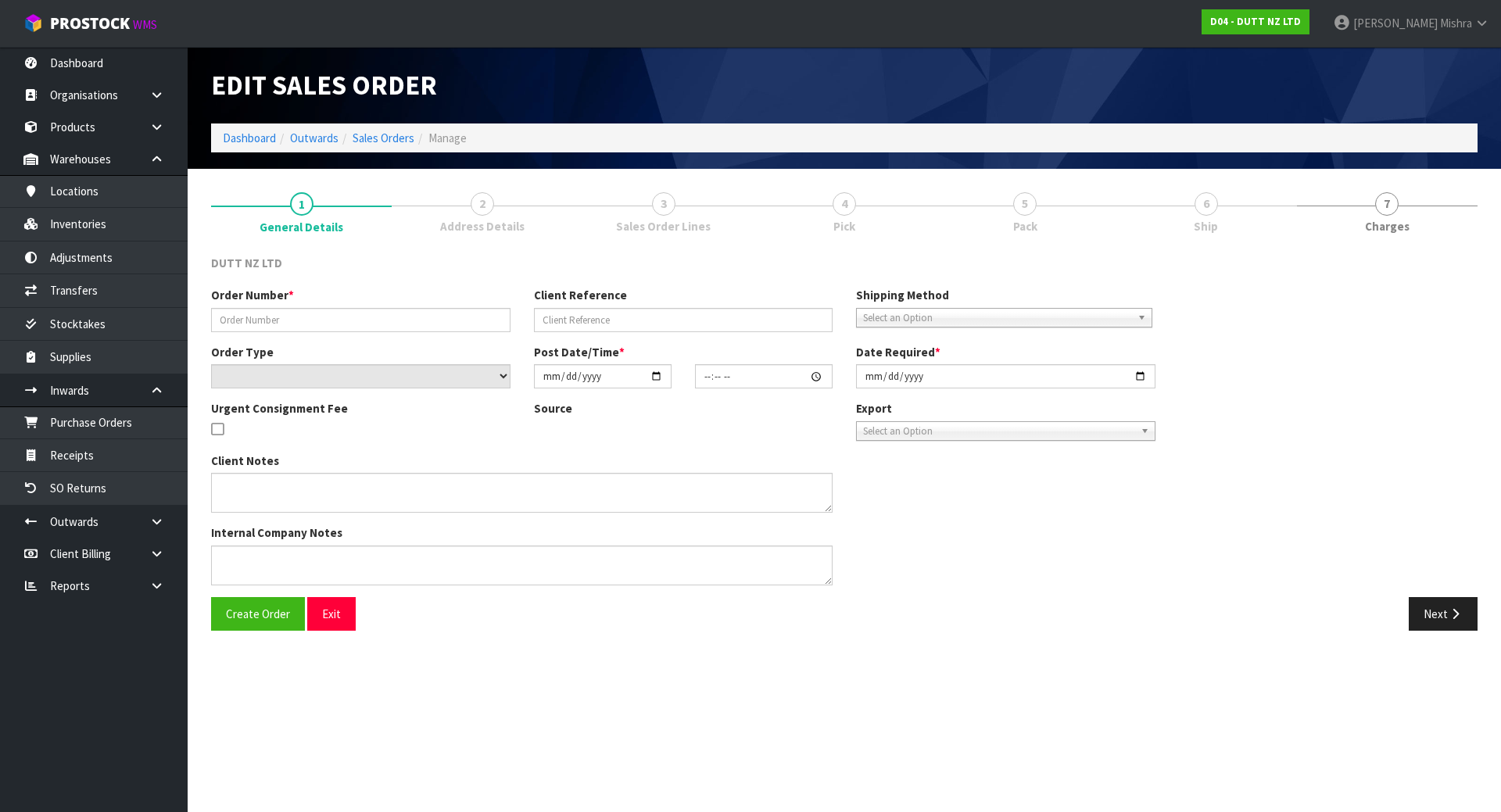
type input "[DATE]"
type textarea "DOLLEY/ TROLLET DELIVERY DURING TRADE SITE CONTACT - [PHONE_NUMBER]"
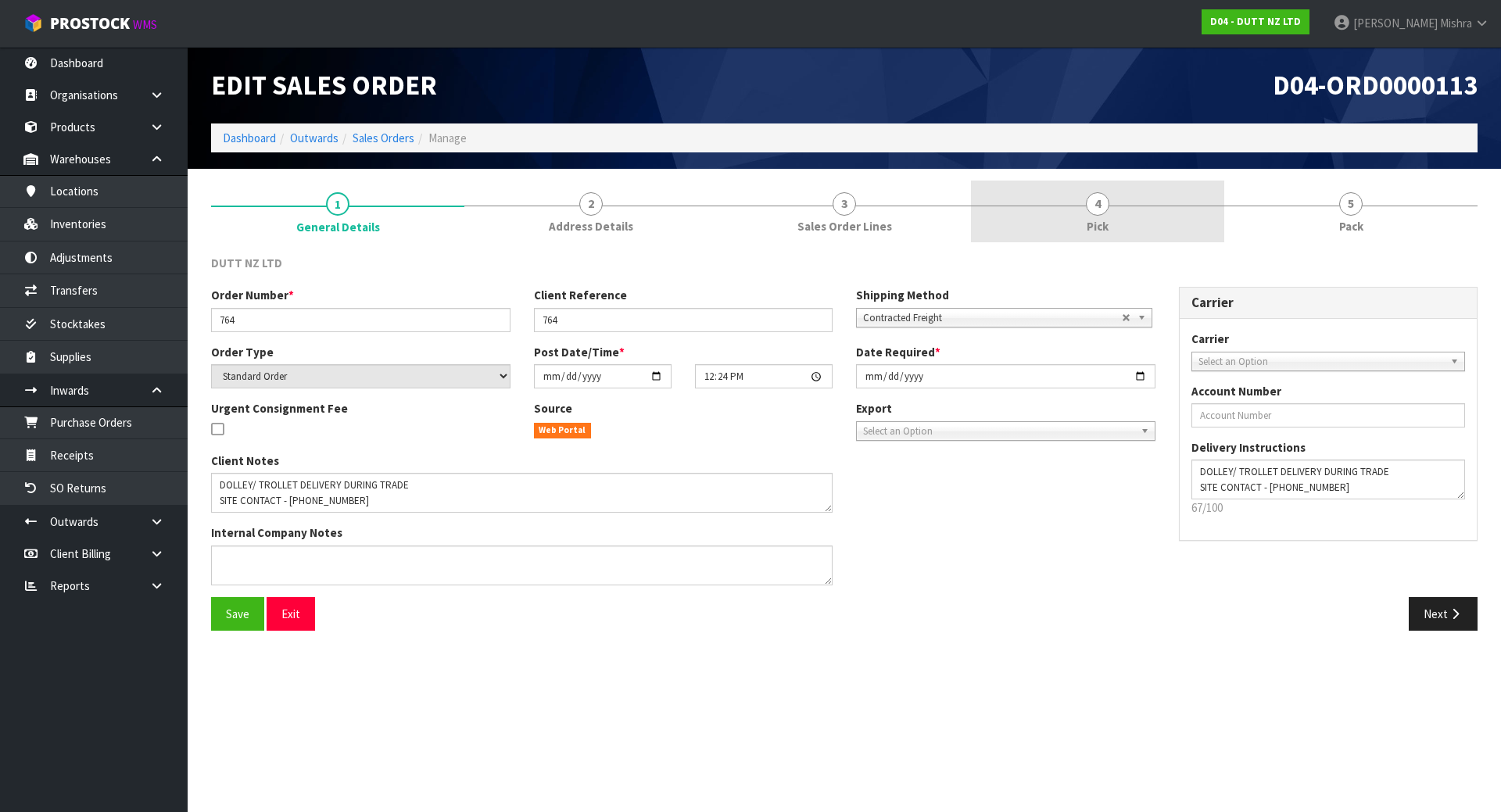
click at [1151, 210] on link "4 Pick" at bounding box center [1097, 212] width 254 height 62
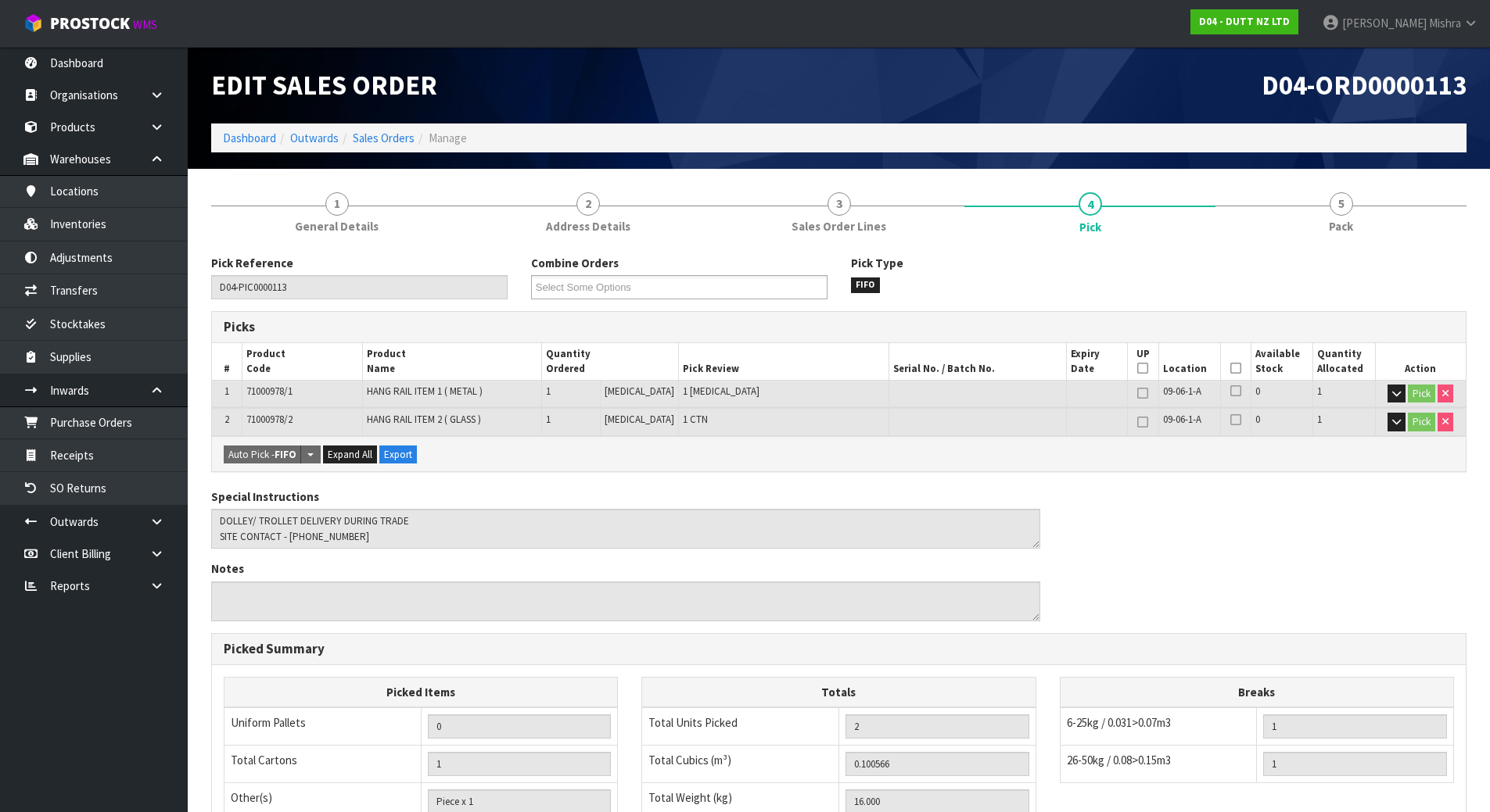
drag, startPoint x: 1227, startPoint y: 364, endPoint x: 1181, endPoint y: 421, distance: 73.2
click at [1230, 368] on icon at bounding box center [1235, 368] width 11 height 1
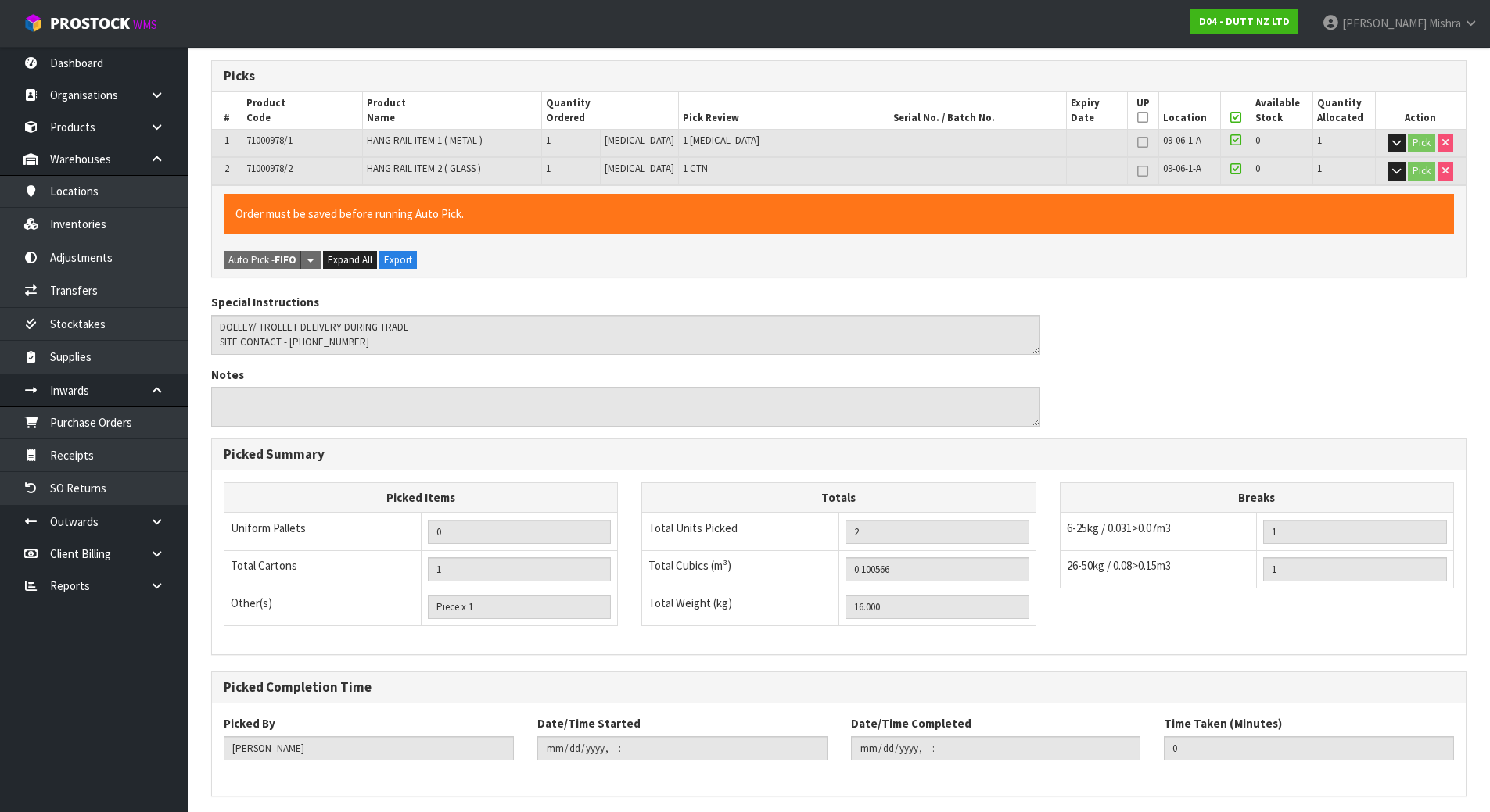
scroll to position [309, 0]
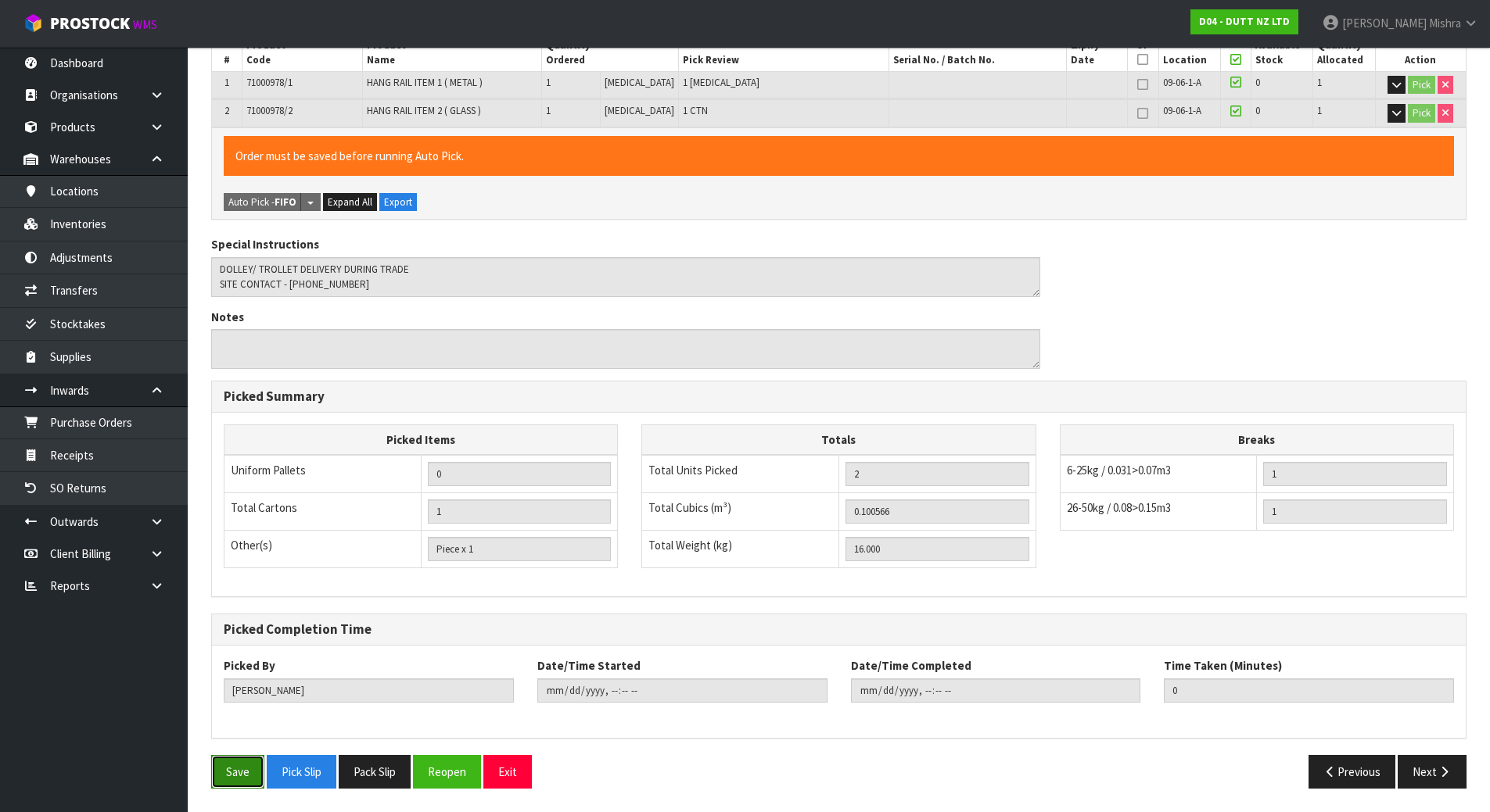
click at [246, 772] on button "Save" at bounding box center [237, 771] width 53 height 33
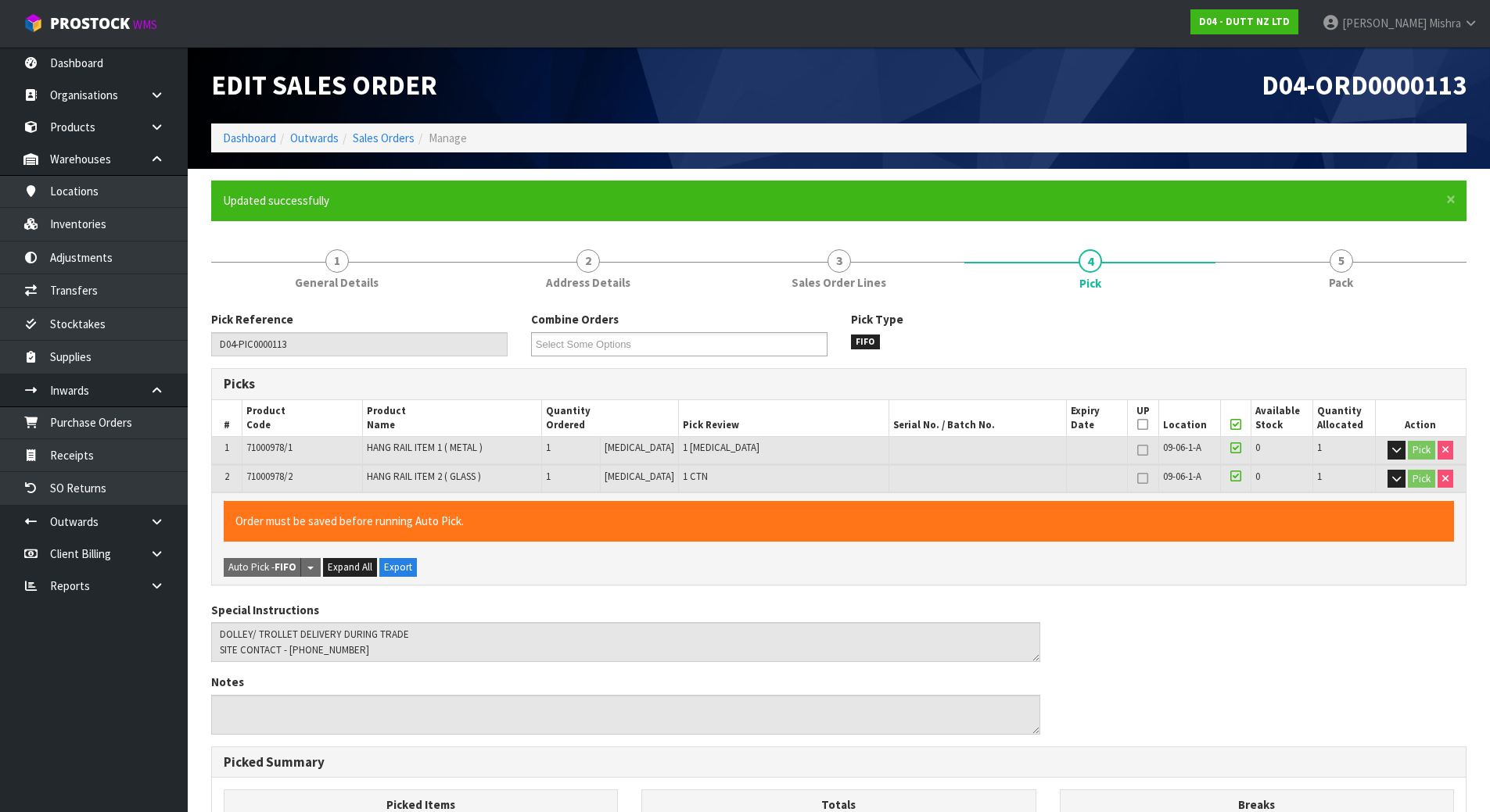
type input "[PERSON_NAME]"
type input "[DATE]T14:06:32"
